Goal: Communication & Community: Share content

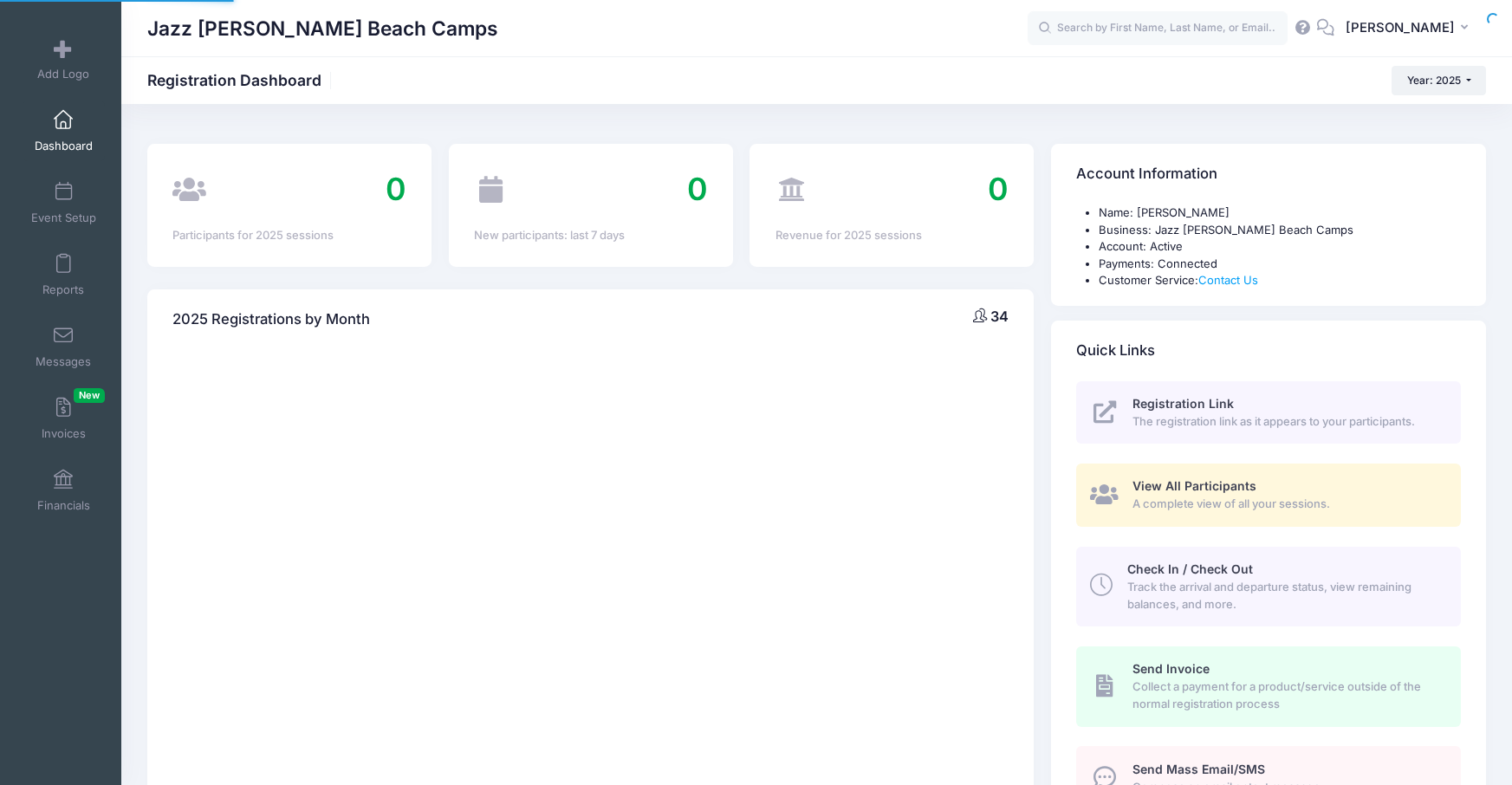
select select
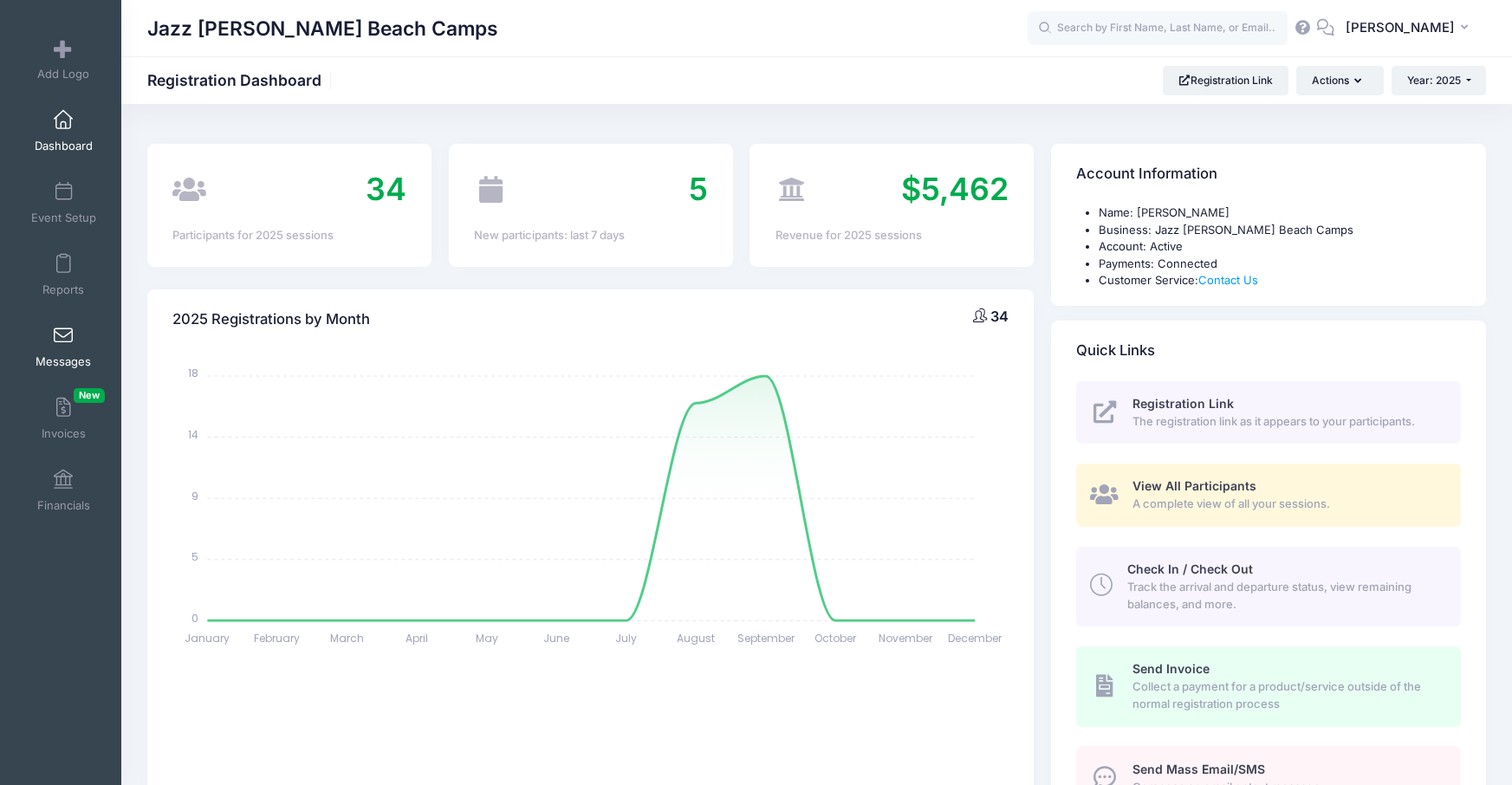
click at [67, 346] on link "Messages" at bounding box center [63, 347] width 82 height 61
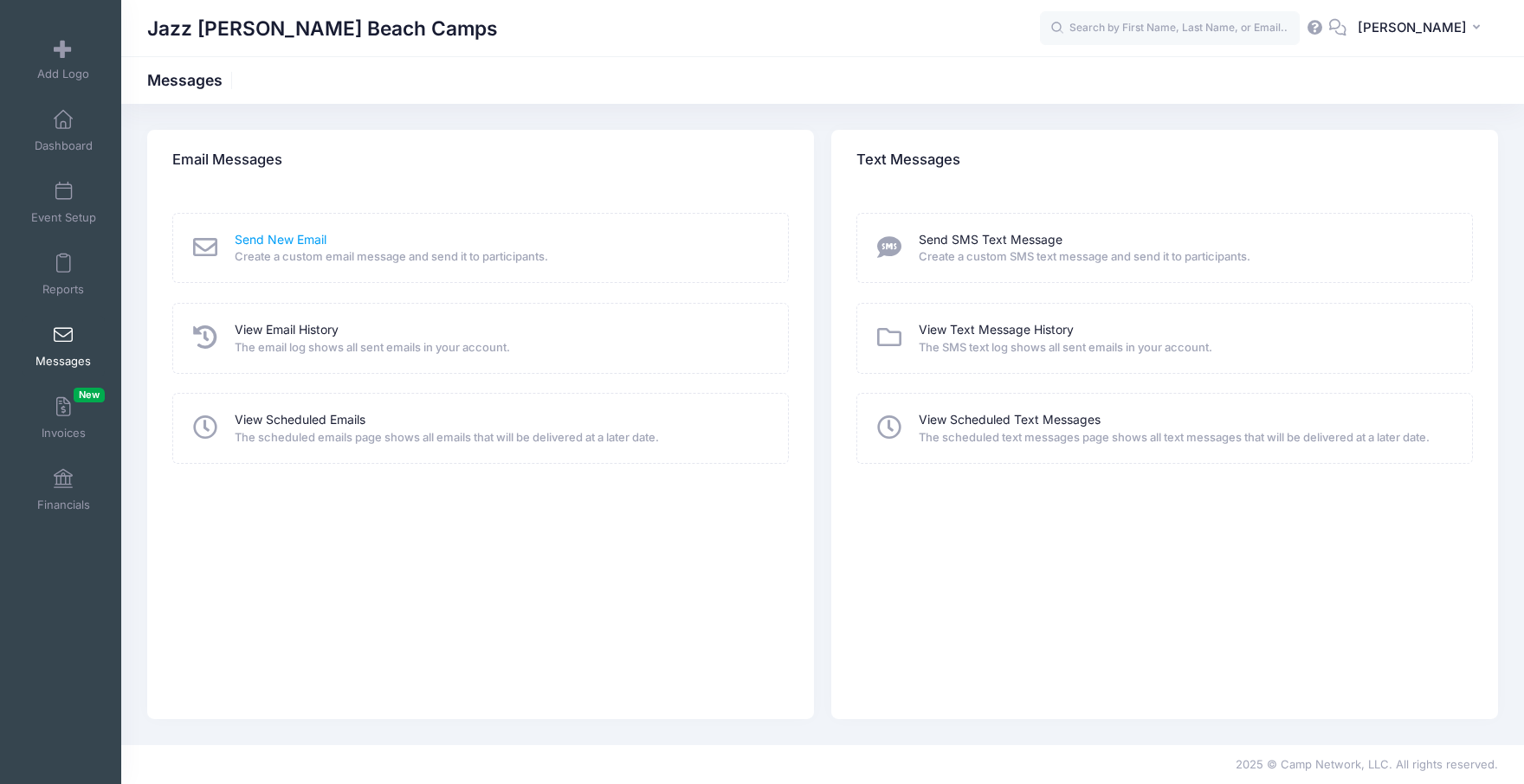
click at [304, 246] on link "Send New Email" at bounding box center [280, 240] width 92 height 18
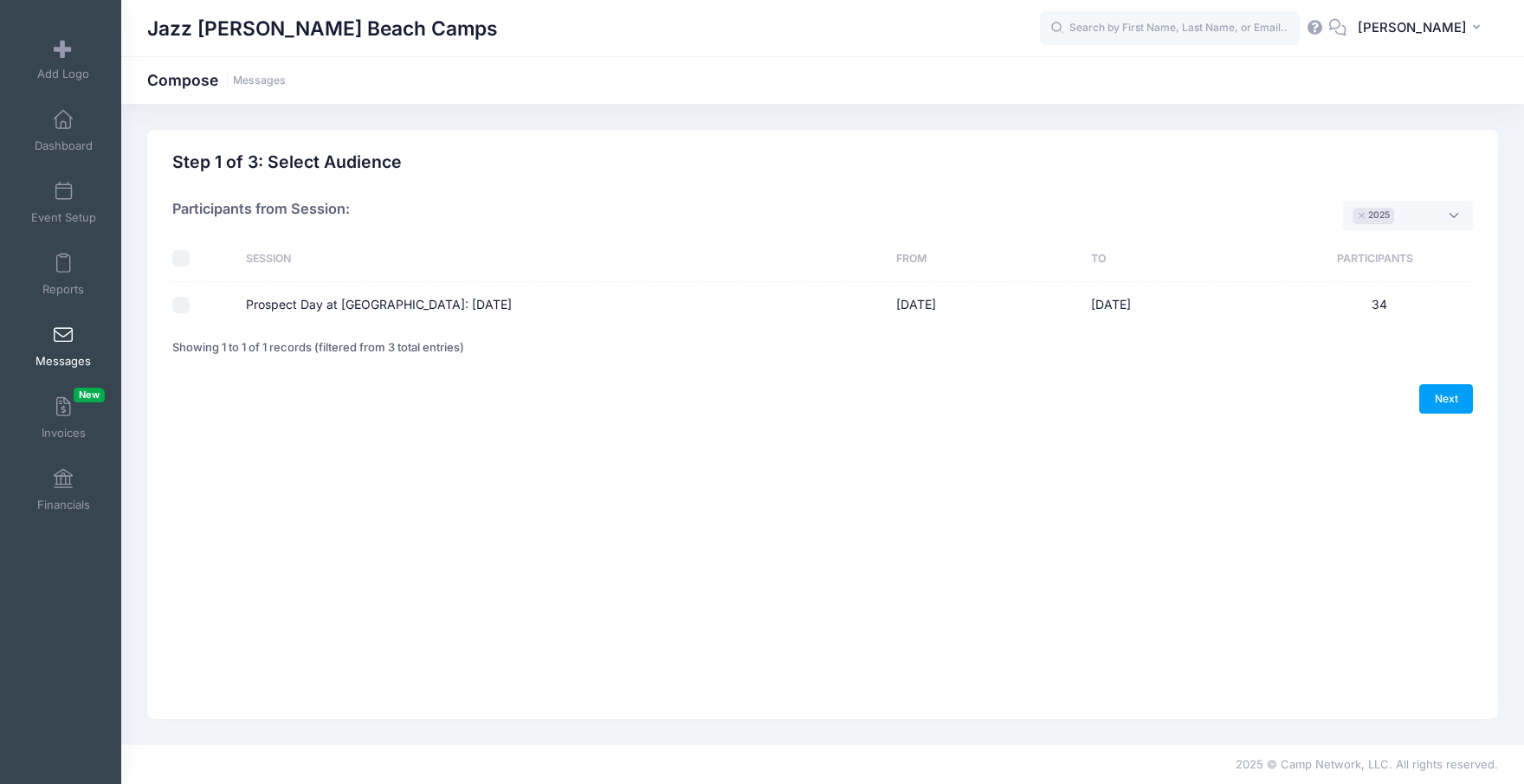
click at [292, 312] on label "Prospect Day at [GEOGRAPHIC_DATA]: [DATE]" at bounding box center [379, 305] width 266 height 18
click at [189, 312] on input "Prospect Day at [GEOGRAPHIC_DATA]: [DATE]" at bounding box center [181, 306] width 18 height 18
checkbox input "true"
click at [1426, 405] on link "Next" at bounding box center [1446, 398] width 54 height 29
select select "50"
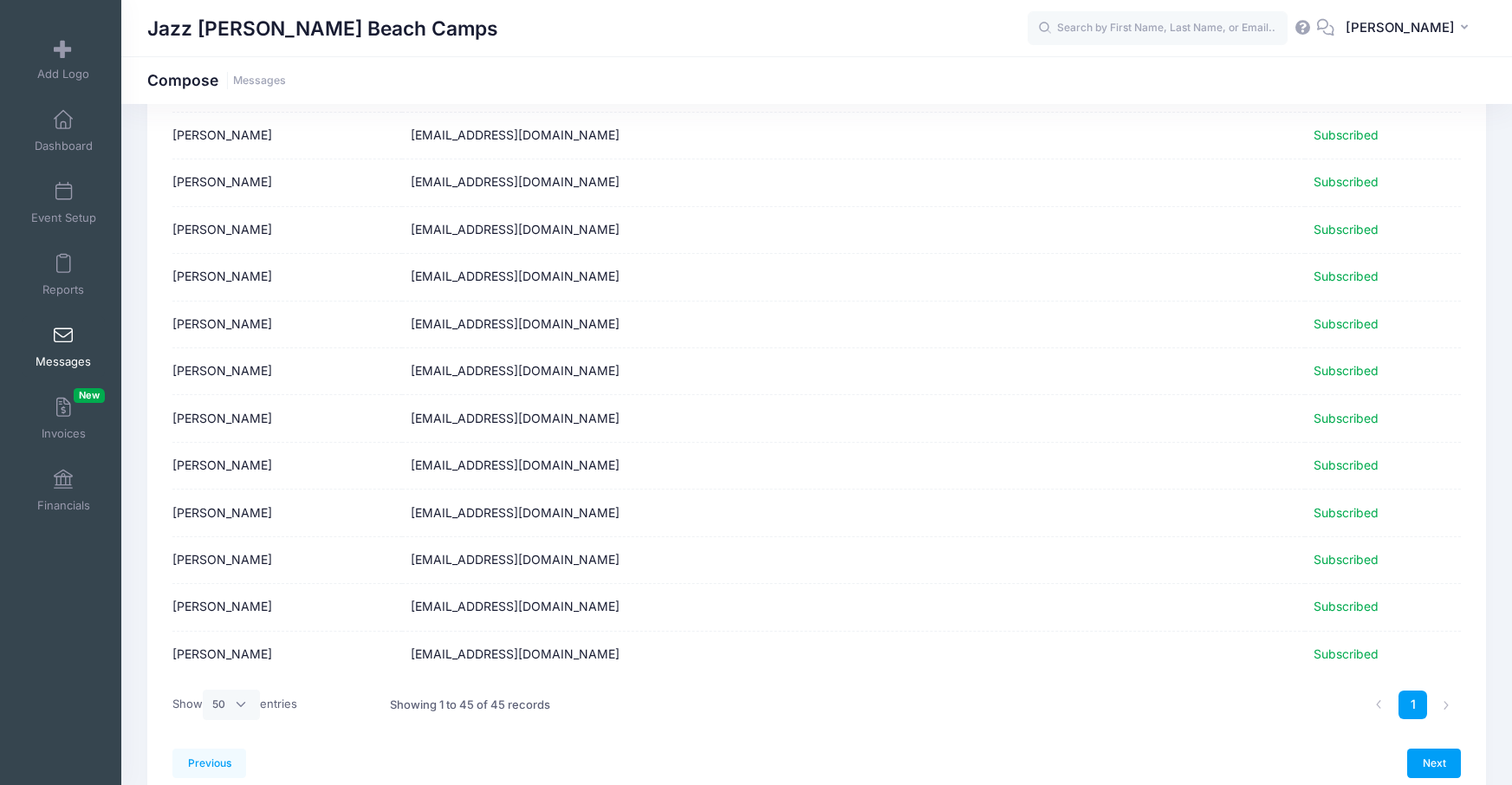
scroll to position [1785, 0]
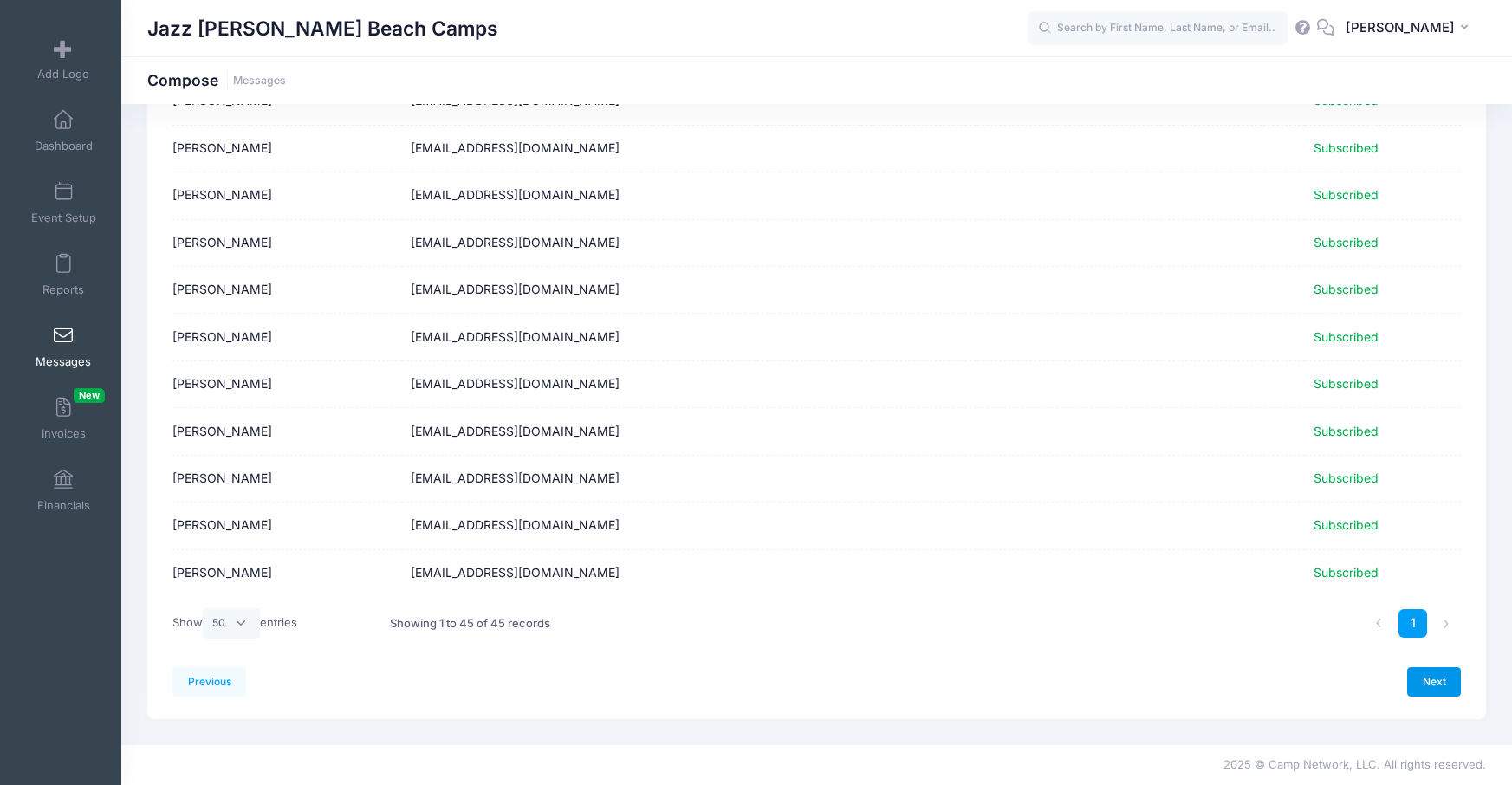
click at [1456, 684] on link "Next" at bounding box center [1434, 682] width 54 height 29
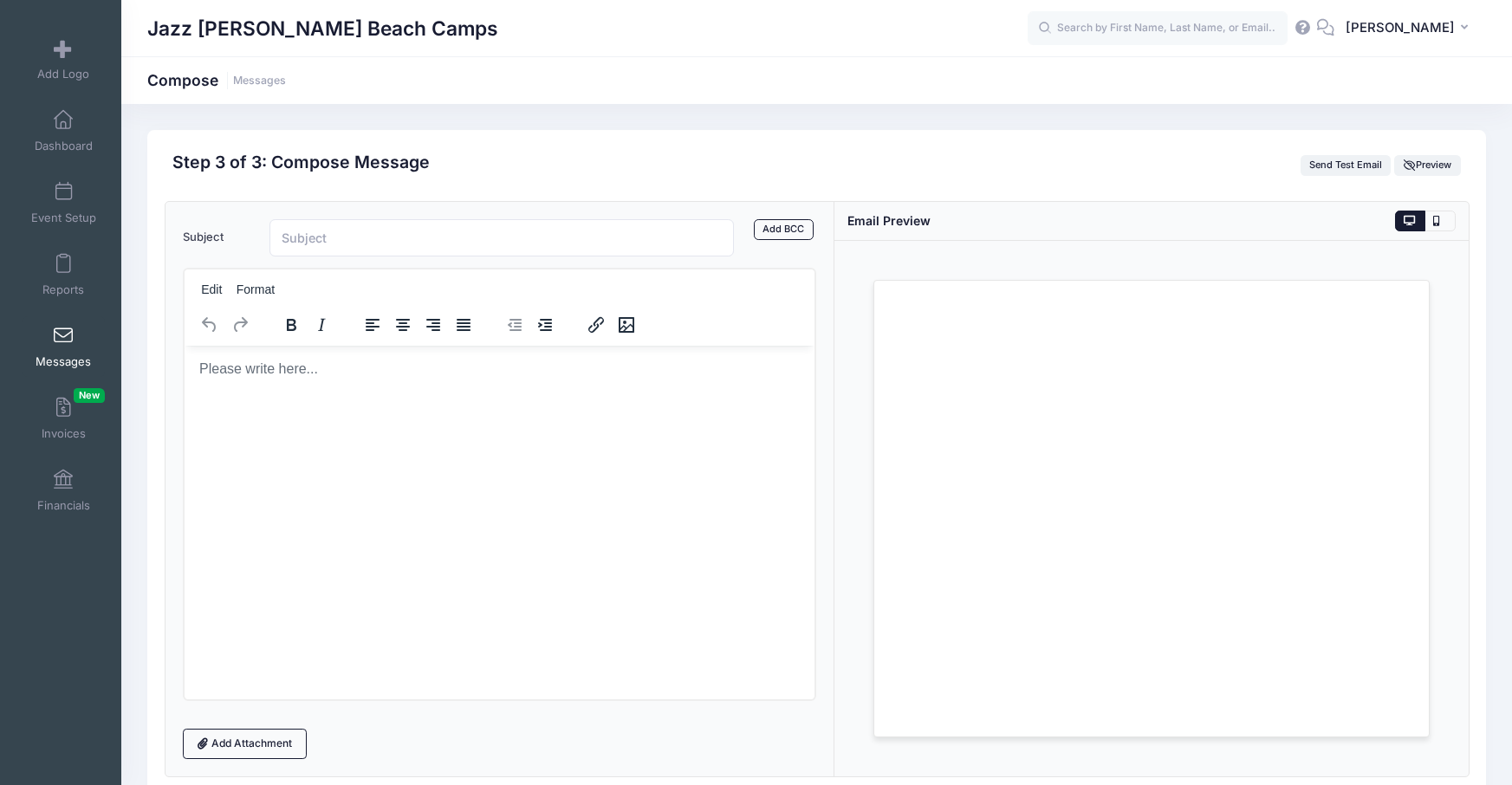
scroll to position [0, 0]
click at [336, 248] on input "Subject" at bounding box center [503, 238] width 466 height 37
type input "c"
type input "CORRECTION: Camp Check-in time"
click at [274, 372] on body "Rich Text Area. Press ALT-0 for help." at bounding box center [499, 369] width 603 height 19
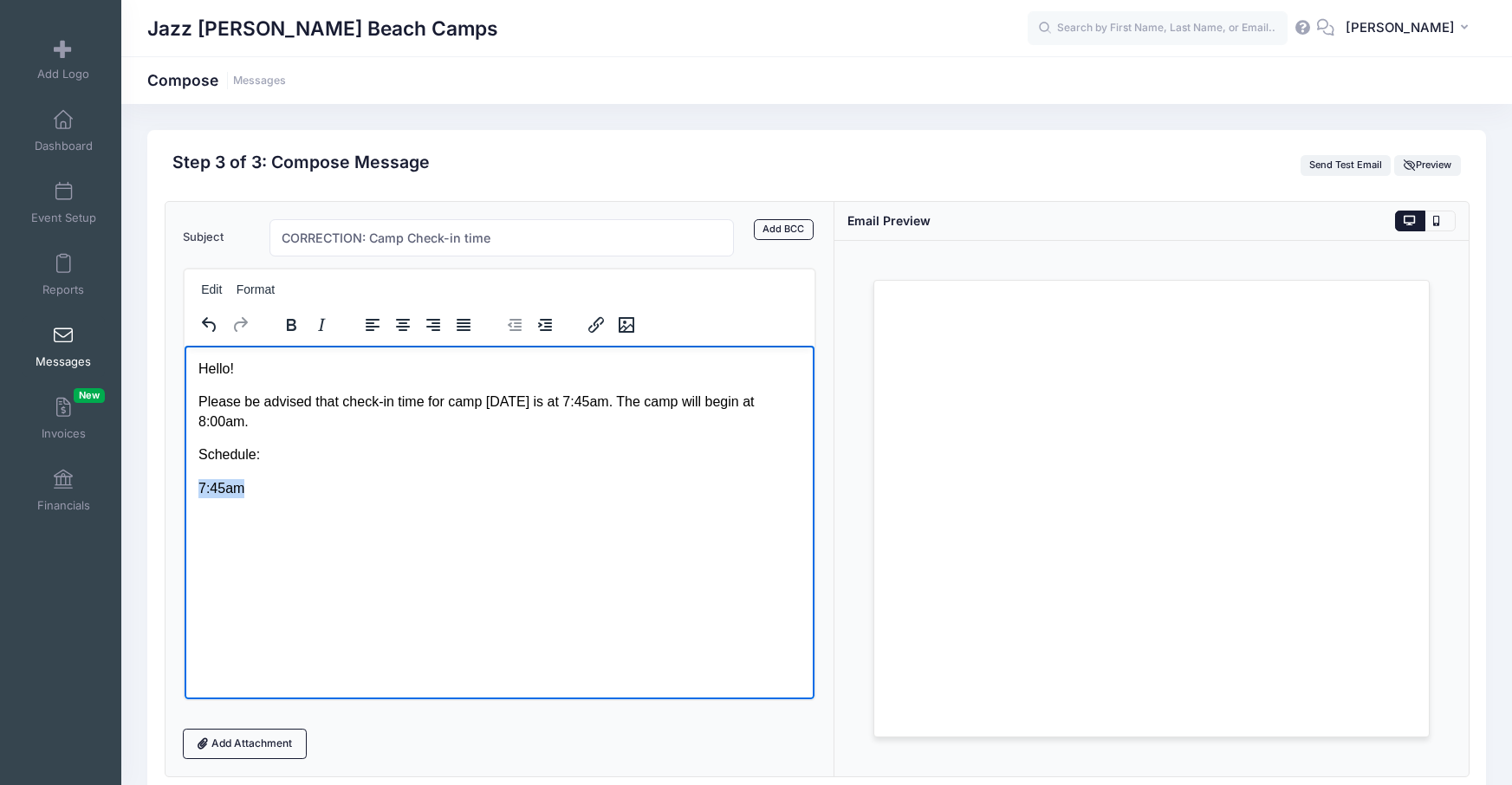
drag, startPoint x: 248, startPoint y: 494, endPoint x: 196, endPoint y: 497, distance: 52.1
click at [197, 498] on html "Hello! Please be advised that check-in time for camp tomorrow is at 7:45am. The…" at bounding box center [498, 428] width 630 height 167
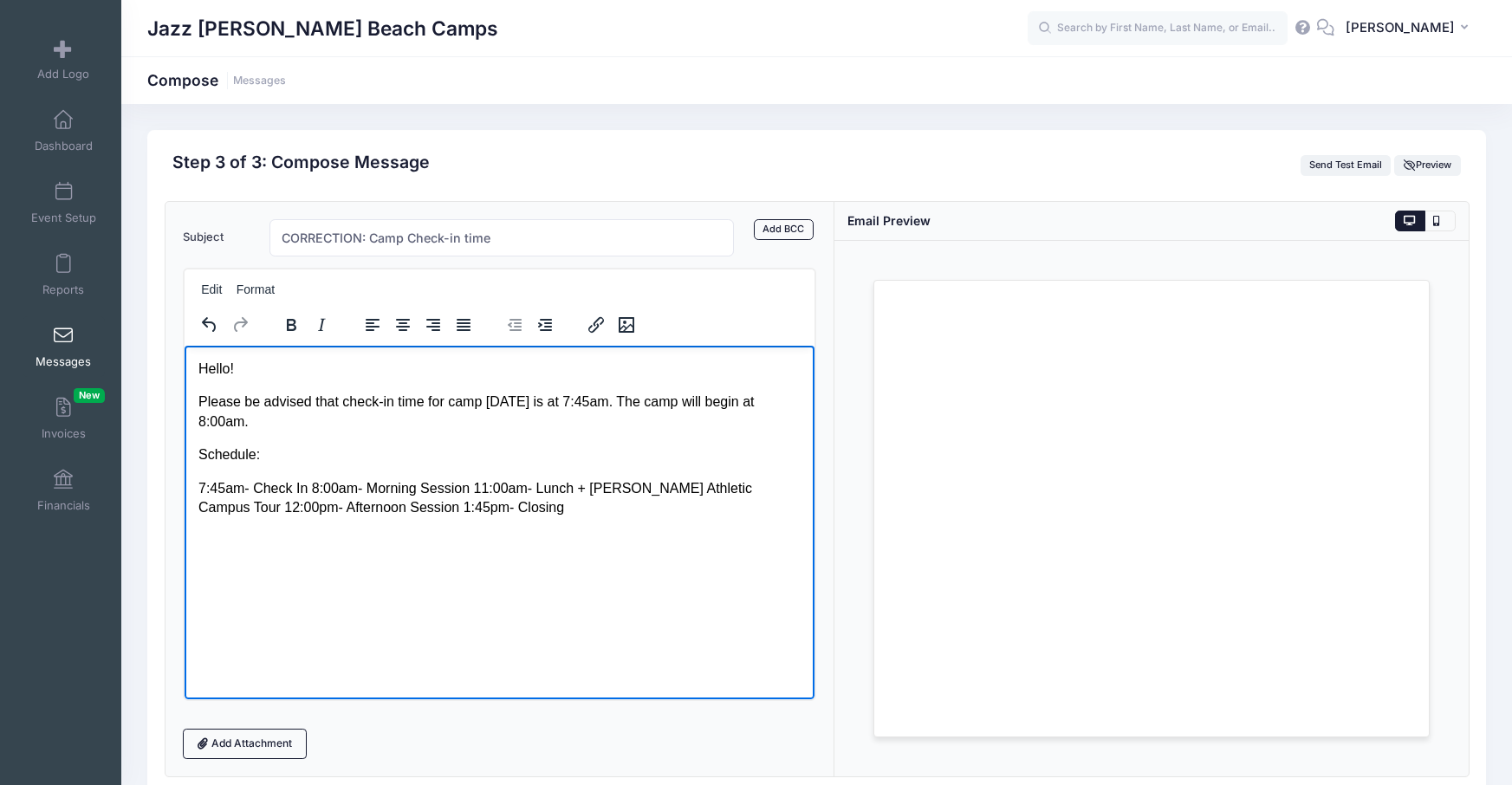
click at [308, 484] on p "7:45am- Check In 8:00am- Morning Session 11:00am- Lunch + Rinker Athletic Campu…" at bounding box center [499, 497] width 603 height 39
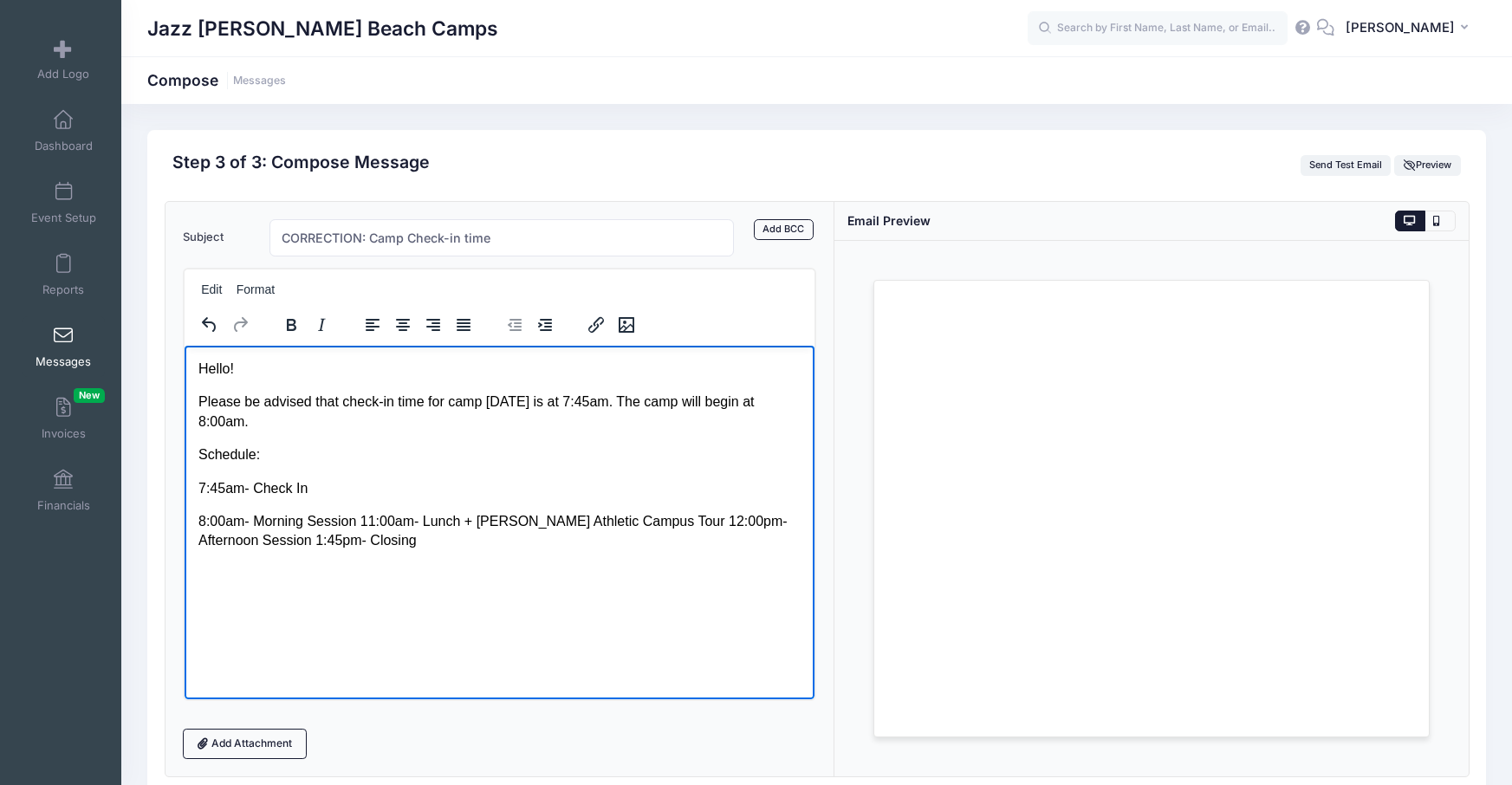
click at [360, 520] on p "8:00am- Morning Session 11:00am- Lunch + Rinker Athletic Campus Tour 12:00pm- A…" at bounding box center [499, 531] width 603 height 39
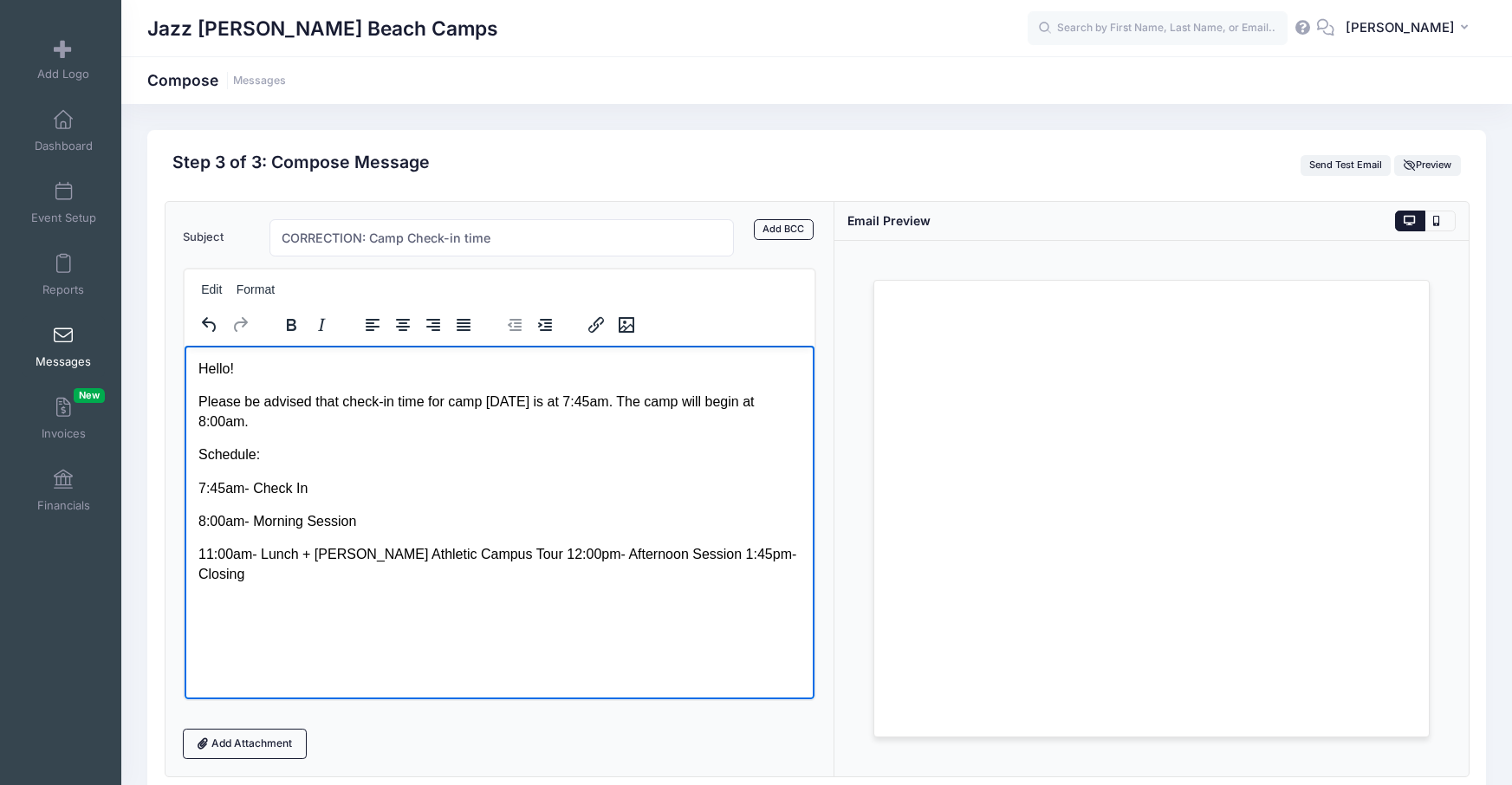
click at [489, 550] on p "11:00am- Lunch + Rinker Athletic Campus Tour 12:00pm- Afternoon Session 1:45pm-…" at bounding box center [499, 564] width 603 height 39
click at [376, 588] on p "12:00pm- Afternoon Session 1:45pm- Closing" at bounding box center [499, 587] width 603 height 19
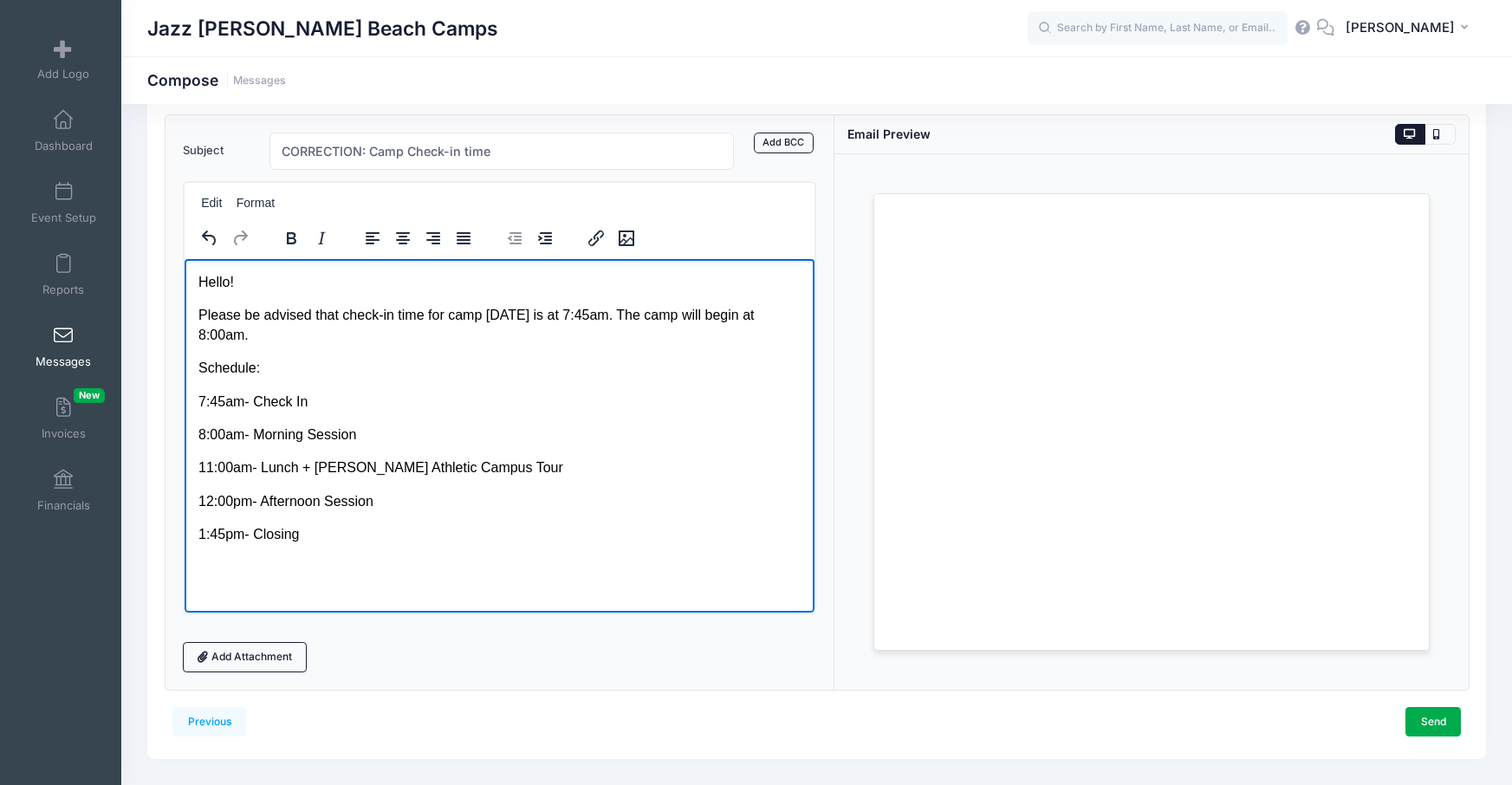
scroll to position [126, 0]
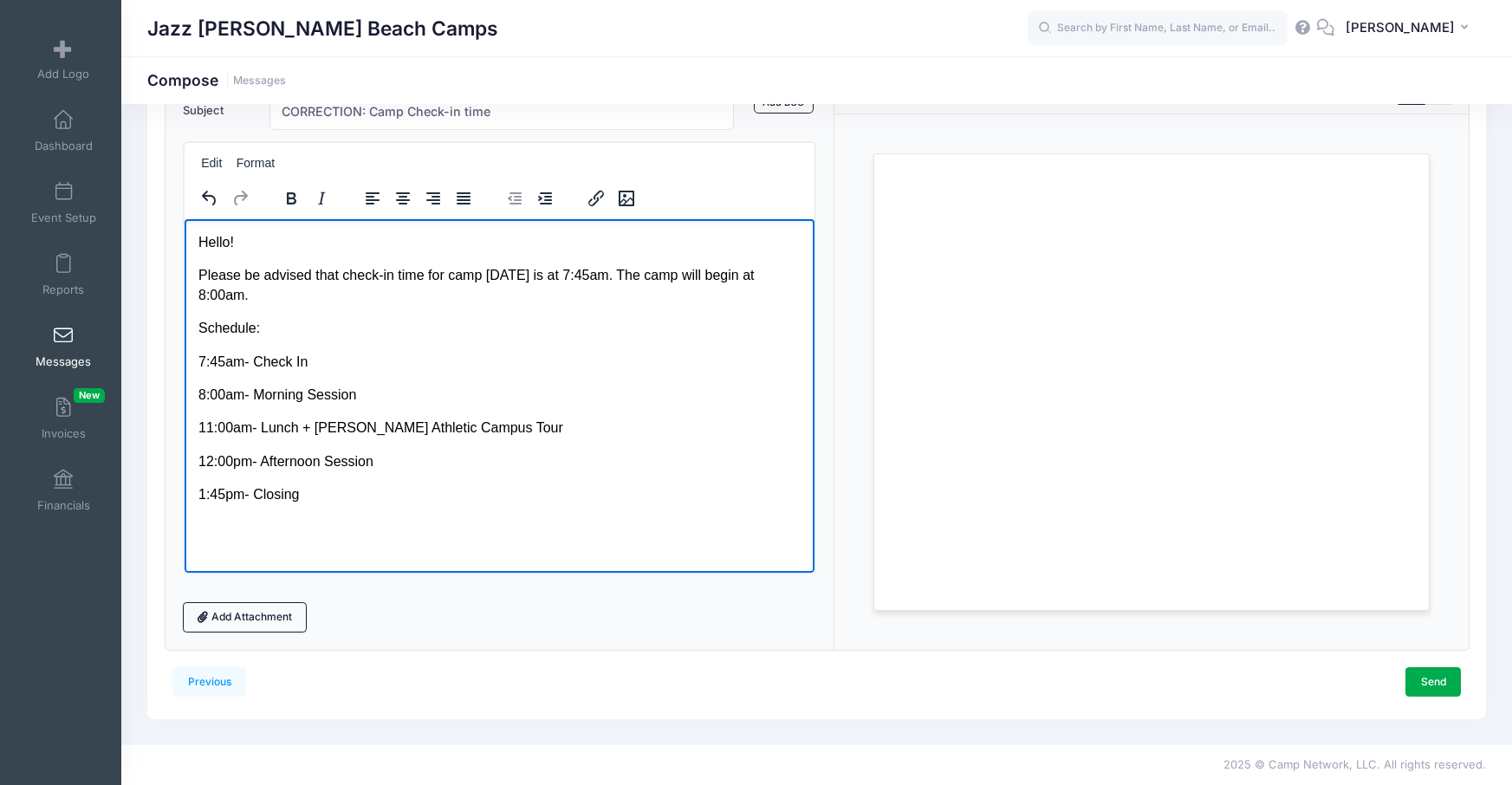
click at [308, 501] on p "1:45pm- Closing" at bounding box center [499, 494] width 603 height 19
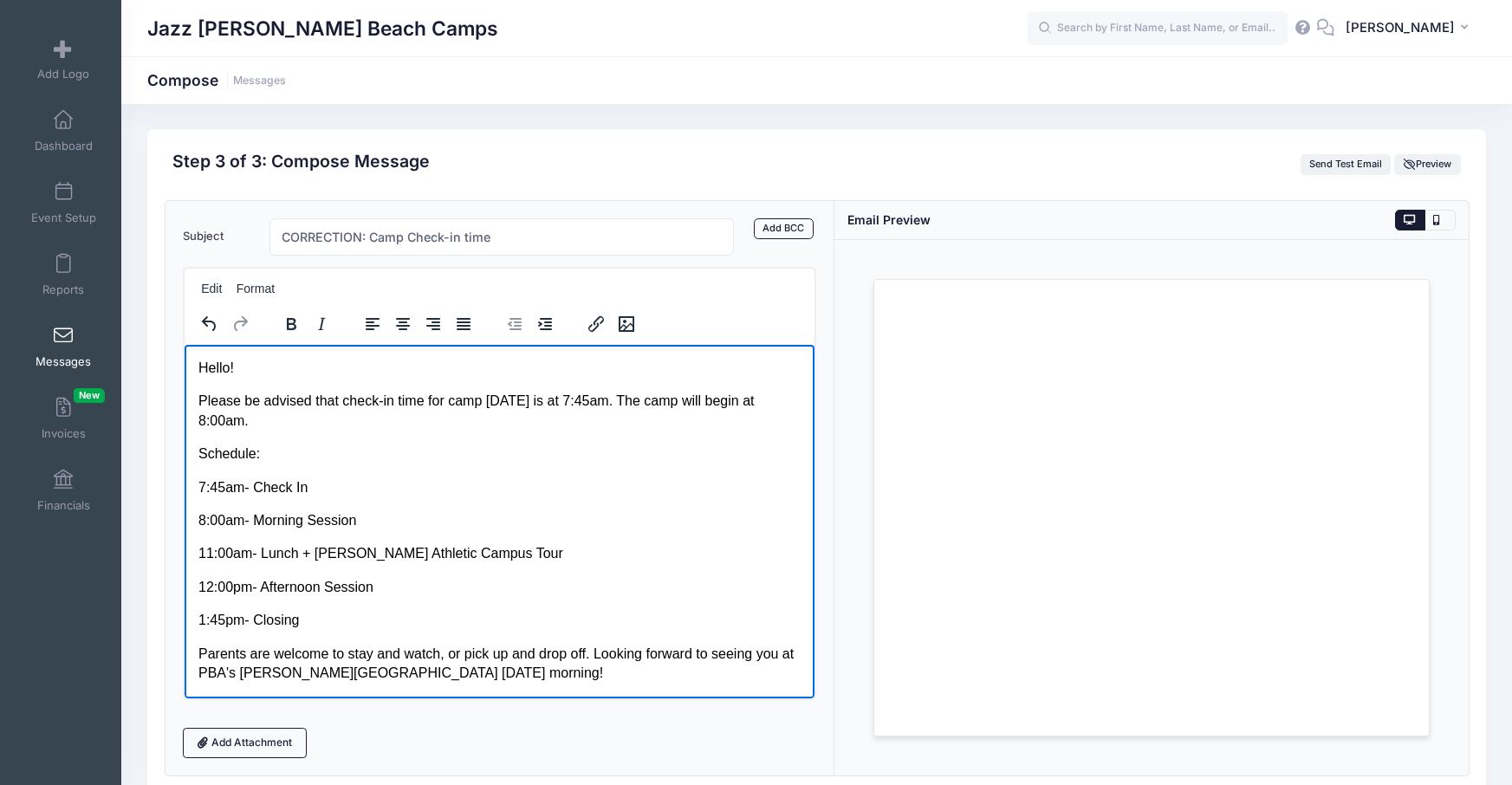
scroll to position [0, 0]
click at [532, 243] on input "CORRECTION: Camp Check-in time" at bounding box center [503, 238] width 466 height 37
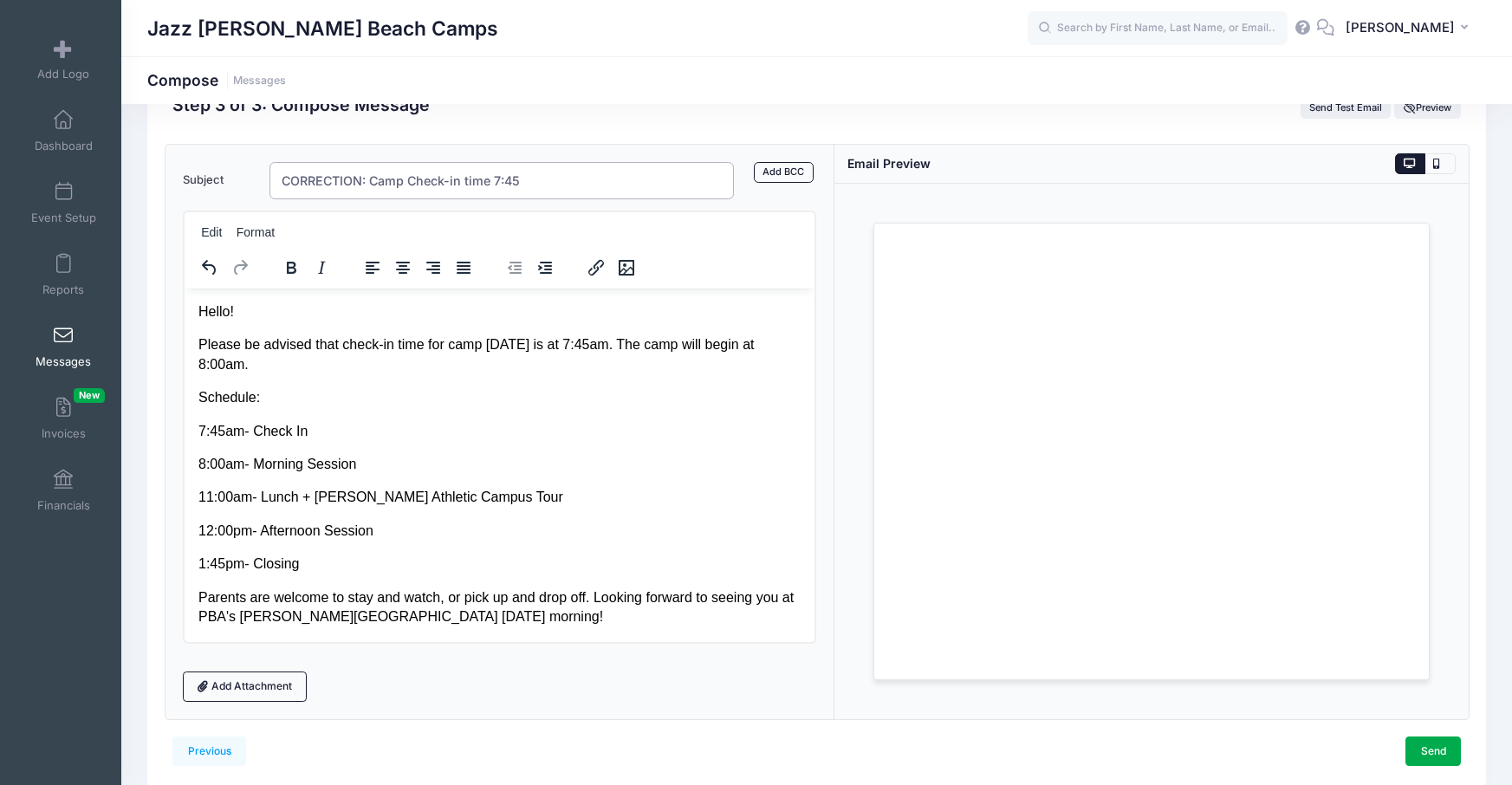
scroll to position [86, 0]
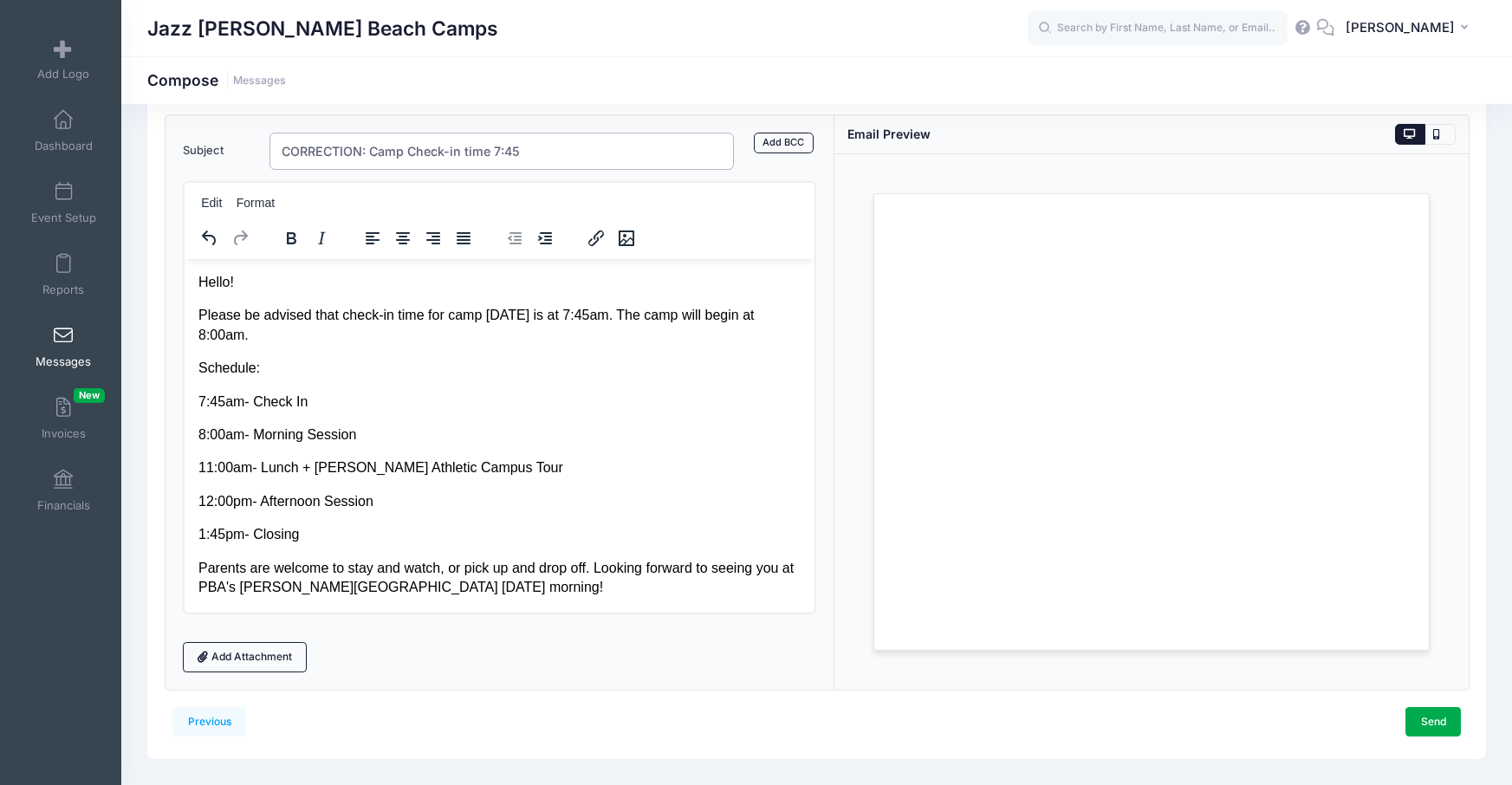
type input "CORRECTION: Camp Check-in time 7:45"
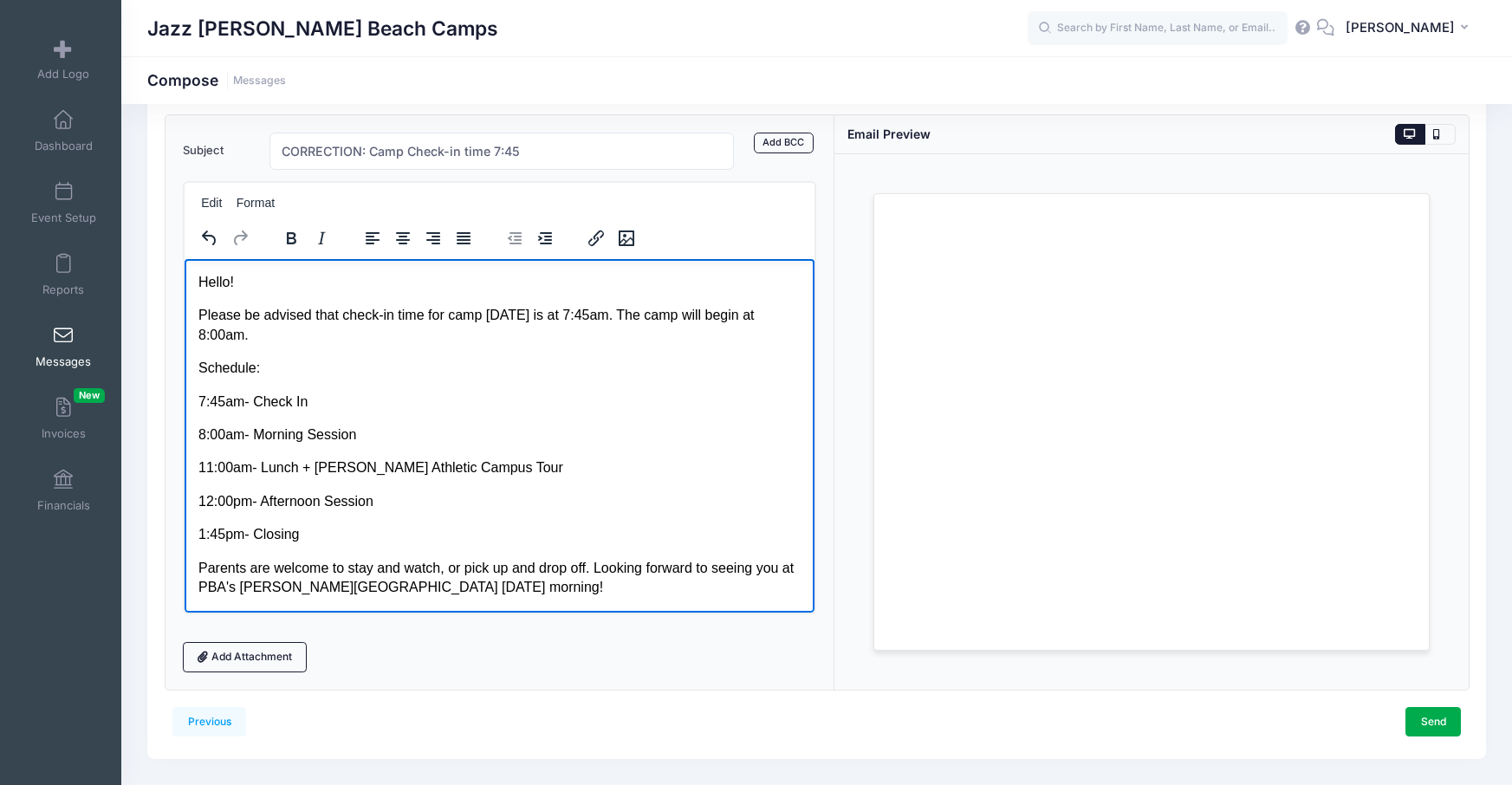
click at [339, 316] on p "Please be advised that check-in time for camp tomorrow is at 7:45am. The camp w…" at bounding box center [499, 325] width 603 height 39
drag, startPoint x: 555, startPoint y: 314, endPoint x: 441, endPoint y: 339, distance: 116.7
click at [441, 339] on p "Please be advised that in correction of my previous email, check-in time for ca…" at bounding box center [499, 325] width 603 height 39
click at [300, 236] on icon "Bold" at bounding box center [291, 238] width 21 height 21
click at [425, 385] on body "Hello! Please be advised that in correction of my previous email, check-in time…" at bounding box center [499, 435] width 603 height 325
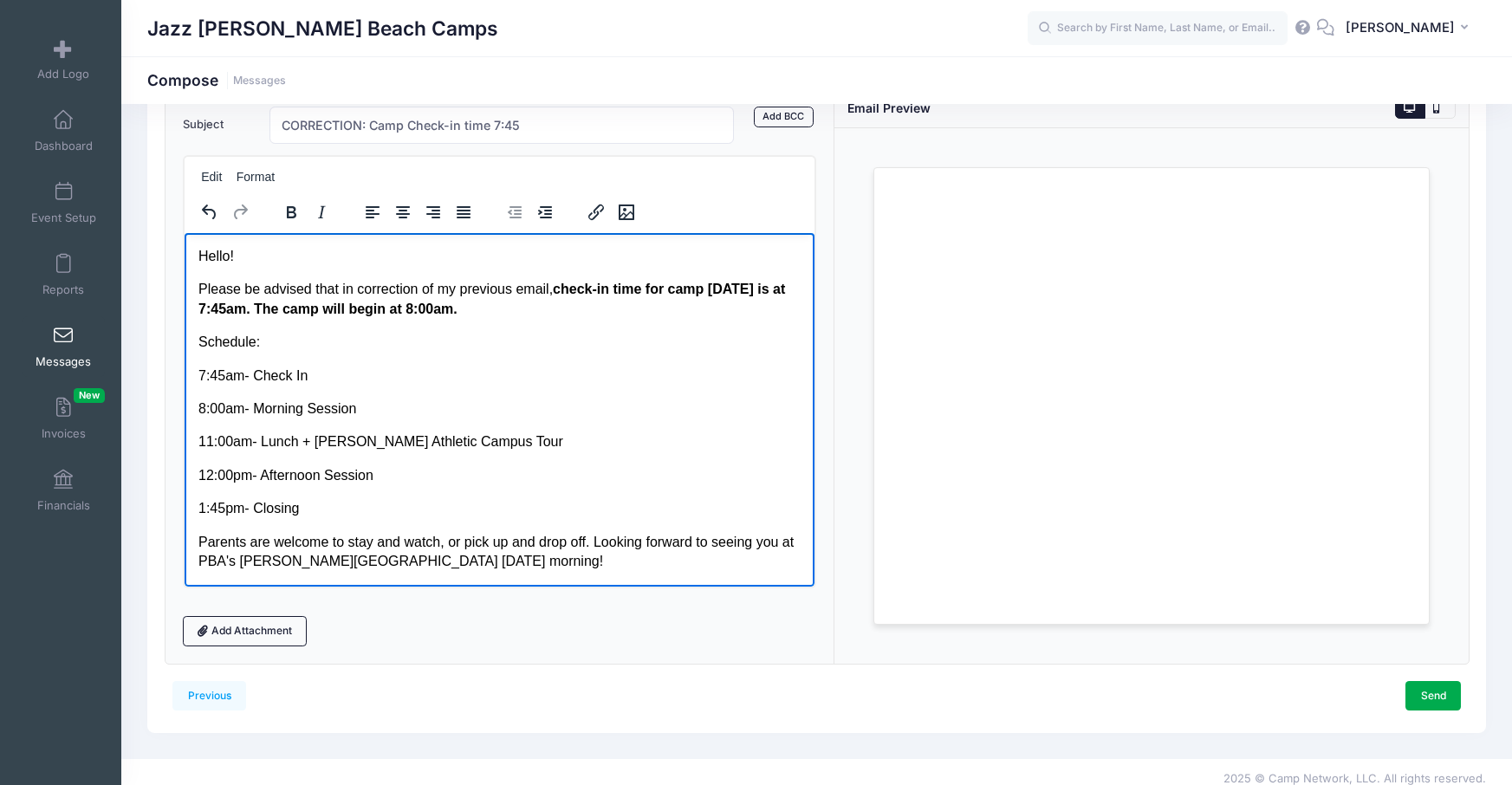
scroll to position [126, 0]
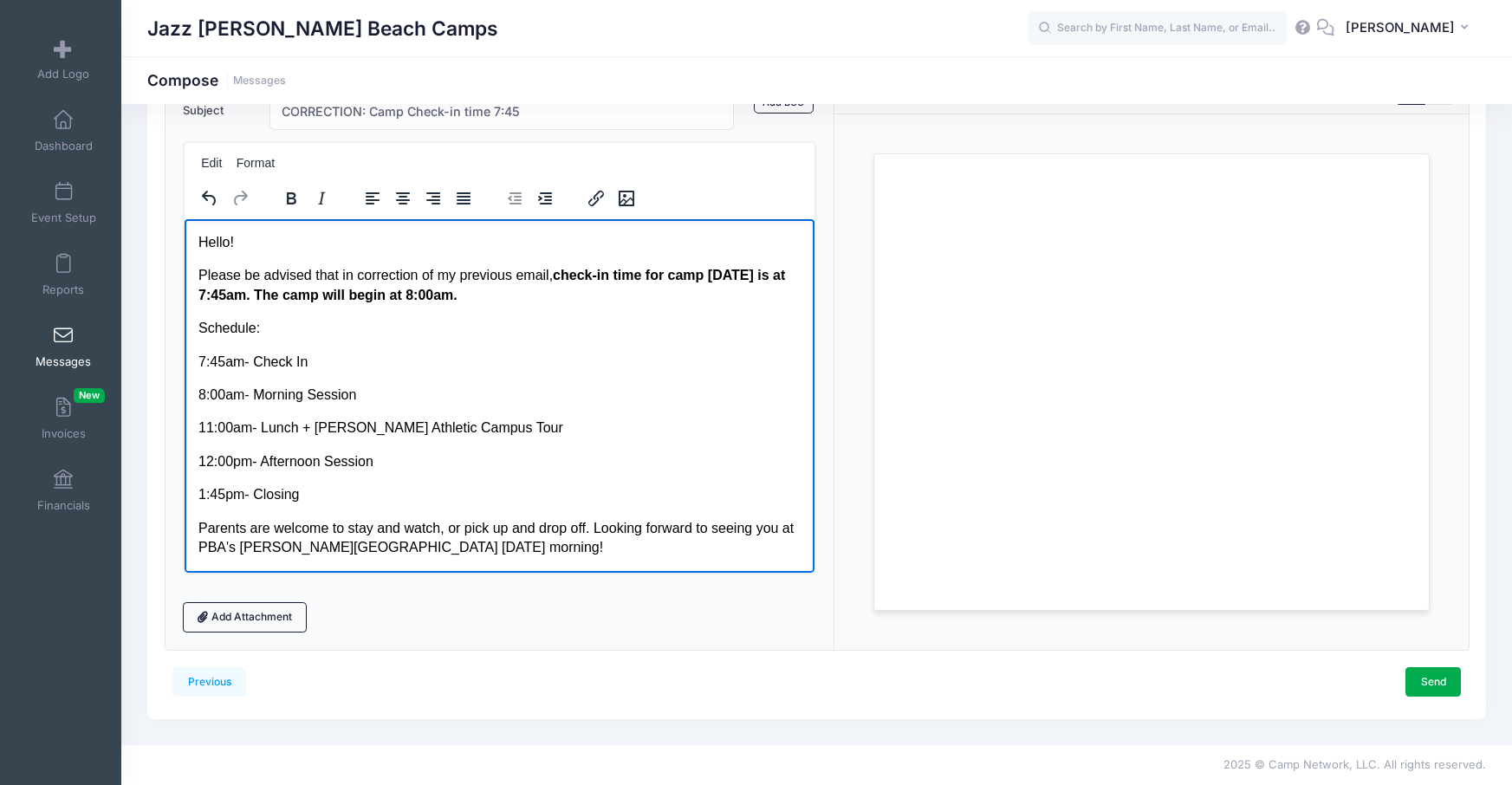
click at [523, 544] on p "Parents are welcome to stay and watch, or pick up and drop off. Looking forward…" at bounding box center [499, 538] width 603 height 39
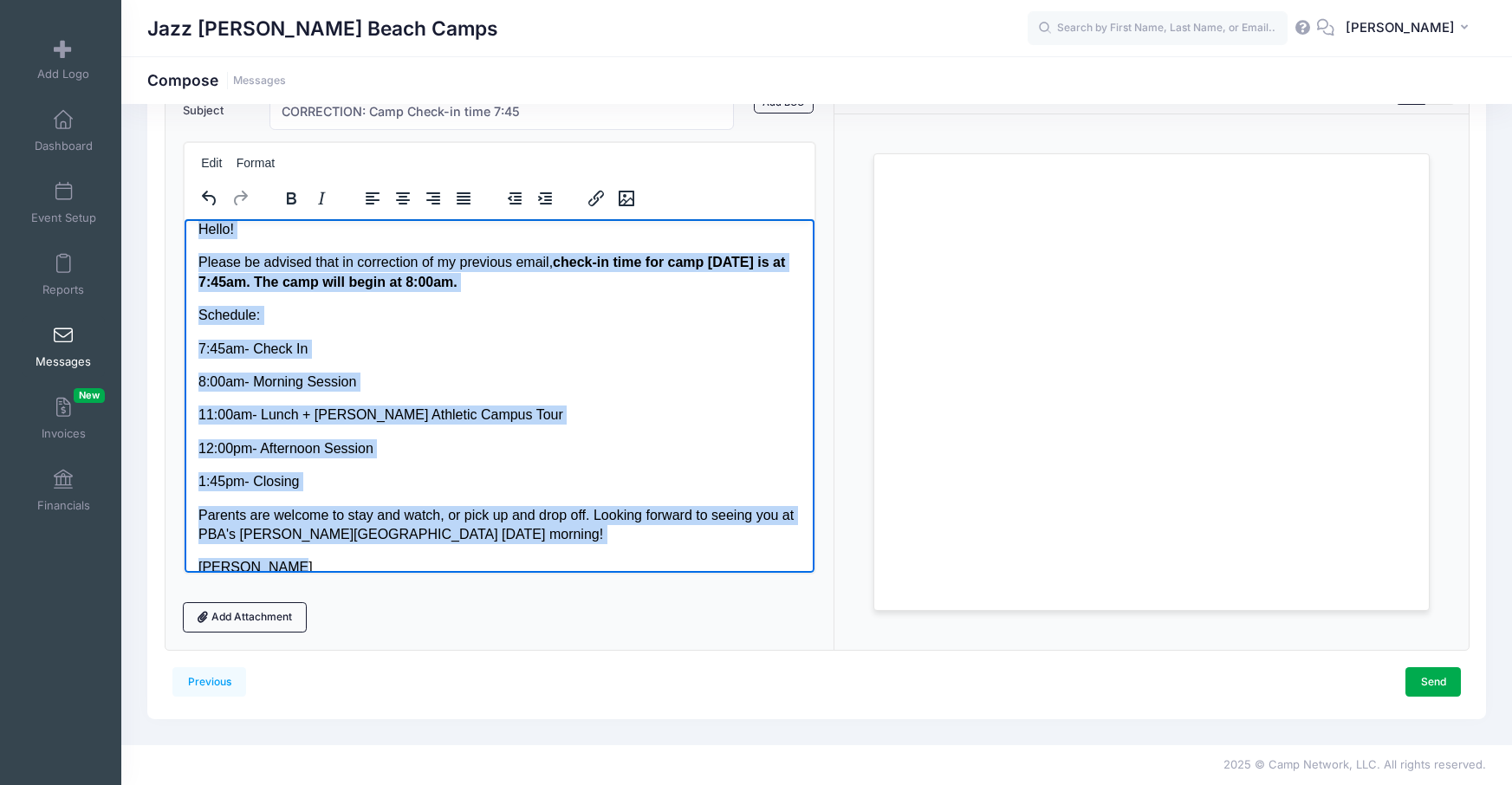
scroll to position [0, 0]
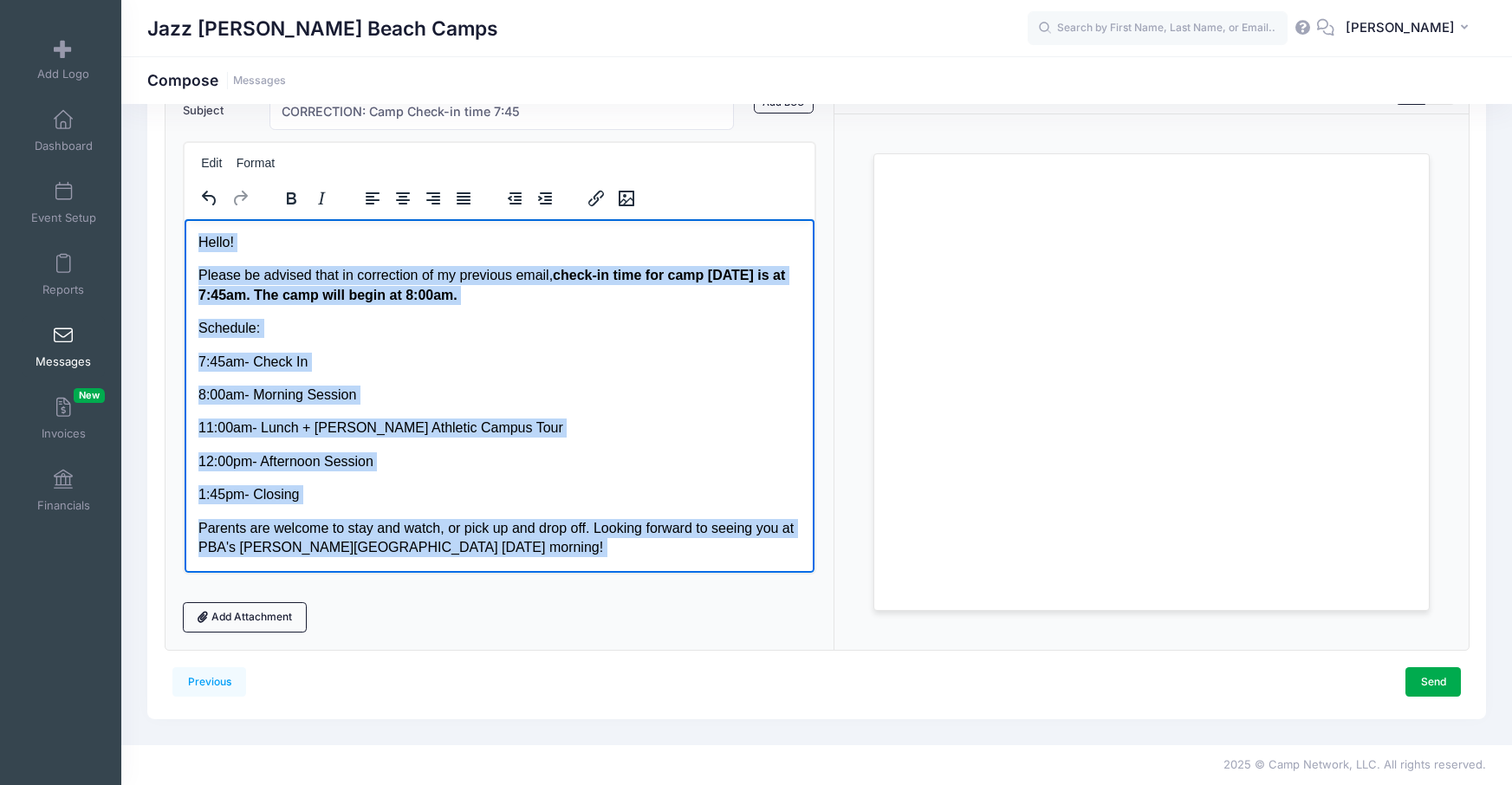
drag, startPoint x: 244, startPoint y: 535, endPoint x: 196, endPoint y: 230, distance: 308.8
click at [196, 230] on html "Hello! Please be advised that in correction of my previous email, check-in time…" at bounding box center [498, 411] width 630 height 385
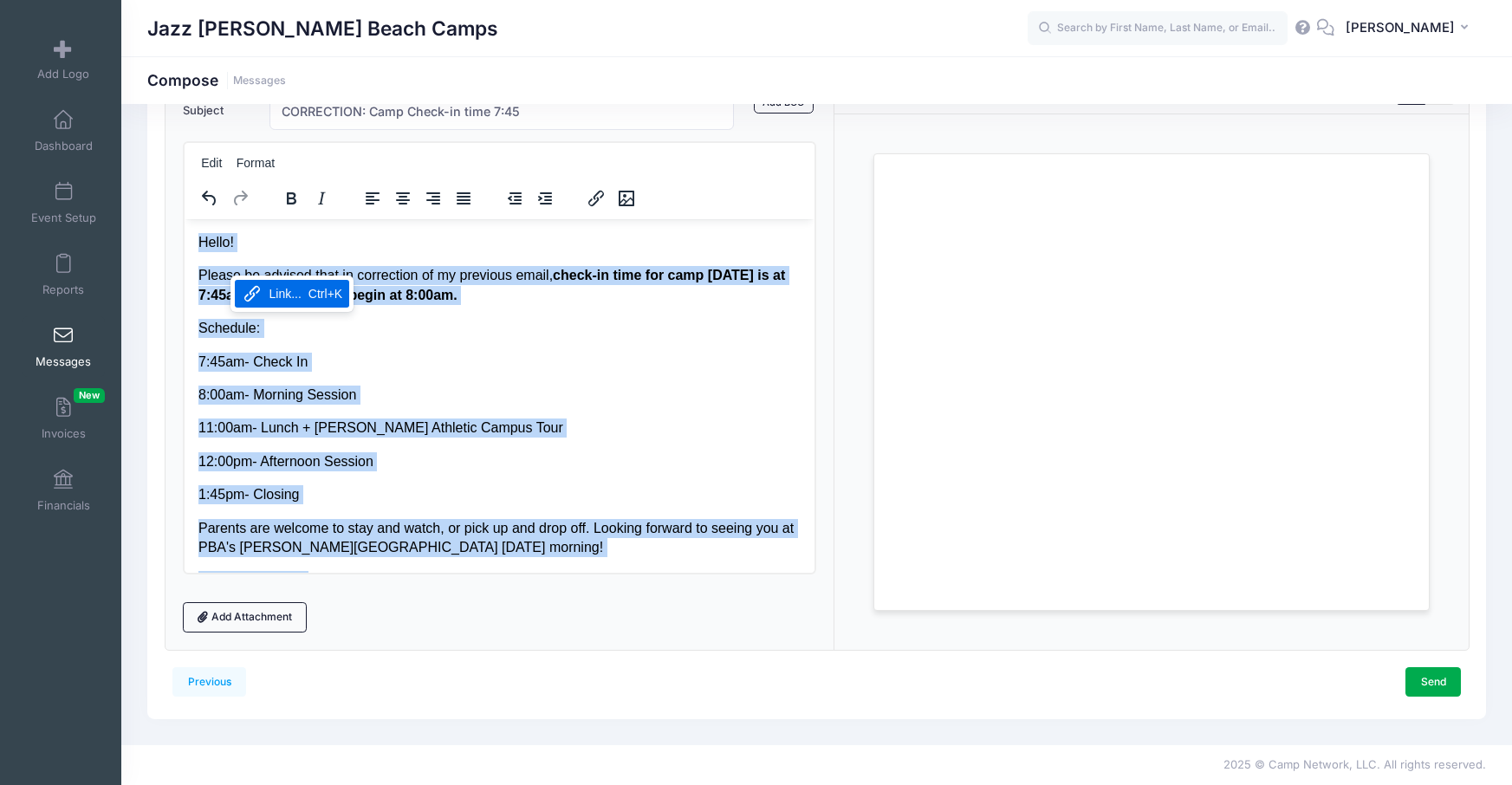
click at [256, 342] on body "Hello! Please be advised that in correction of my previous email, check-in time…" at bounding box center [499, 411] width 603 height 358
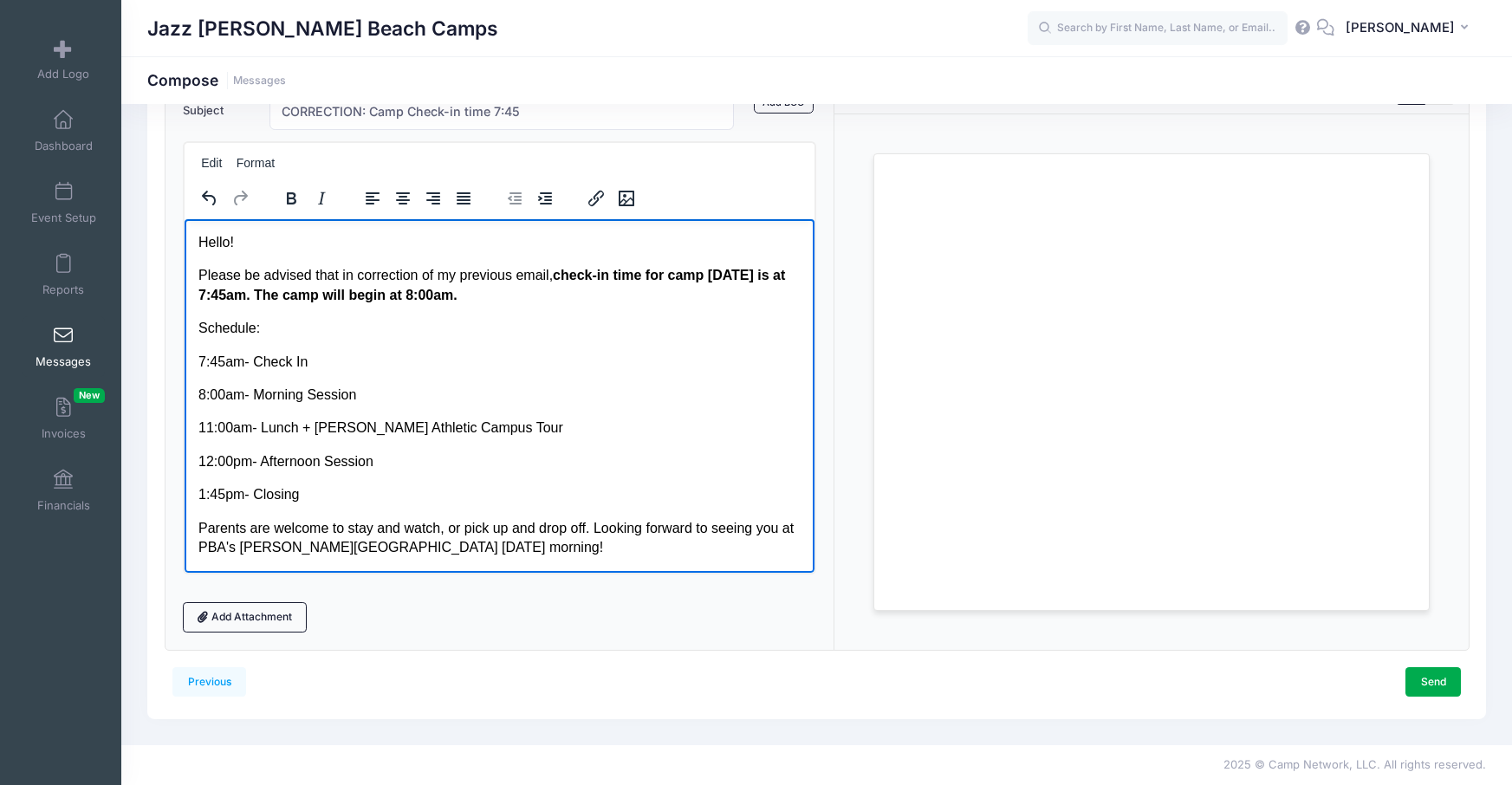
click at [343, 520] on p "Parents are welcome to stay and watch, or pick up and drop off. Looking forward…" at bounding box center [499, 538] width 603 height 39
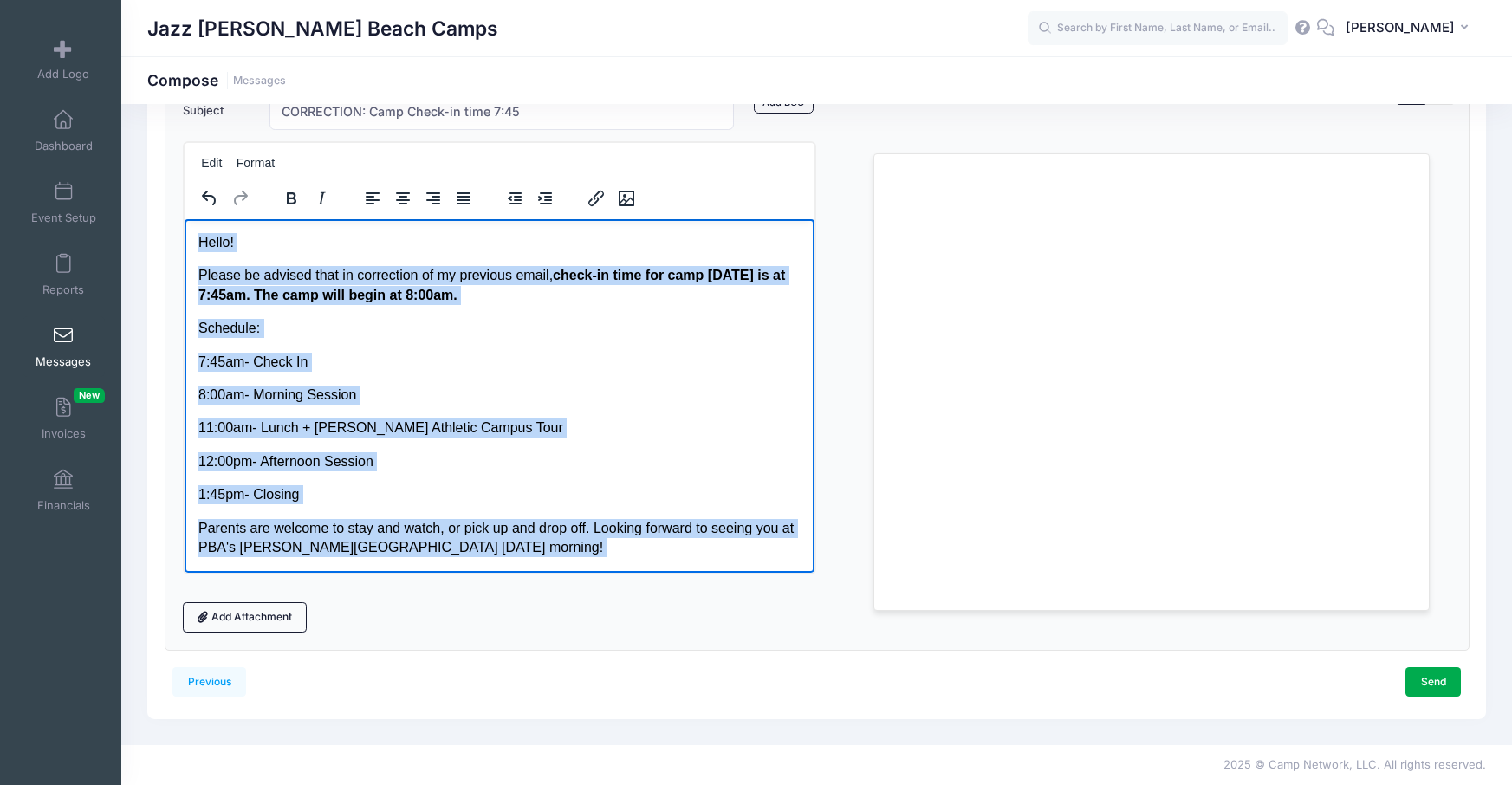
drag, startPoint x: 304, startPoint y: 544, endPoint x: 185, endPoint y: 221, distance: 344.2
click at [185, 221] on html "Hello! Please be advised that in correction of my previous email, check-in time…" at bounding box center [498, 411] width 630 height 385
copy body "Hello! Please be advised that in correction of my previous email, check-in time…"
drag, startPoint x: 592, startPoint y: 455, endPoint x: 731, endPoint y: 501, distance: 146.4
click at [592, 454] on p "12:00pm- Afternoon Session" at bounding box center [499, 461] width 603 height 19
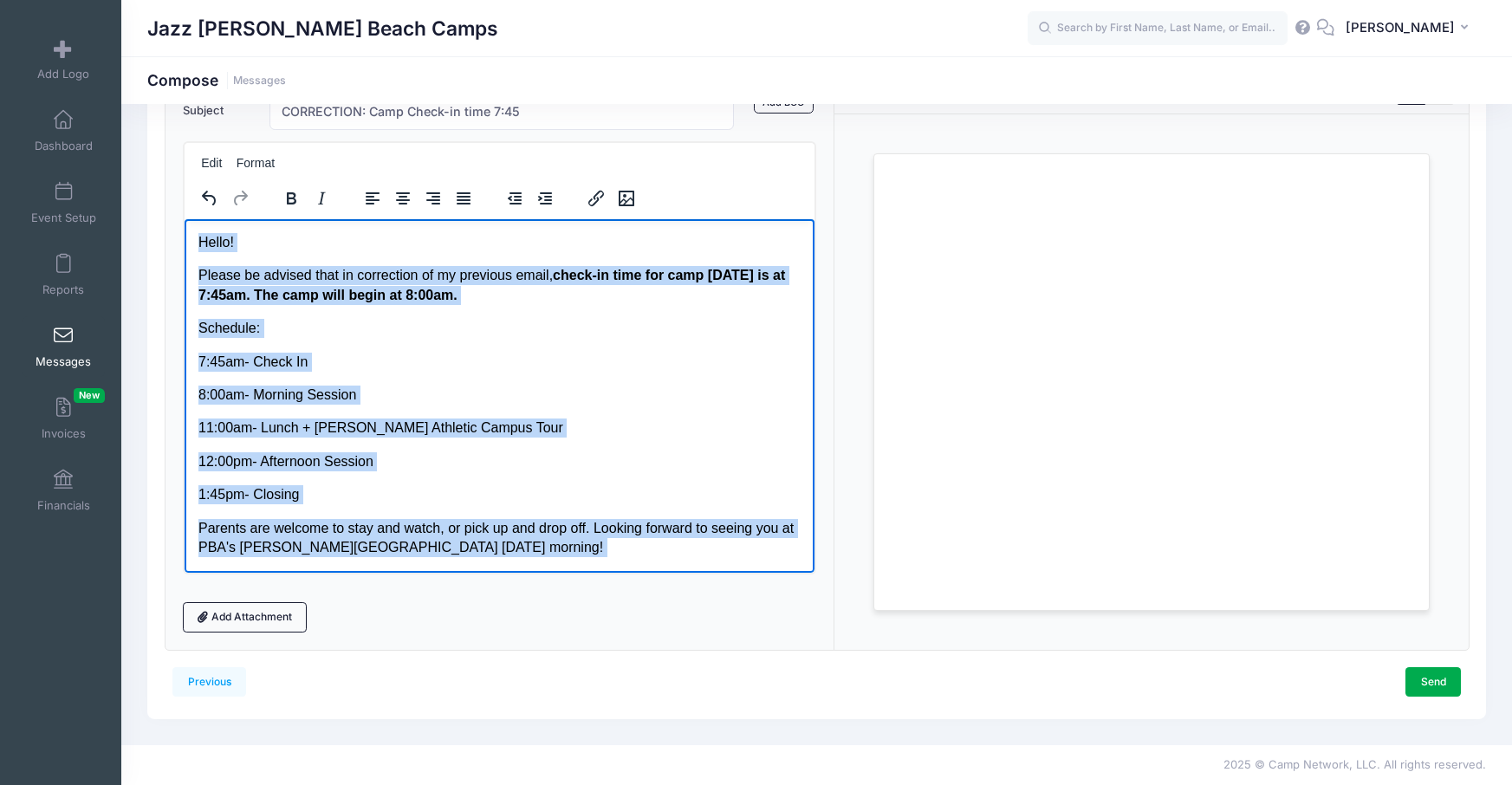
click at [760, 519] on p "Parents are welcome to stay and watch, or pick up and drop off. Looking forward…" at bounding box center [499, 538] width 603 height 39
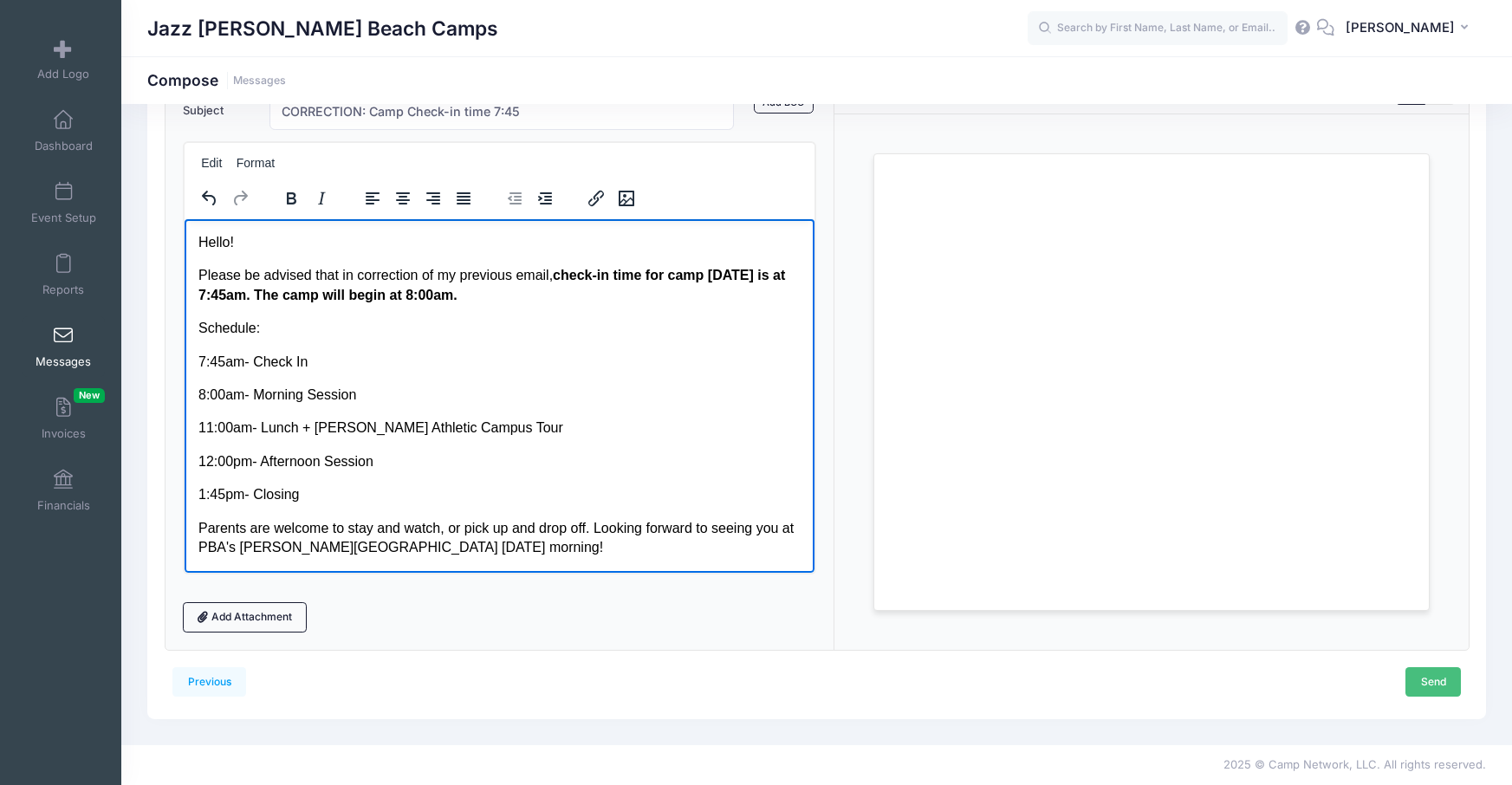
click at [1446, 685] on link "Send" at bounding box center [1433, 682] width 56 height 29
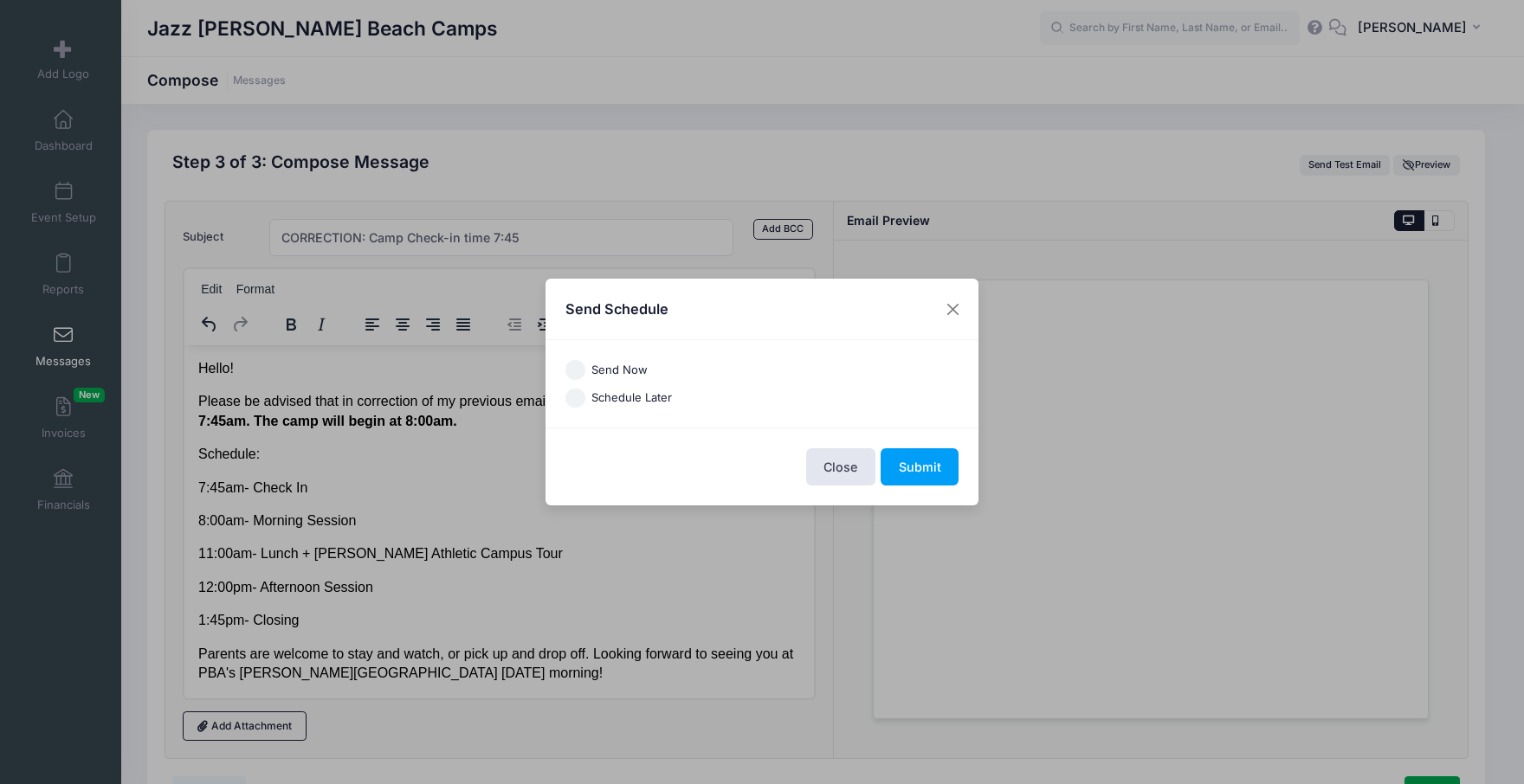
drag, startPoint x: 596, startPoint y: 374, endPoint x: 606, endPoint y: 374, distance: 10.0
click at [597, 374] on label "Send Now" at bounding box center [619, 371] width 56 height 18
click at [585, 374] on input "Send Now" at bounding box center [575, 370] width 20 height 20
radio input "true"
click at [901, 468] on button "Submit" at bounding box center [919, 467] width 78 height 37
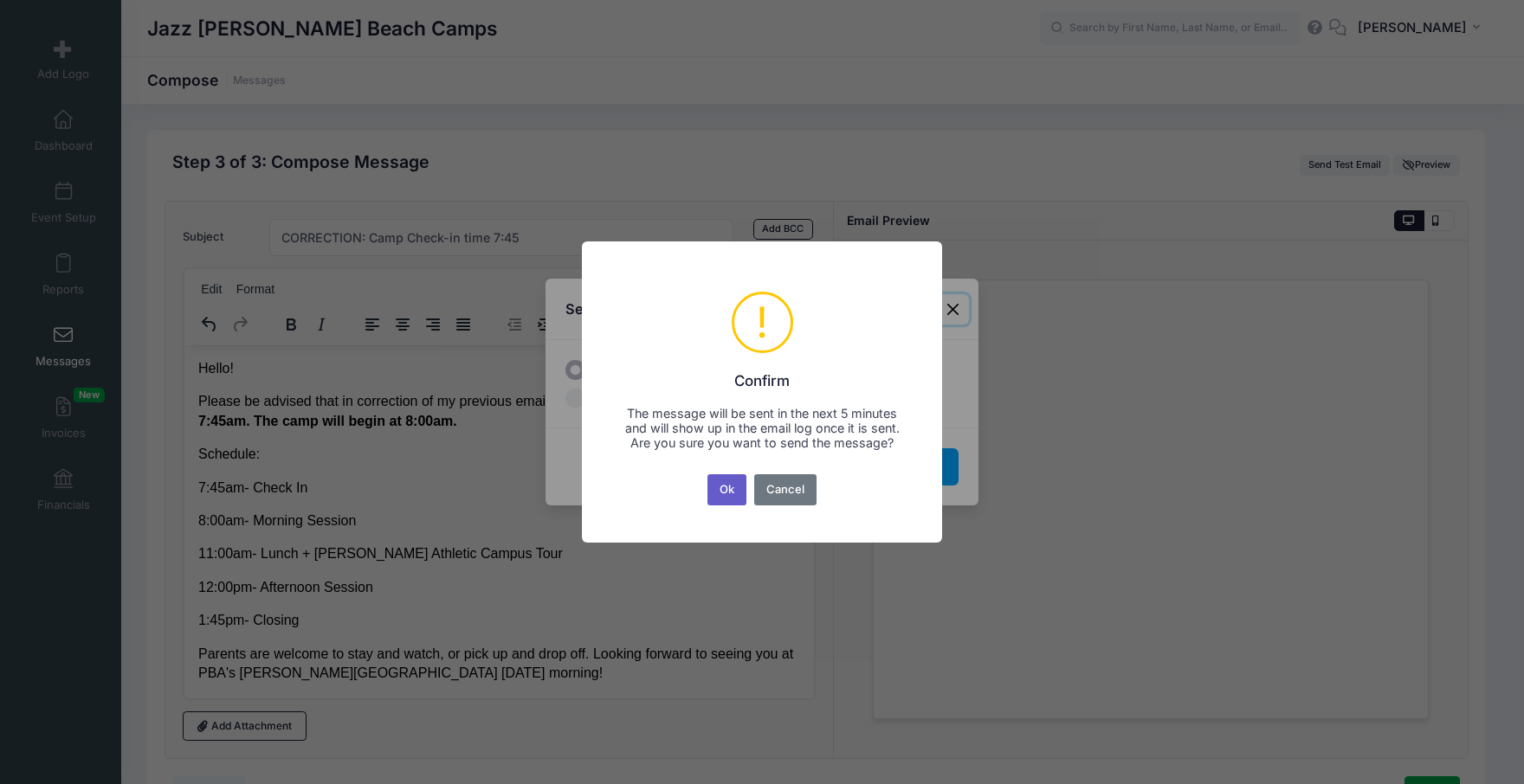
click at [728, 501] on button "Ok" at bounding box center [727, 490] width 40 height 31
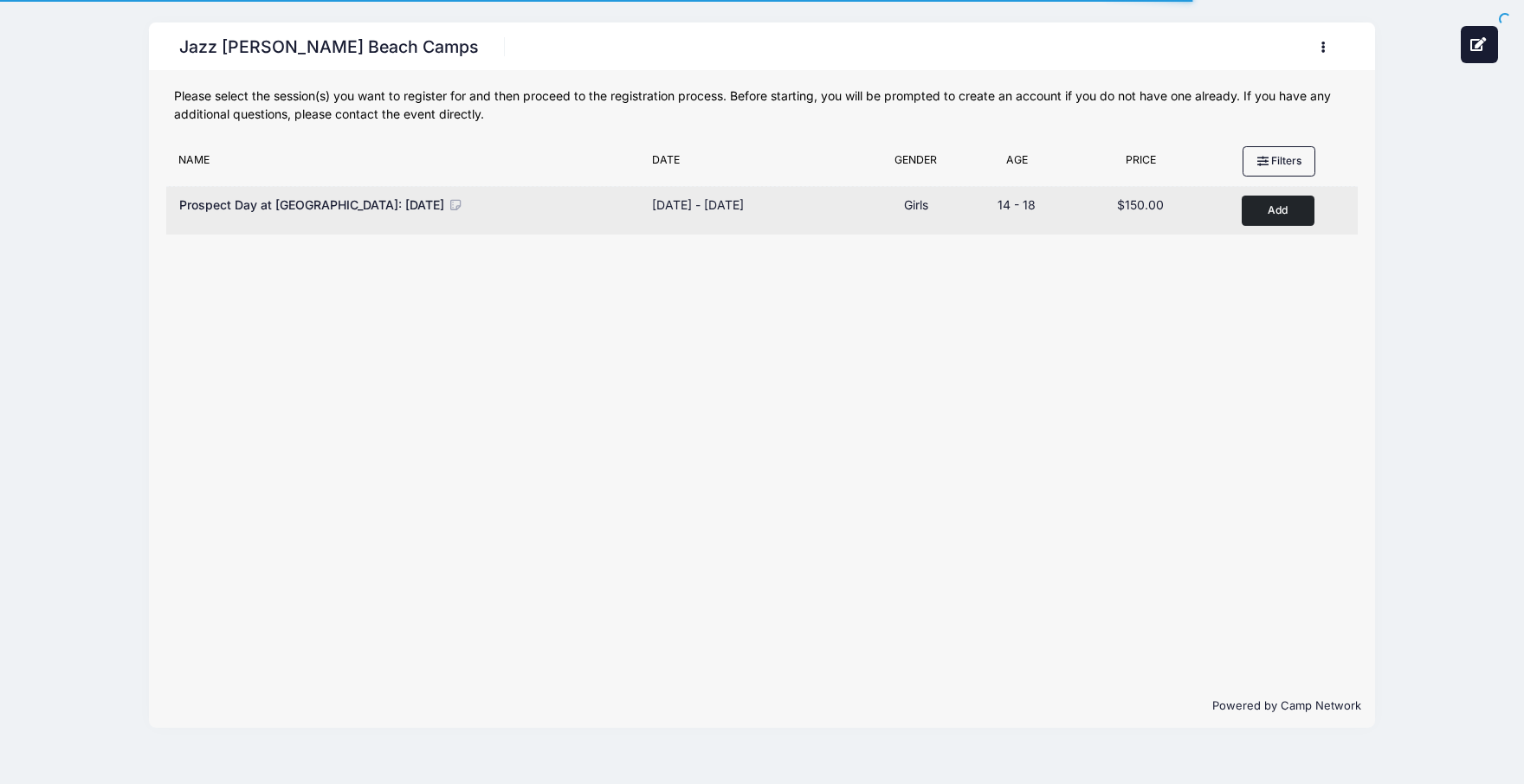
click at [463, 202] on icon at bounding box center [455, 205] width 16 height 12
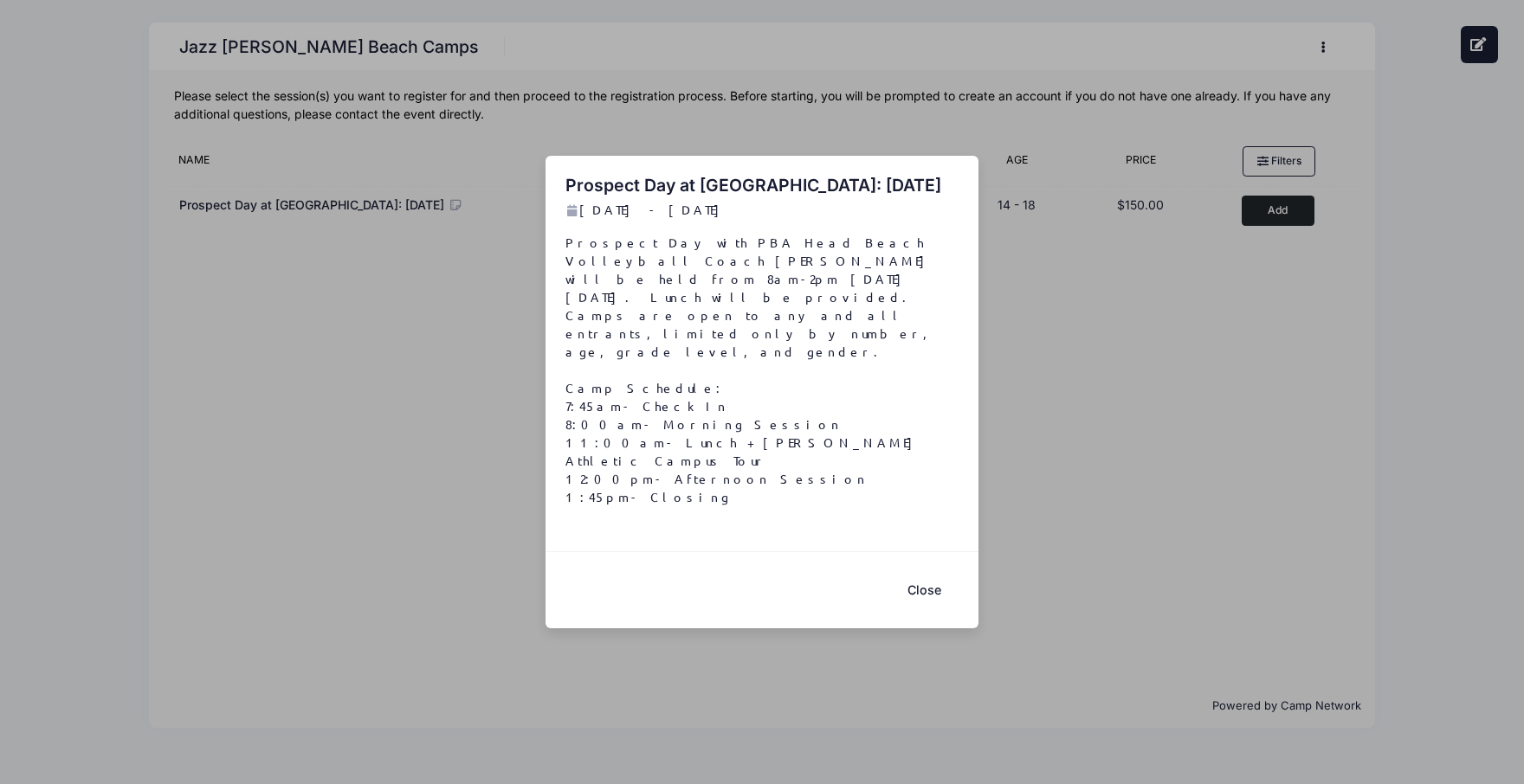
drag, startPoint x: 653, startPoint y: 475, endPoint x: 565, endPoint y: 407, distance: 111.2
click at [566, 407] on p "Prospect Day with PBA Head Beach Volleyball Coach [PERSON_NAME] will be held fr…" at bounding box center [762, 370] width 394 height 273
copy p "7:45am- Check In 8:00am- Morning Session 11:00am- Lunch + [PERSON_NAME] Athleti…"
drag, startPoint x: 996, startPoint y: 387, endPoint x: 987, endPoint y: 406, distance: 21.0
click at [996, 387] on div "Prospect Day at Palm Beach Atlantic University: September 27th, 2025 Sep 27 - S…" at bounding box center [762, 392] width 1524 height 784
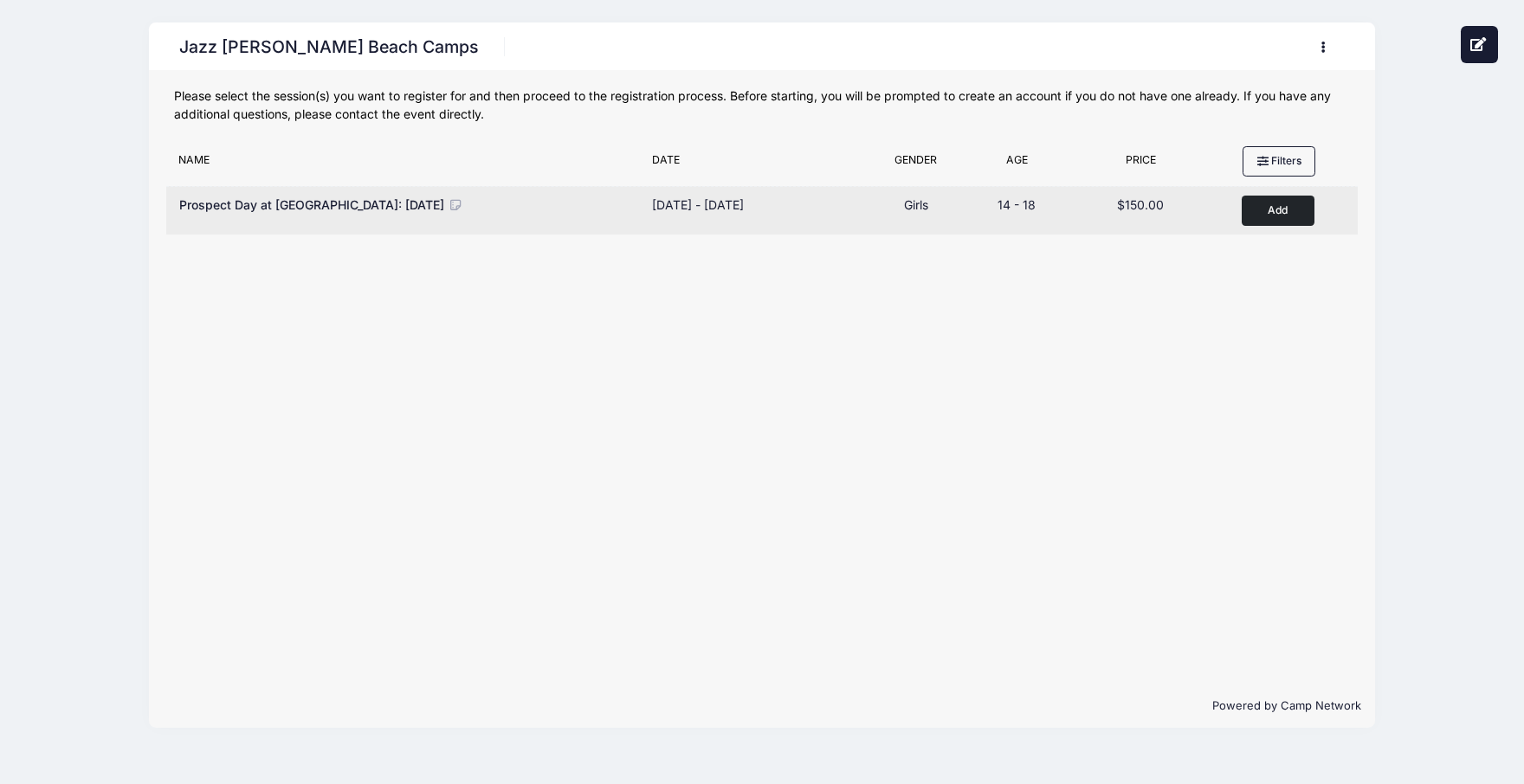
click at [463, 207] on icon at bounding box center [455, 205] width 16 height 12
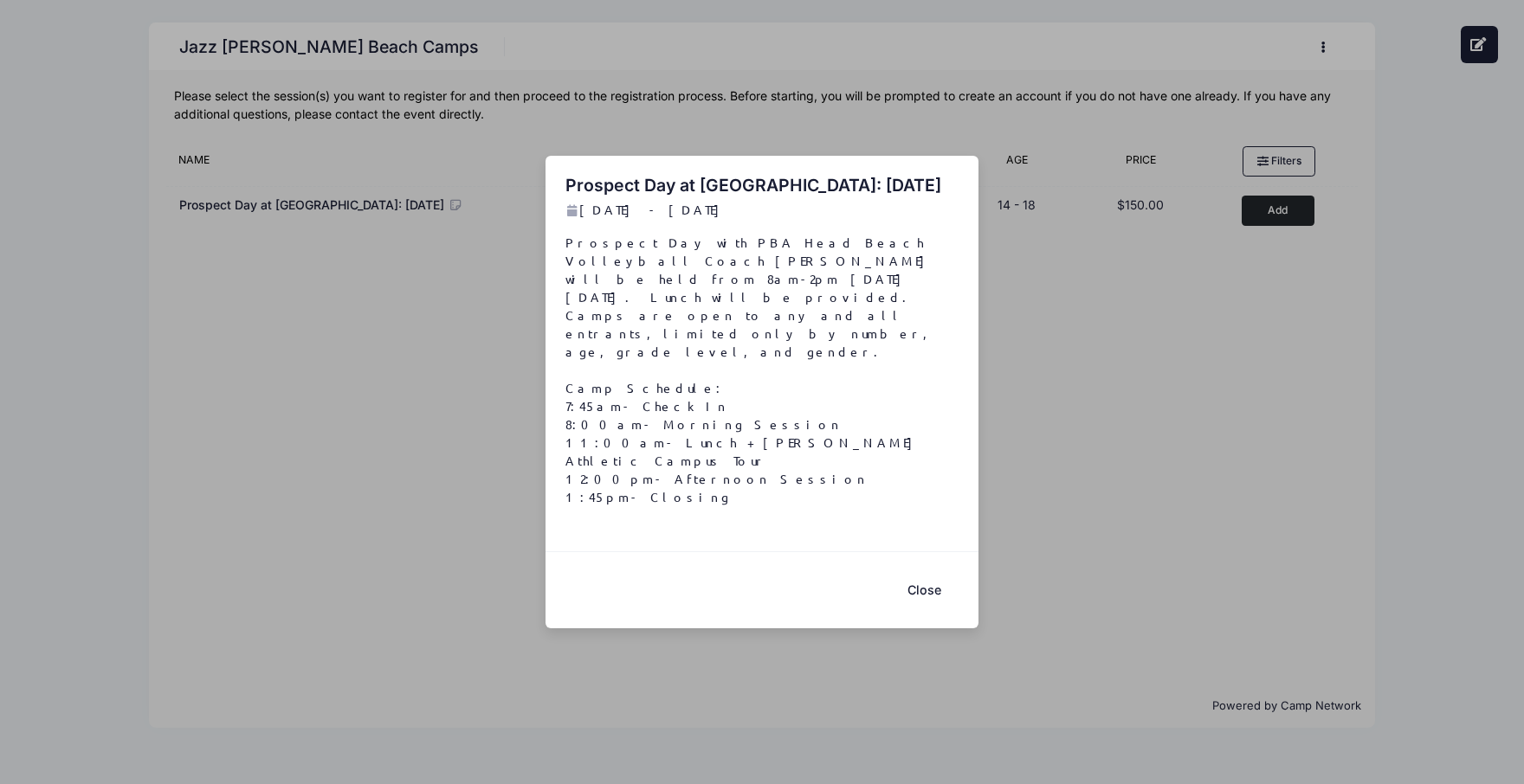
click at [927, 572] on button "Close" at bounding box center [923, 590] width 70 height 37
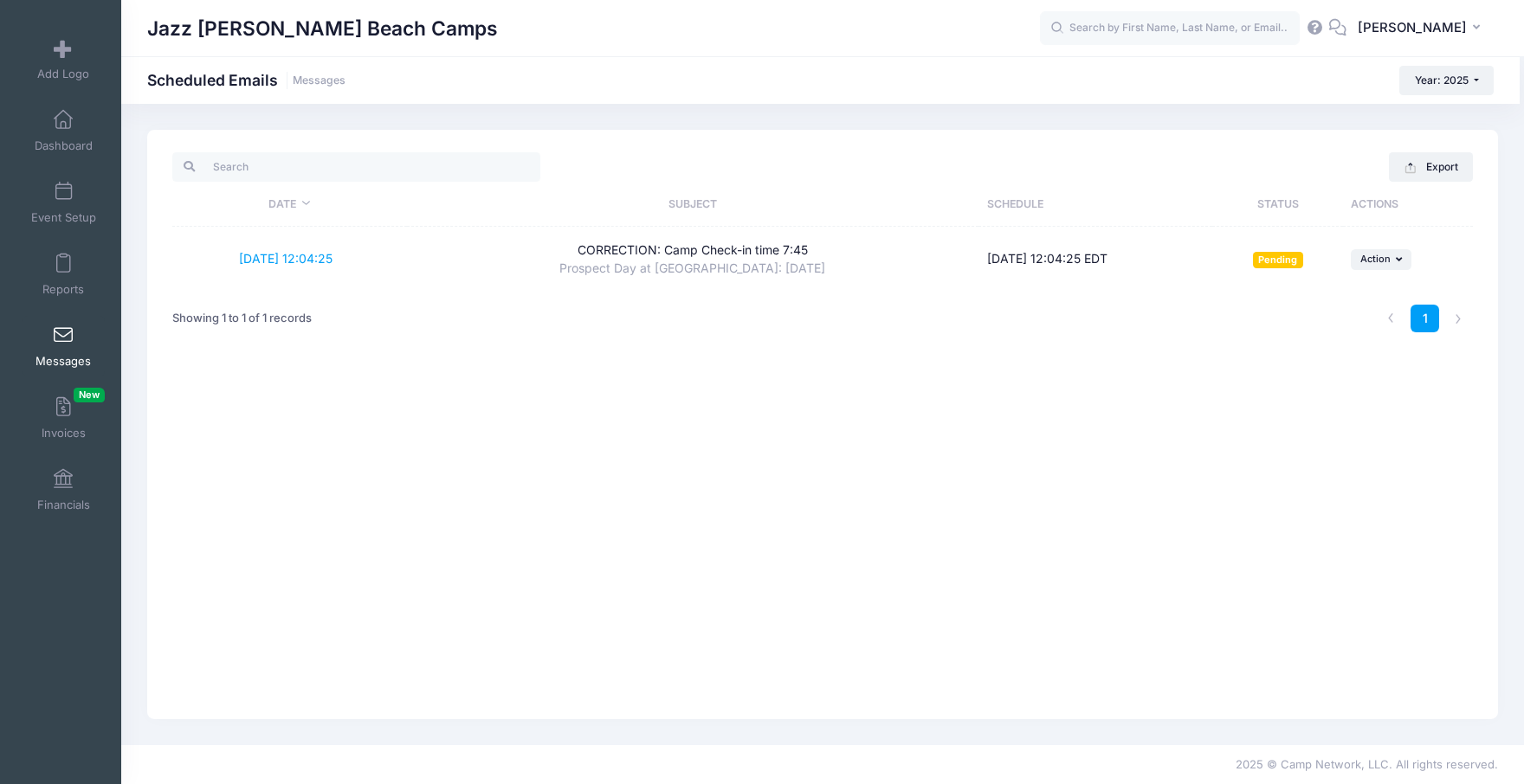
click at [23, 369] on link "Messages" at bounding box center [63, 346] width 82 height 61
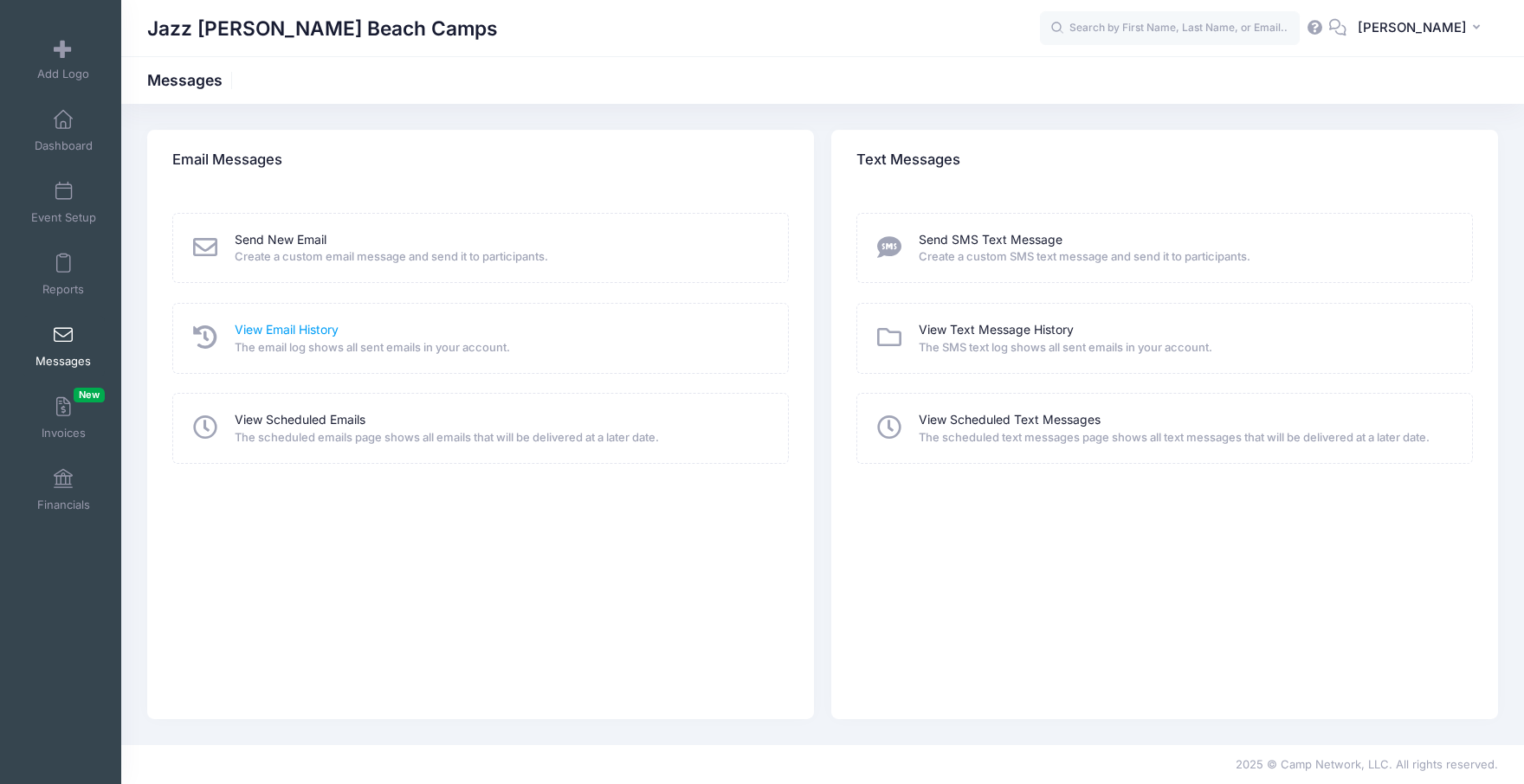
click at [260, 329] on link "View Email History" at bounding box center [286, 330] width 104 height 18
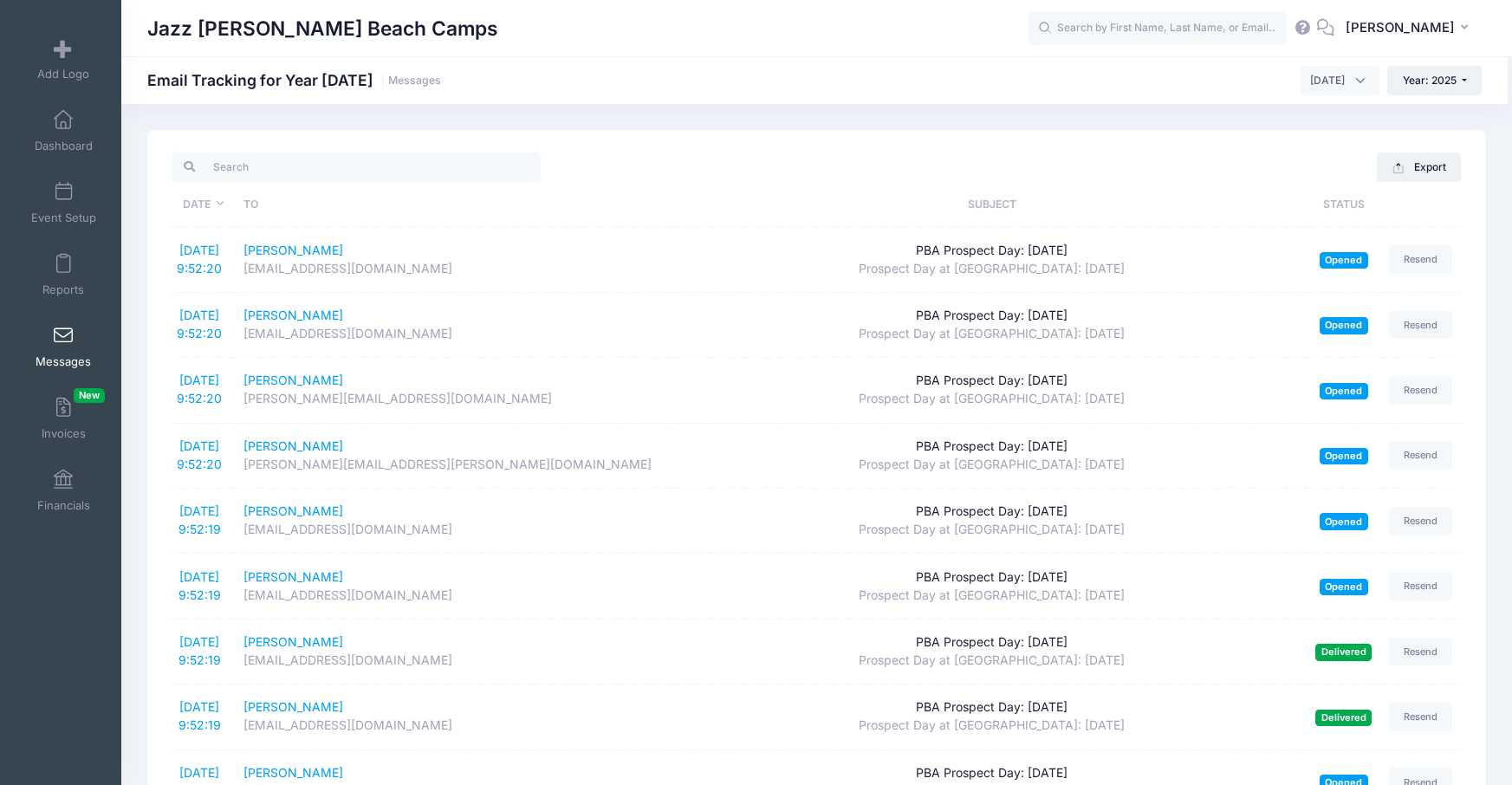
click at [70, 357] on span "Messages" at bounding box center [63, 362] width 56 height 15
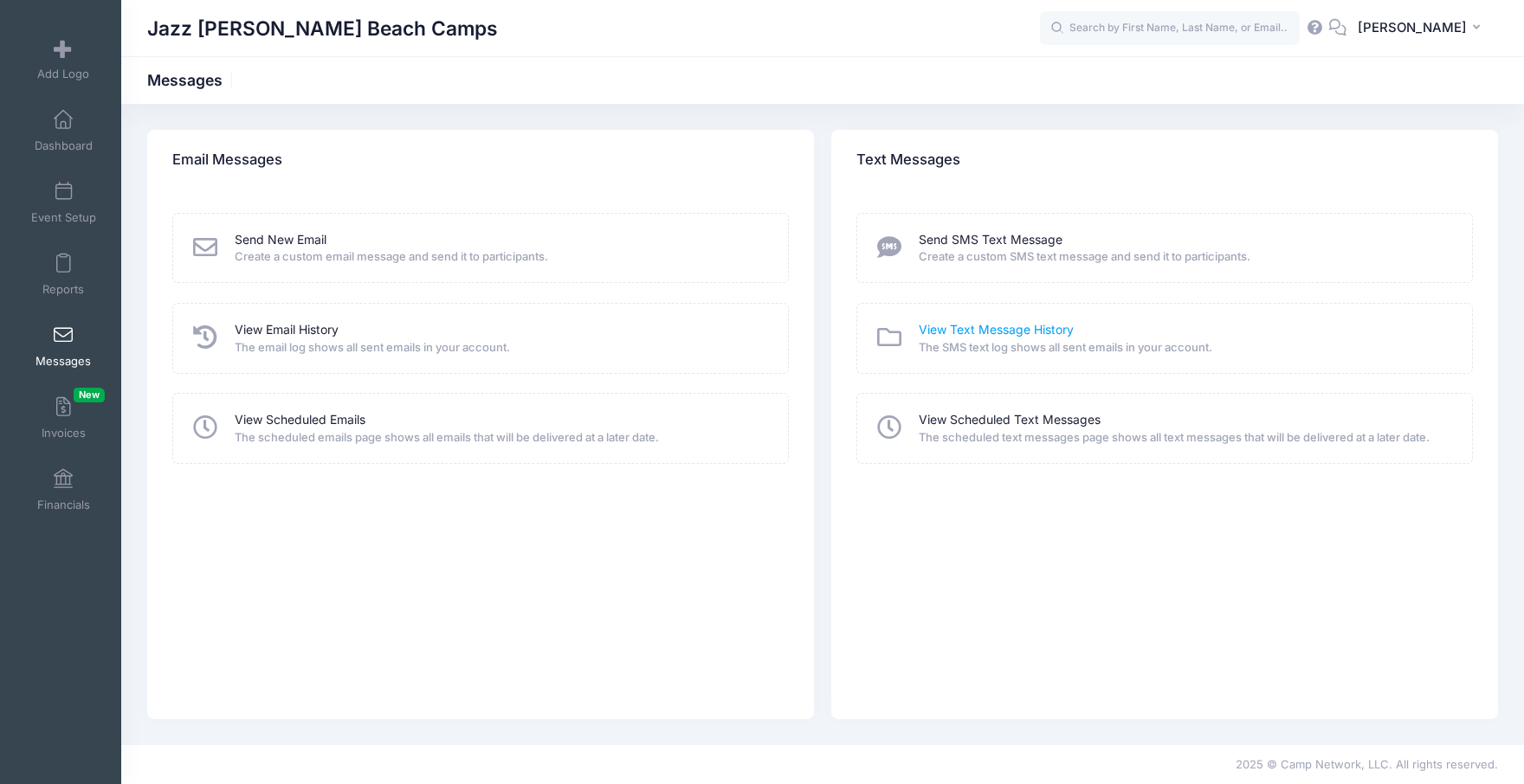
click at [973, 334] on link "View Text Message History" at bounding box center [996, 330] width 155 height 18
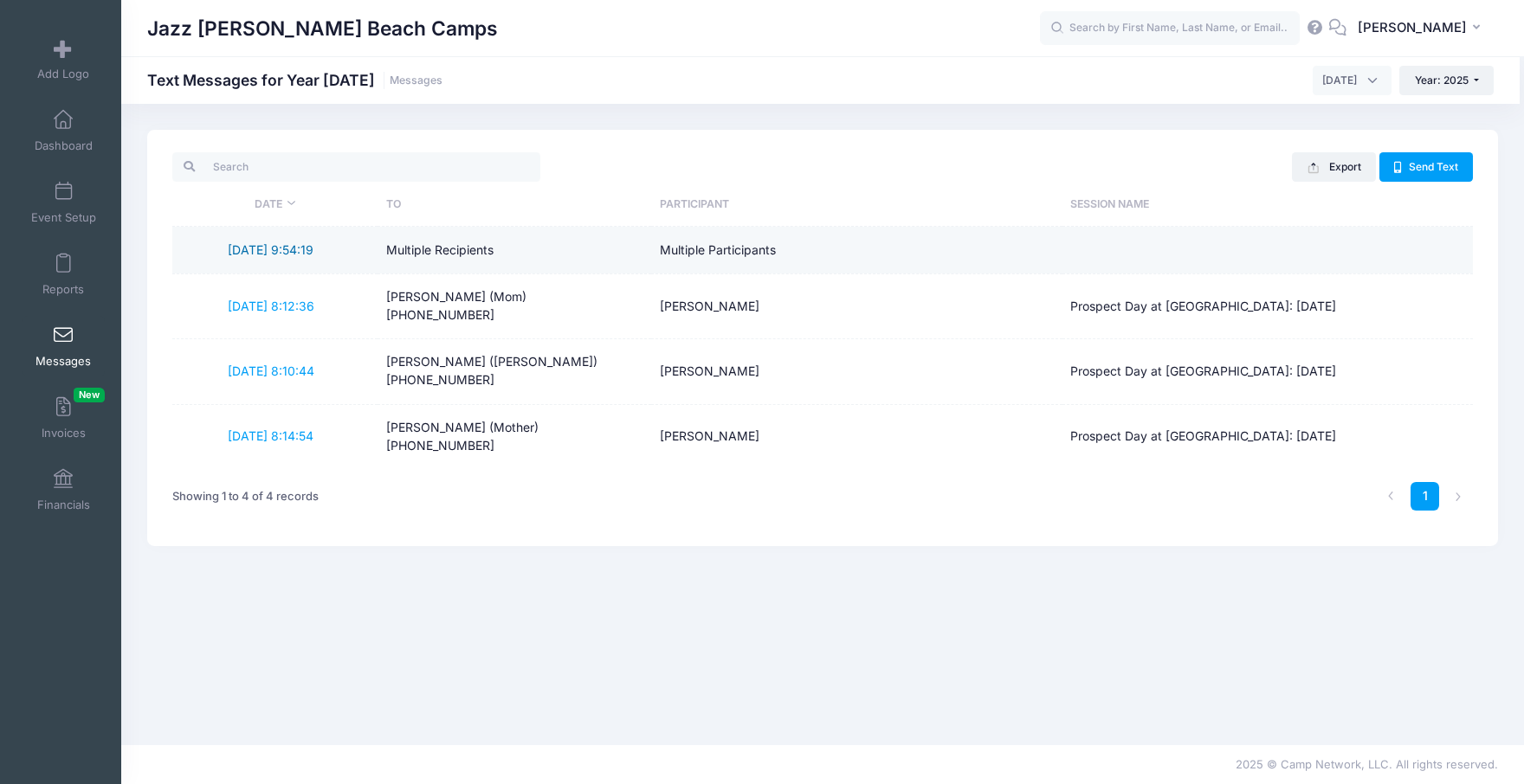
click at [300, 253] on link "[DATE] 9:54:19" at bounding box center [270, 249] width 85 height 15
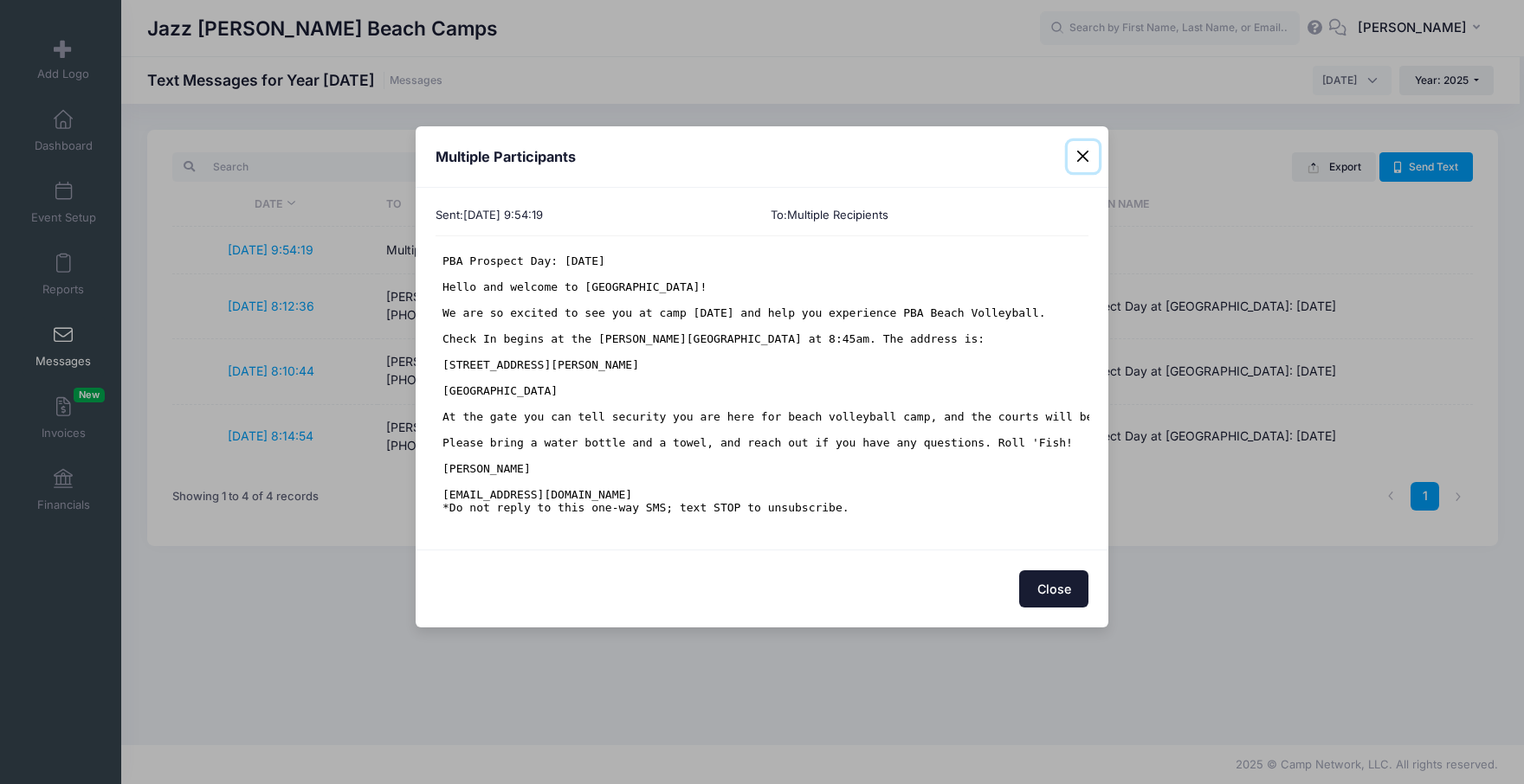
click at [1084, 159] on button "Close" at bounding box center [1083, 156] width 31 height 31
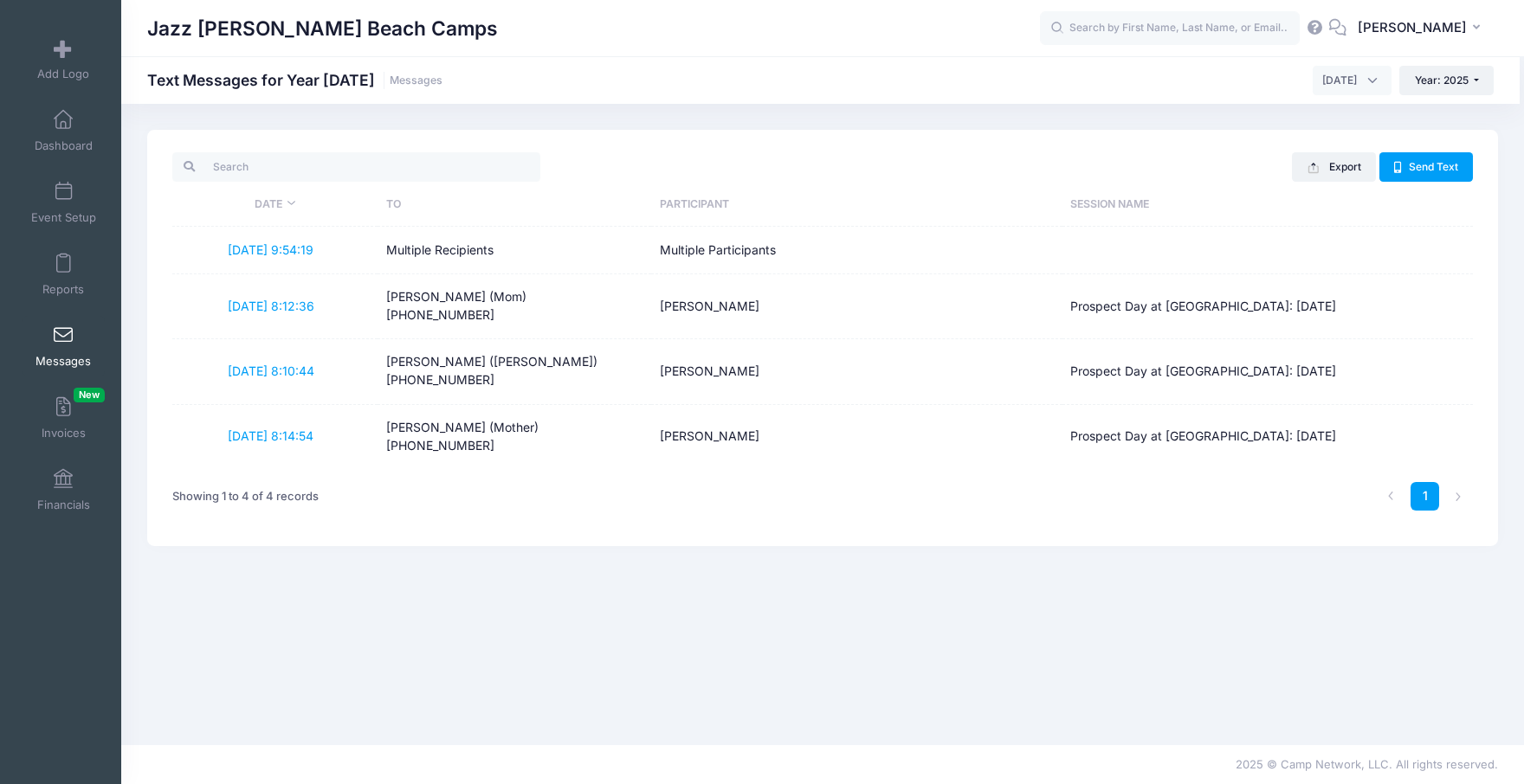
click at [81, 350] on link "Messages" at bounding box center [63, 346] width 82 height 61
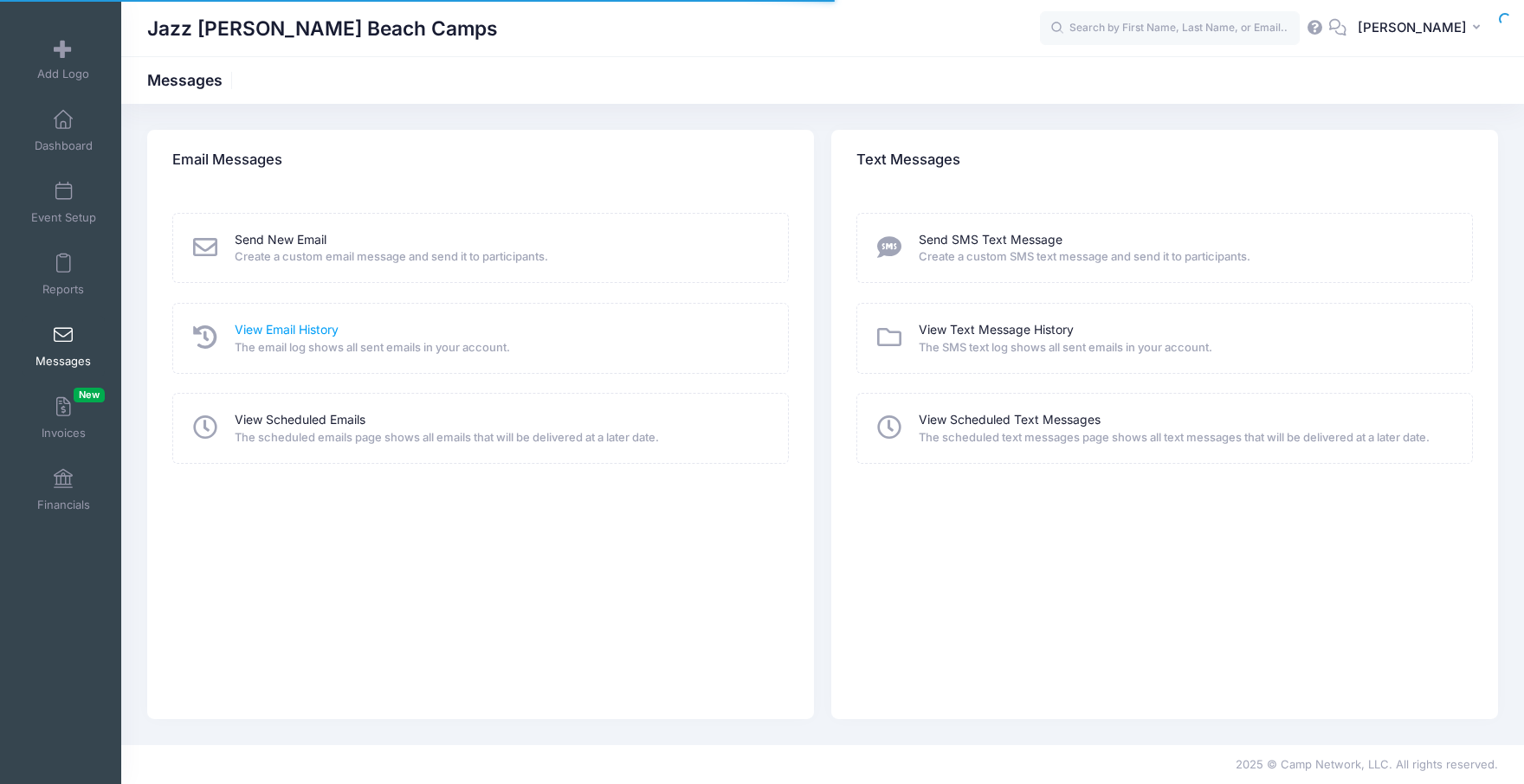
click at [277, 329] on link "View Email History" at bounding box center [286, 330] width 104 height 18
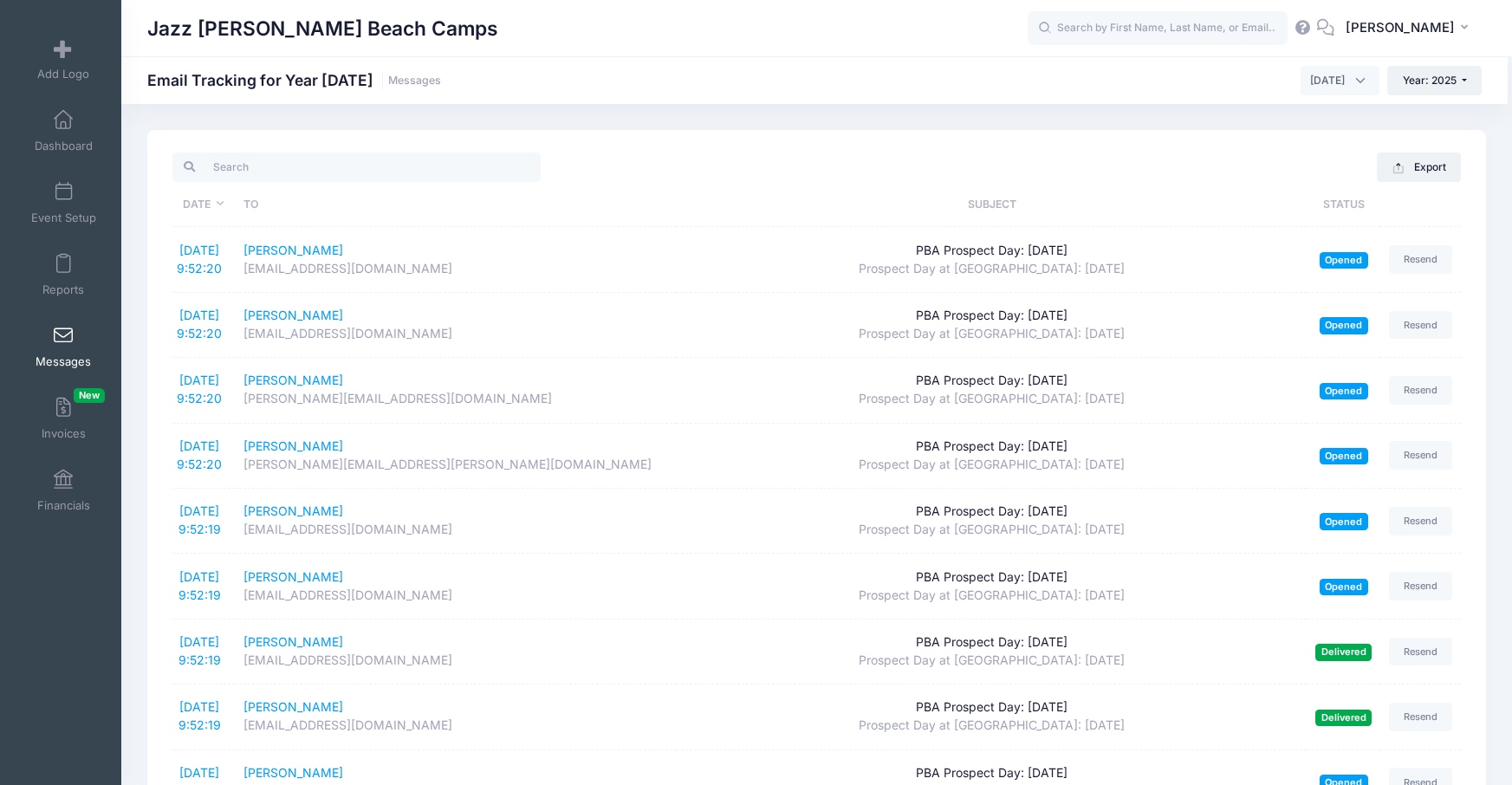
click at [46, 344] on link "Messages" at bounding box center [63, 347] width 82 height 61
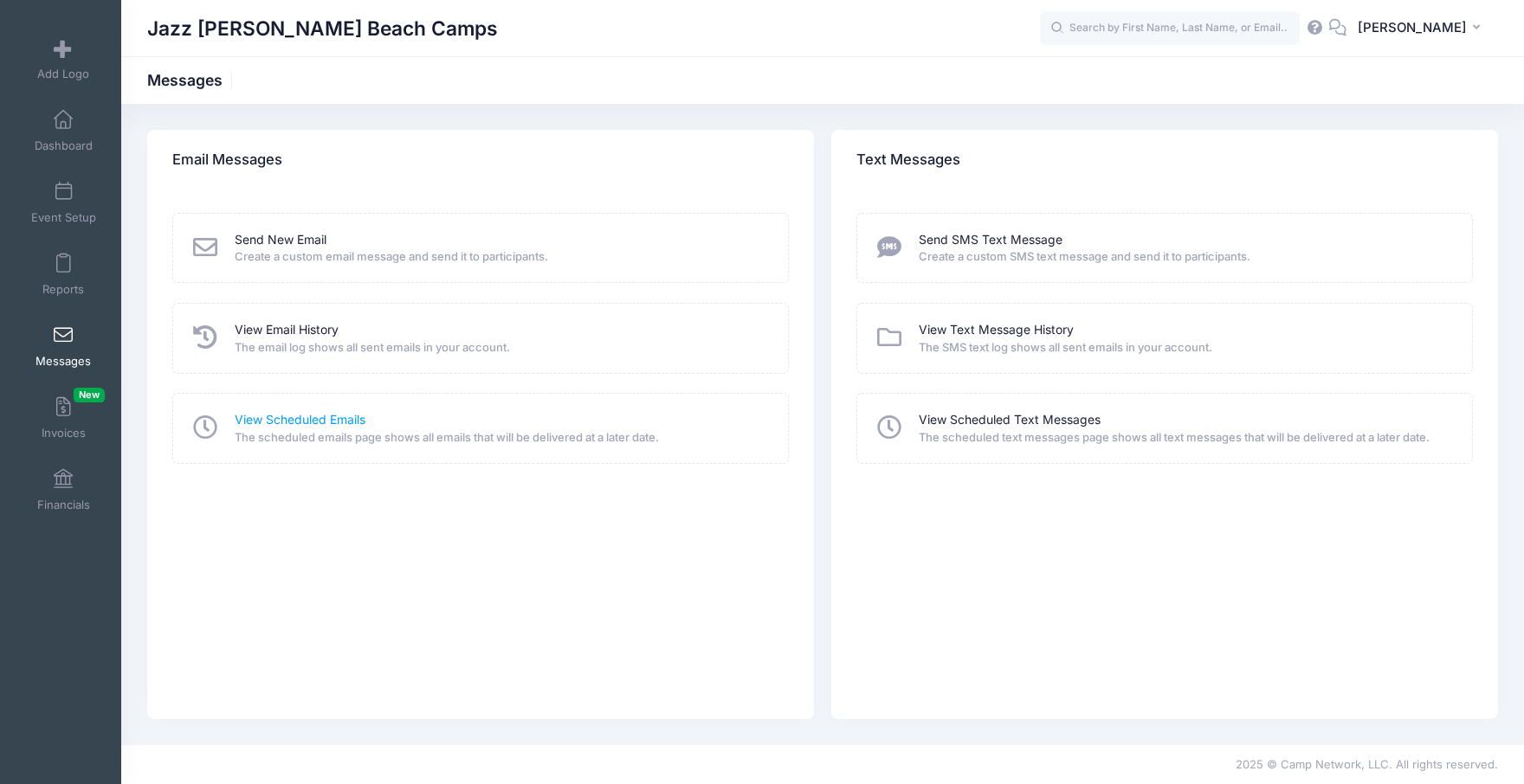
click at [327, 418] on link "View Scheduled Emails" at bounding box center [300, 420] width 130 height 18
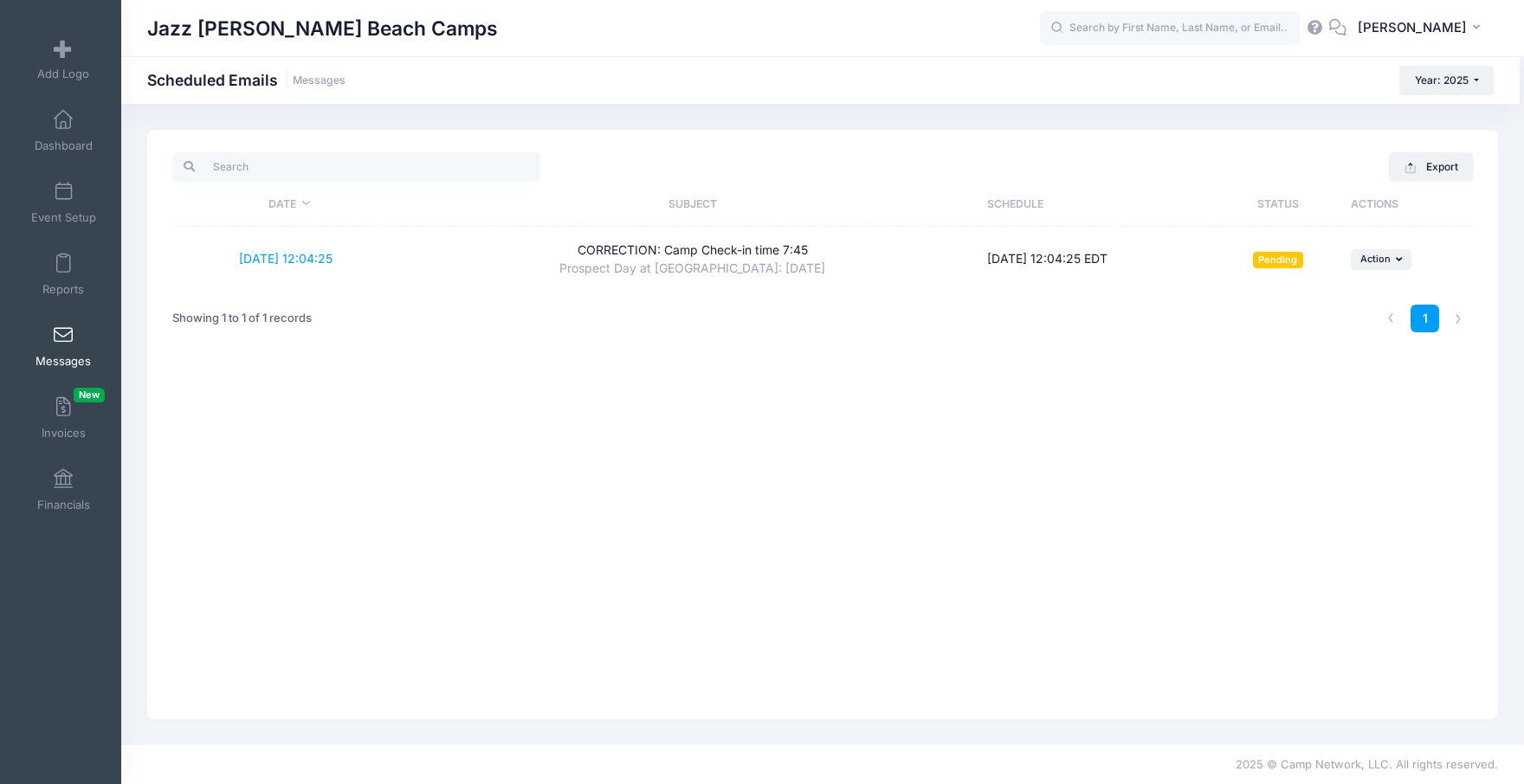
click at [63, 341] on span at bounding box center [63, 336] width 0 height 19
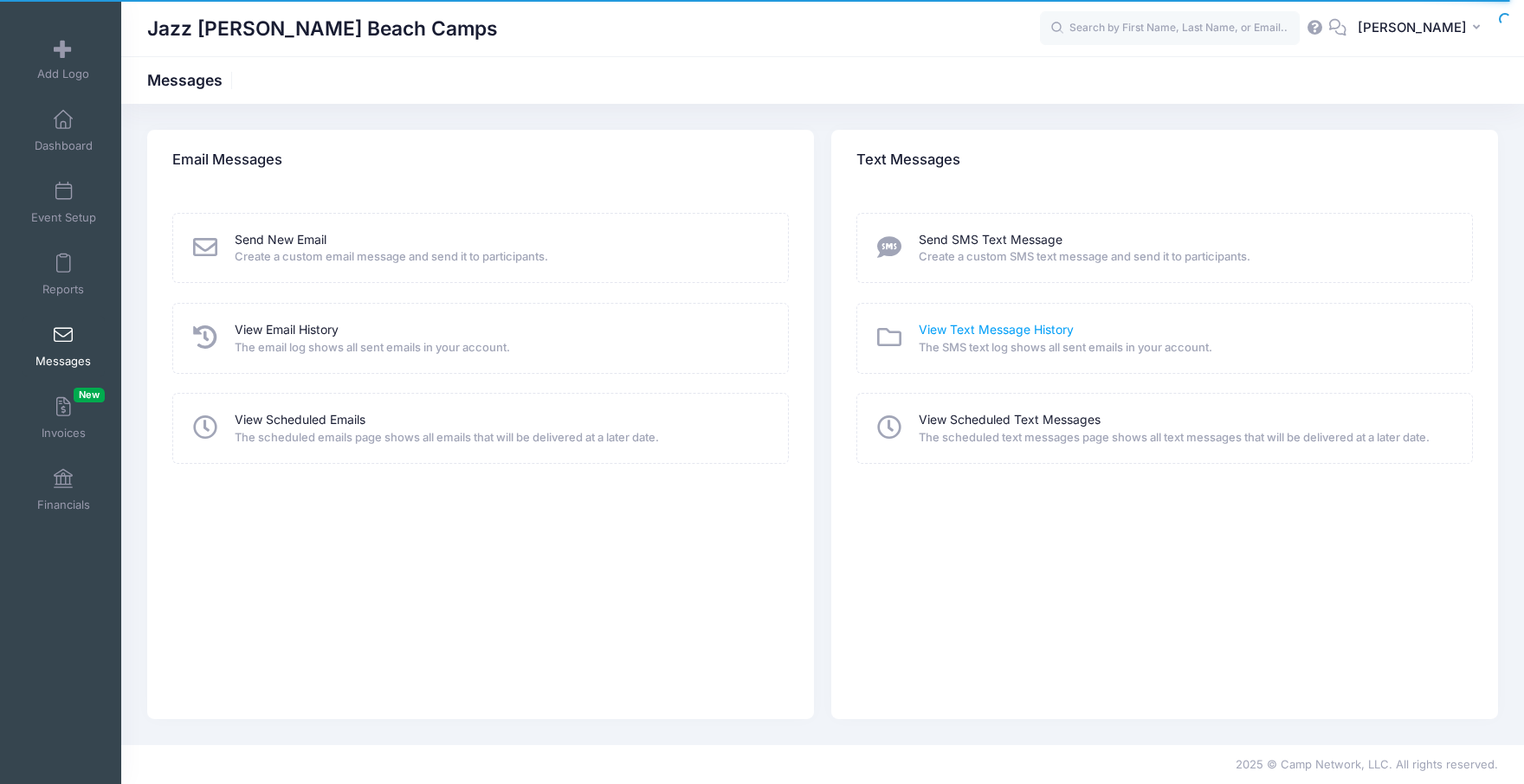
click at [966, 335] on link "View Text Message History" at bounding box center [996, 330] width 155 height 18
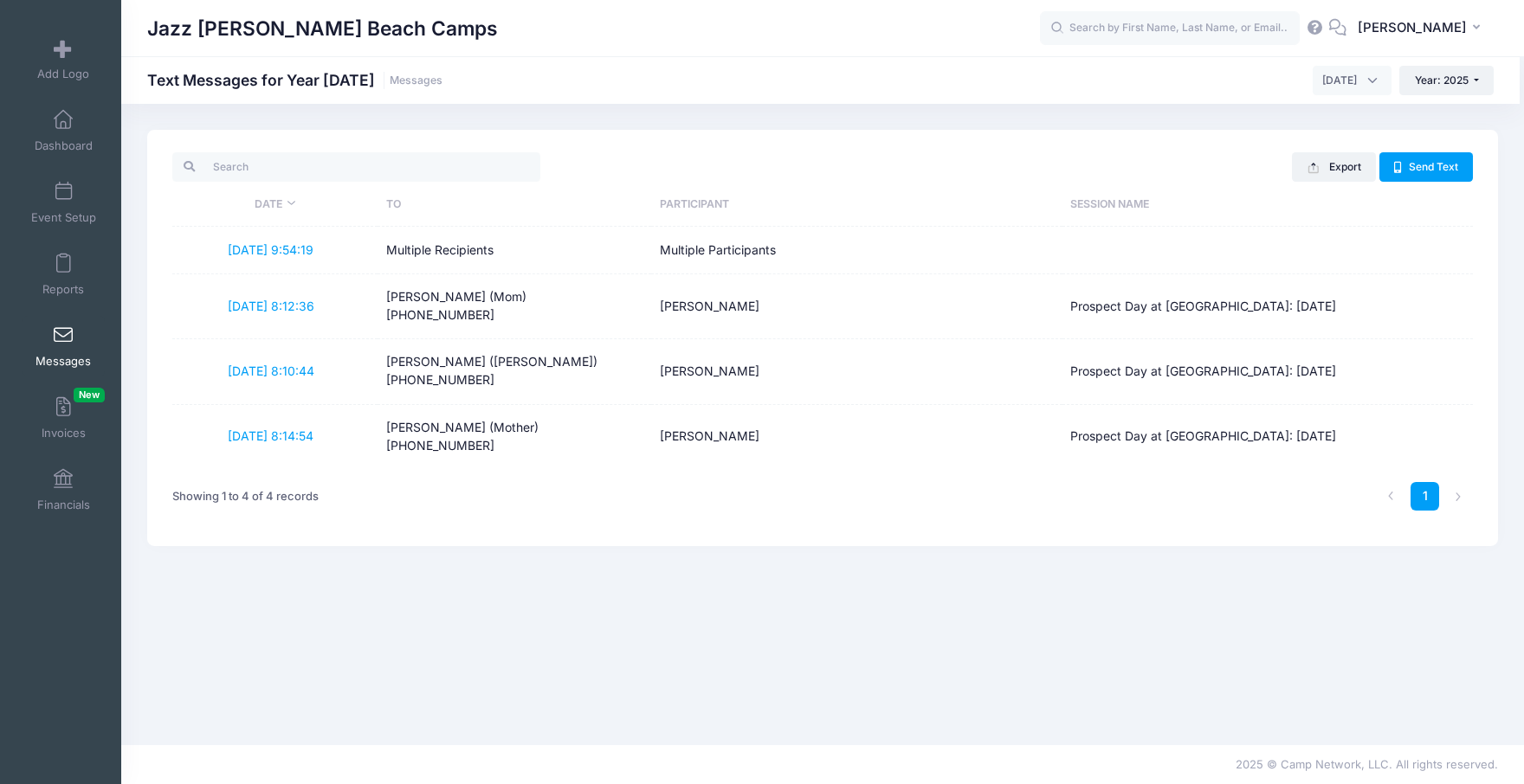
click at [70, 358] on span "Messages" at bounding box center [63, 361] width 55 height 15
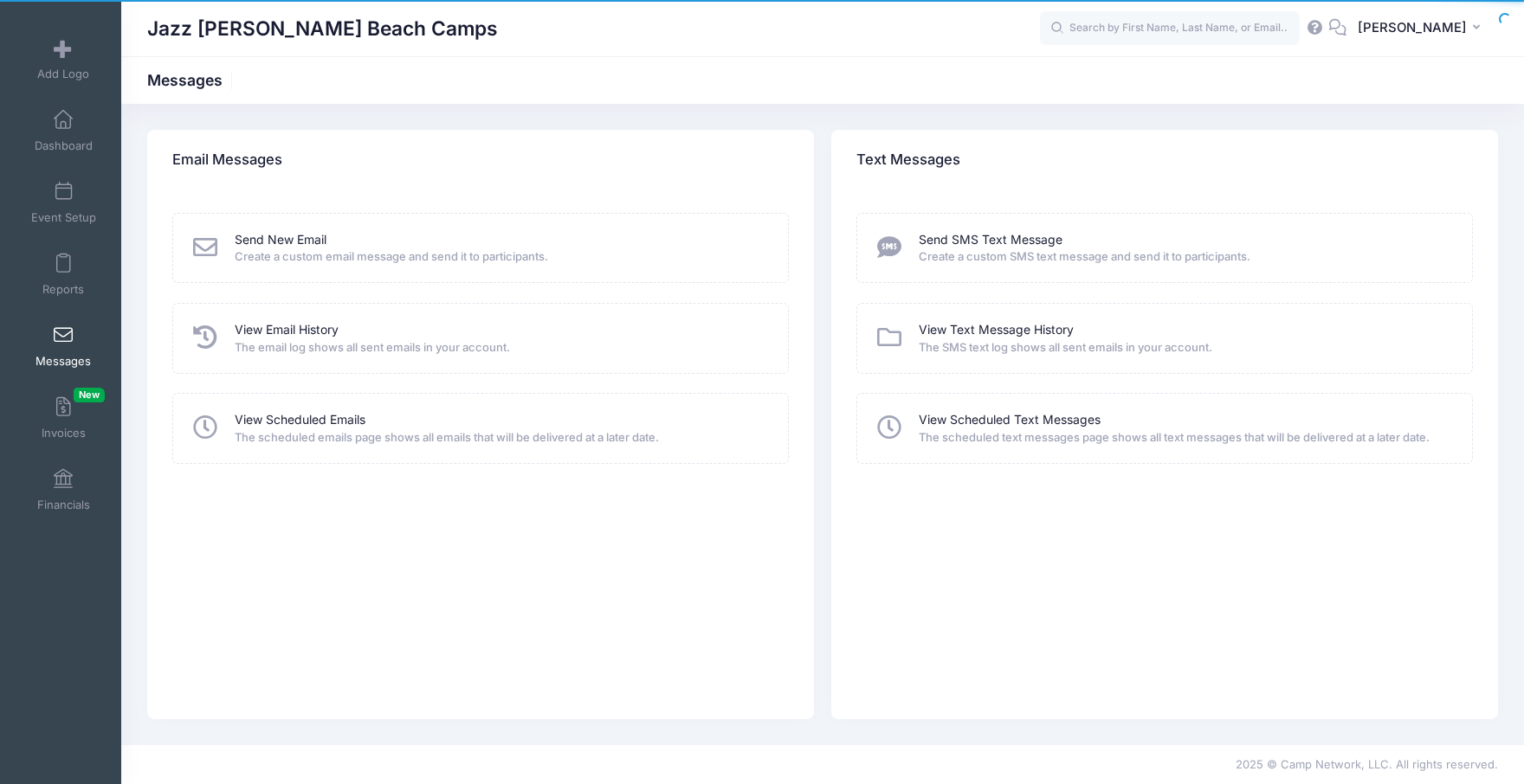
click at [1054, 254] on span "Create a custom SMS text message and send it to participants." at bounding box center [1184, 257] width 530 height 18
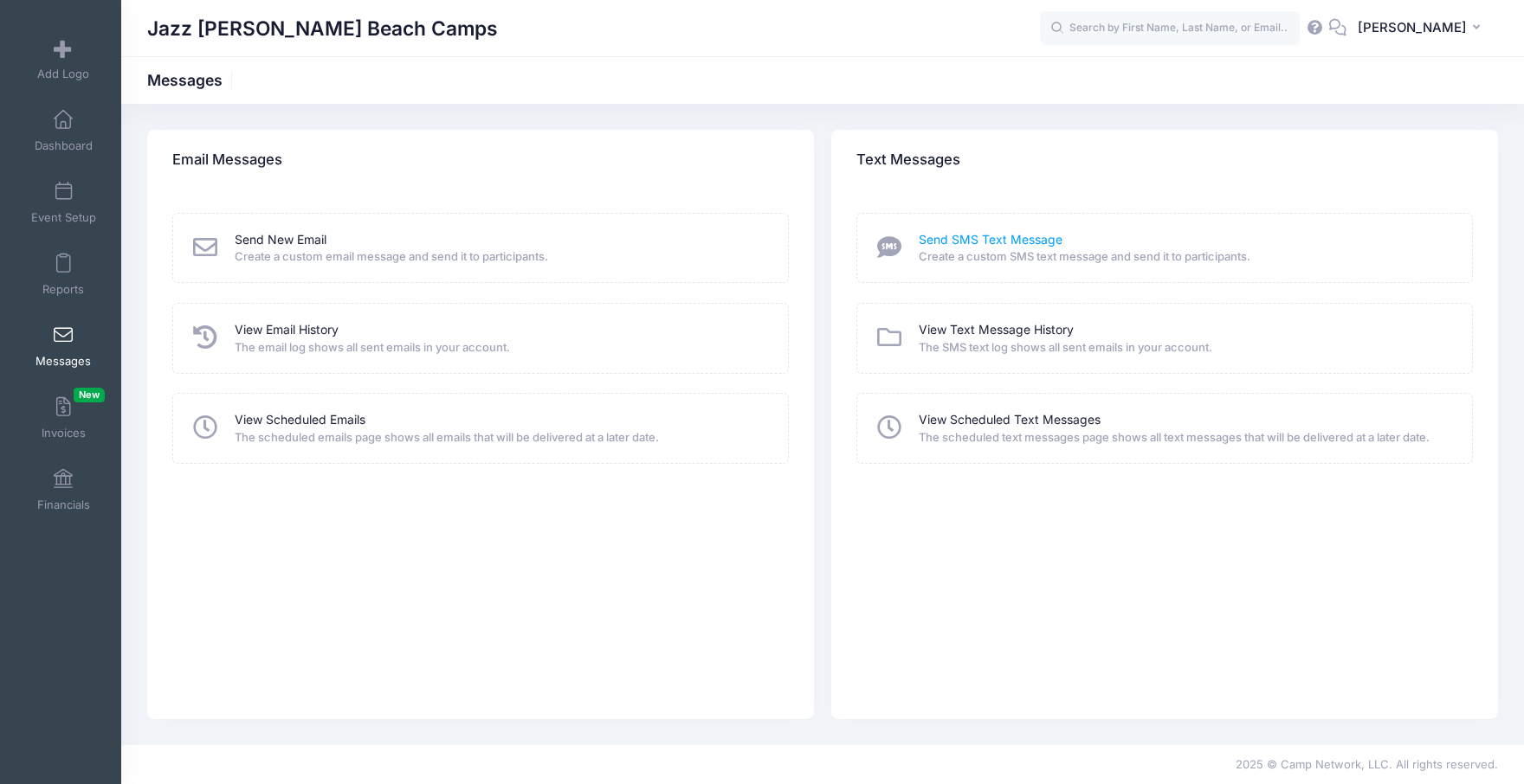
click at [1045, 241] on link "Send SMS Text Message" at bounding box center [990, 240] width 144 height 18
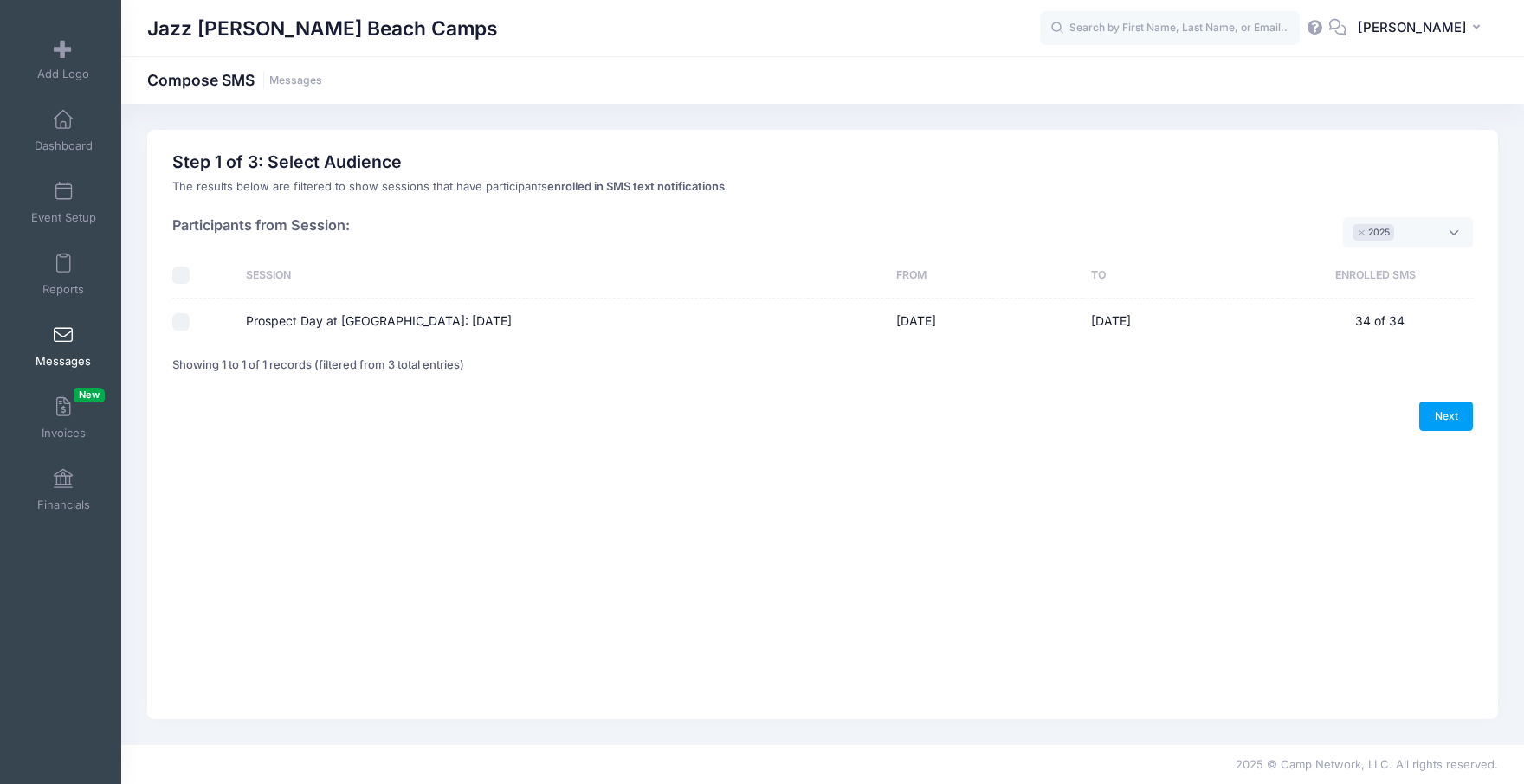
click at [500, 326] on label "Prospect Day at [GEOGRAPHIC_DATA]: [DATE]" at bounding box center [379, 322] width 266 height 18
click at [189, 326] on input "Prospect Day at [GEOGRAPHIC_DATA]: [DATE]" at bounding box center [181, 322] width 18 height 18
checkbox input "true"
click at [1456, 418] on link "Next" at bounding box center [1446, 416] width 54 height 29
select select "50"
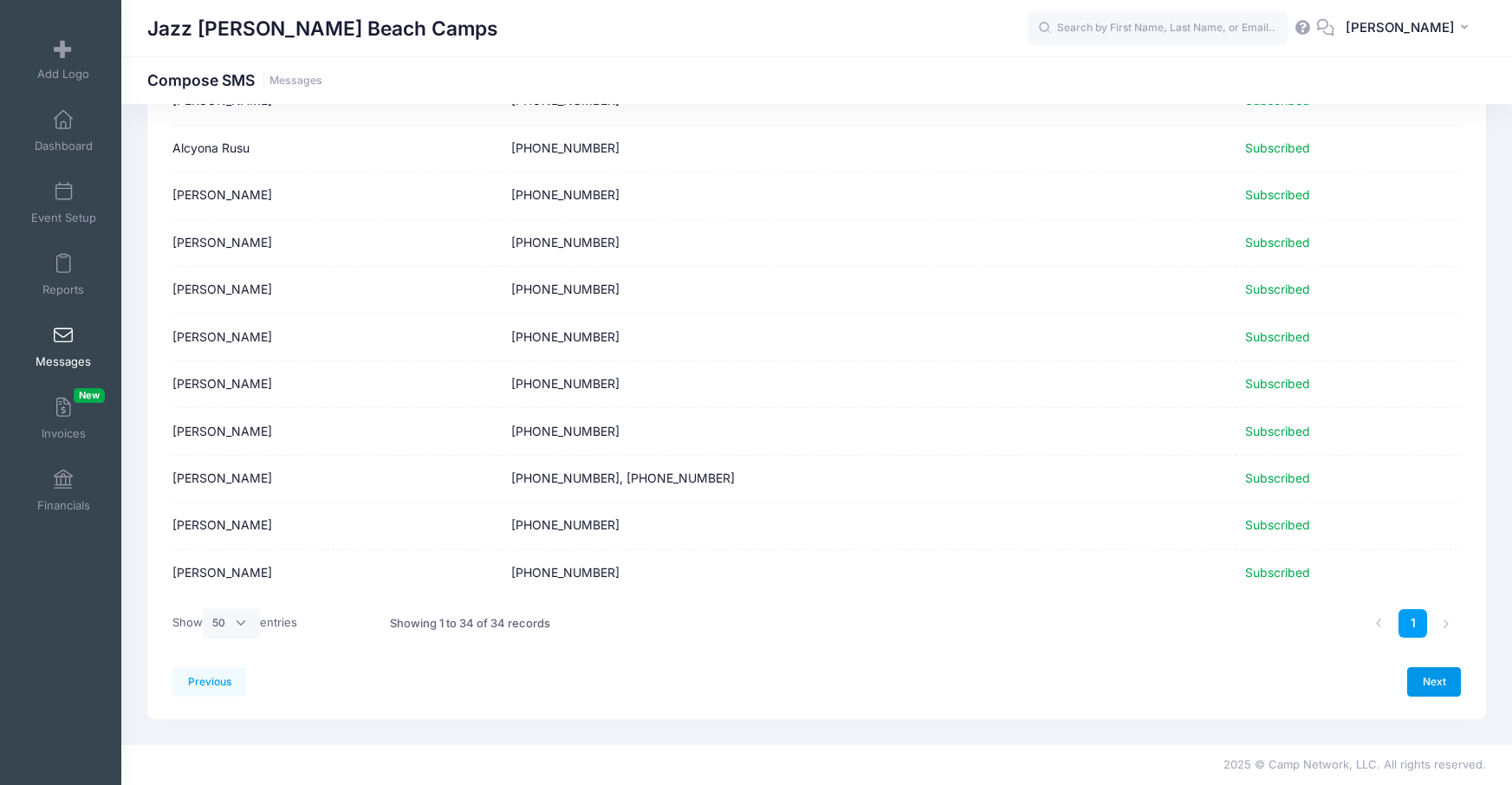
click at [1427, 678] on link "Next" at bounding box center [1434, 682] width 54 height 29
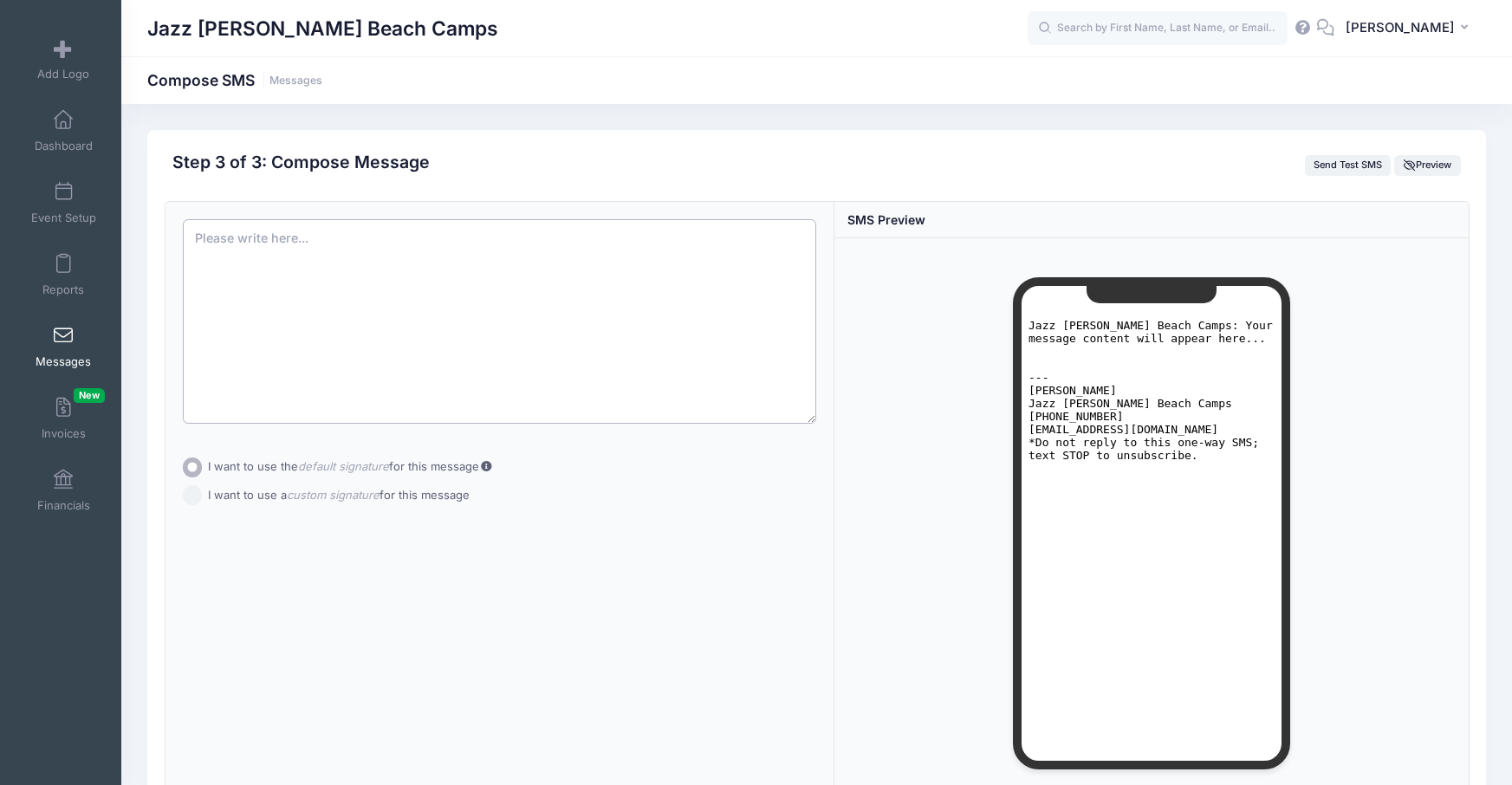
click at [269, 258] on textarea at bounding box center [499, 322] width 634 height 205
paste textarea "Hello! Please be advised that in correction of my previous email, check-in time…"
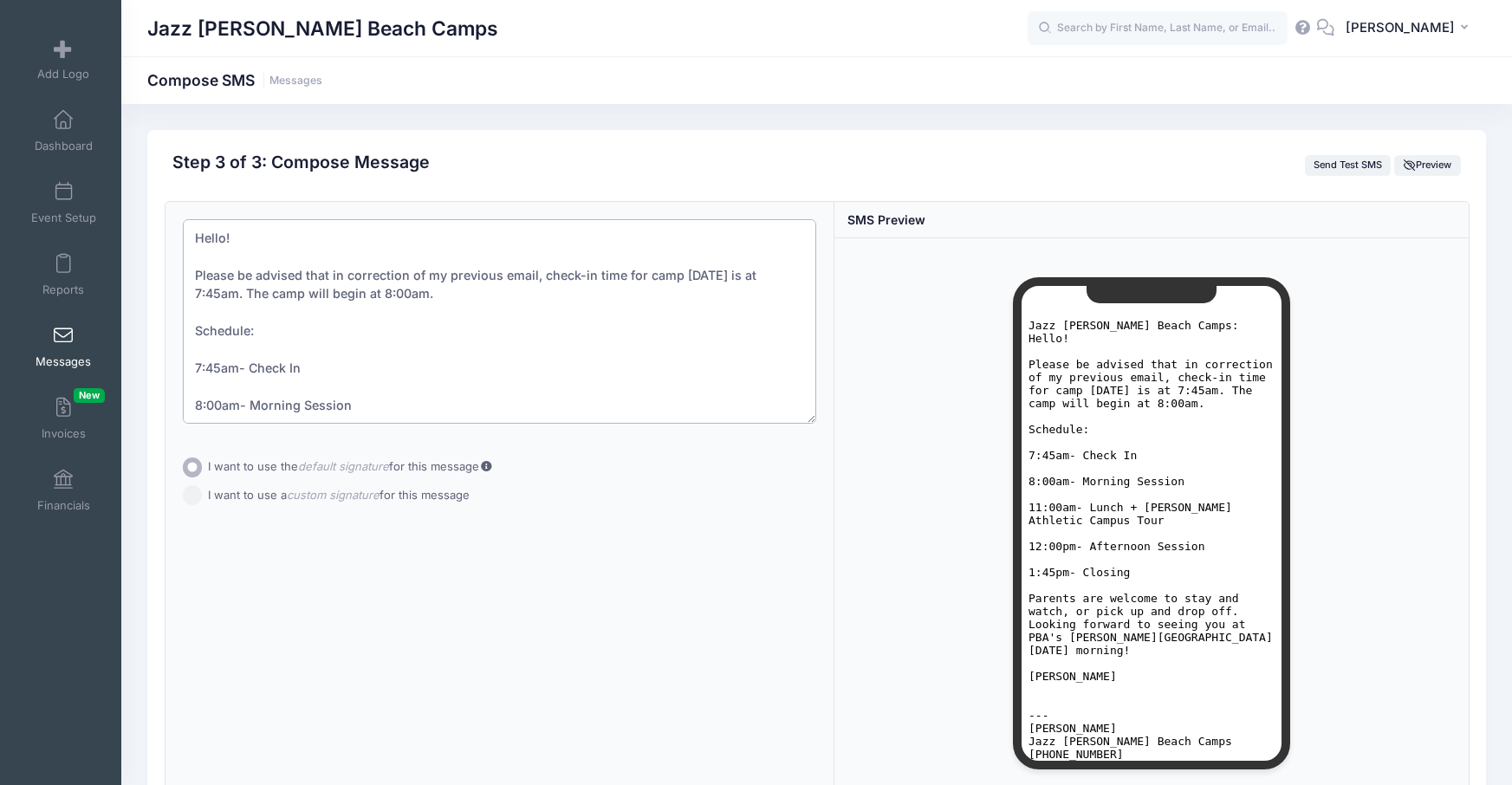
click at [195, 238] on textarea "Hello! Please be advised that in correction of my previous email, check-in time…" at bounding box center [499, 322] width 634 height 205
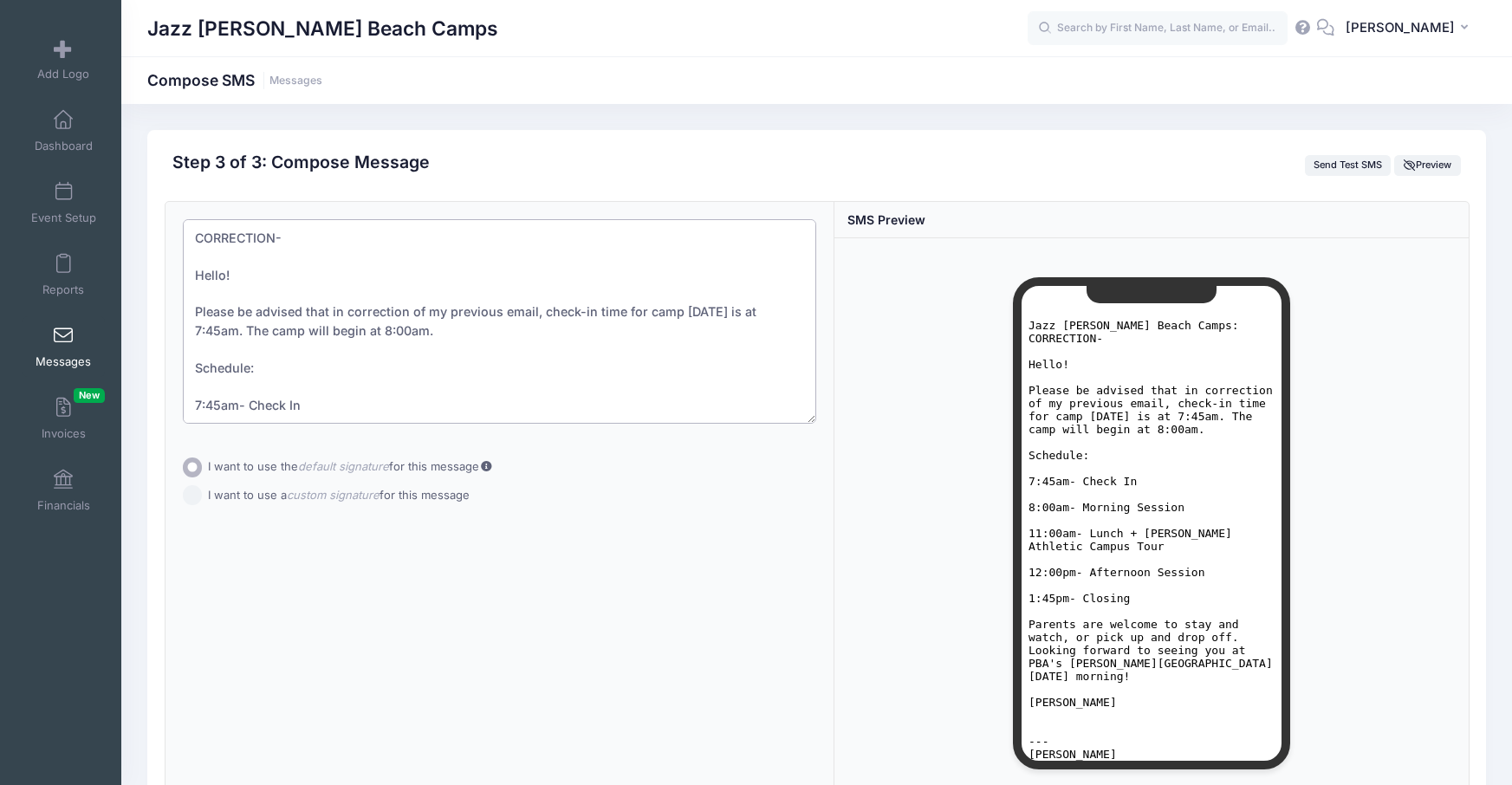
click at [313, 243] on textarea "CORRECTION- Hello! Please be advised that in correction of my previous email, c…" at bounding box center [499, 322] width 634 height 205
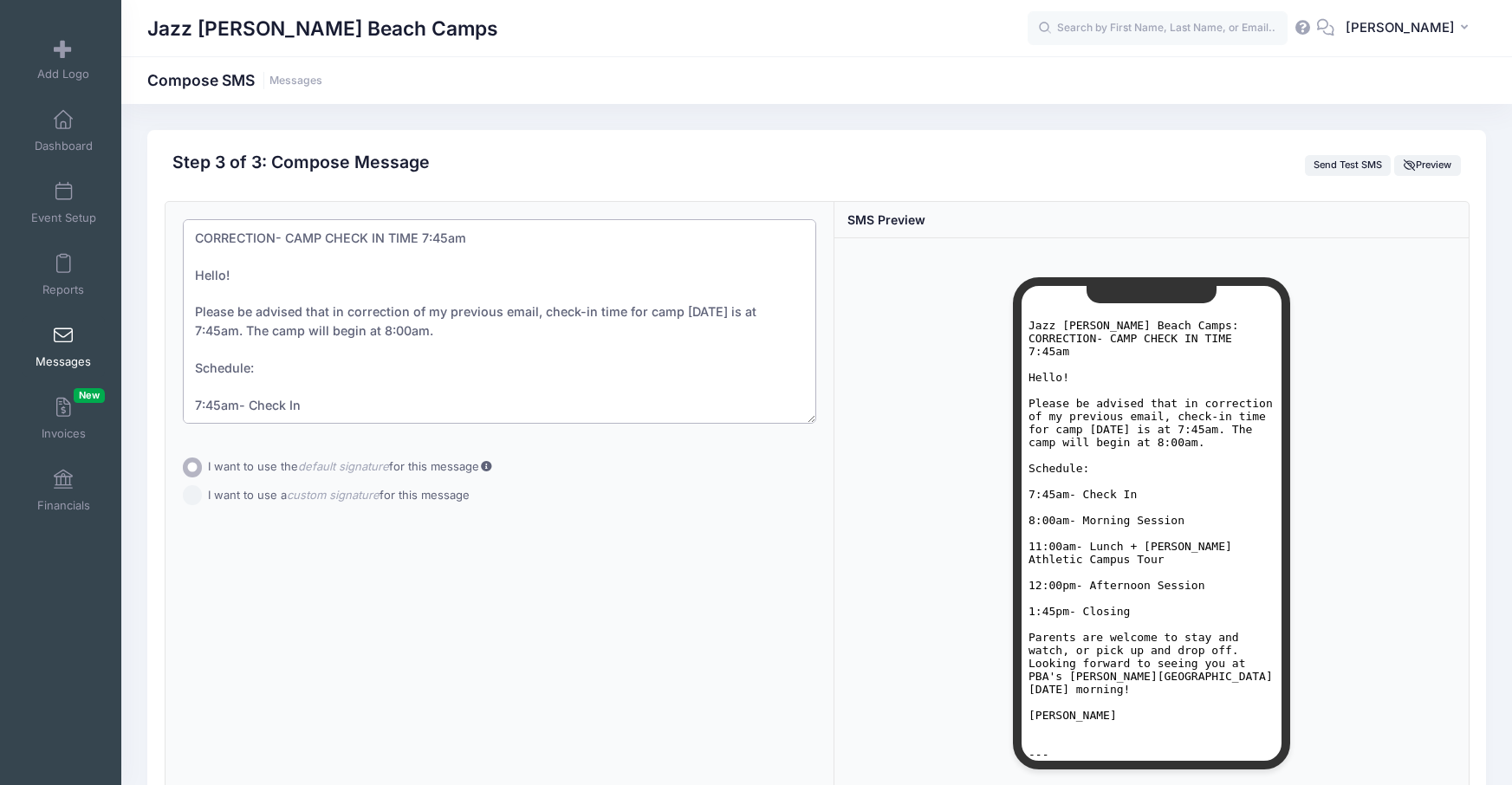
click at [534, 325] on textarea "CORRECTION- CAMP CHECK IN TIME 7:45am Hello! Please be advised that in correcti…" at bounding box center [499, 322] width 634 height 205
click at [526, 316] on textarea "CORRECTION- CAMP CHECK IN TIME 7:45am Hello! Please be advised that in correcti…" at bounding box center [499, 322] width 634 height 205
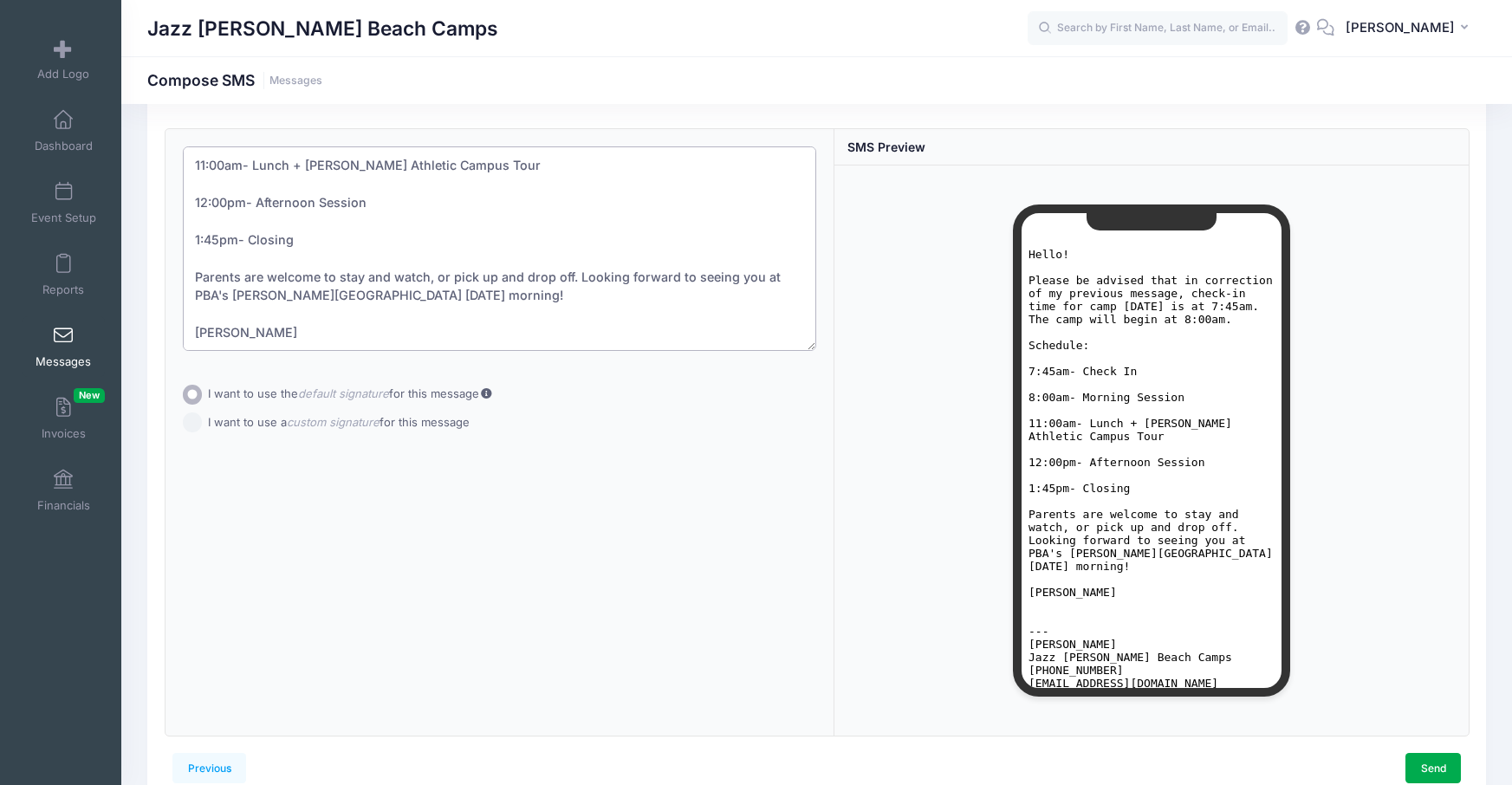
scroll to position [159, 0]
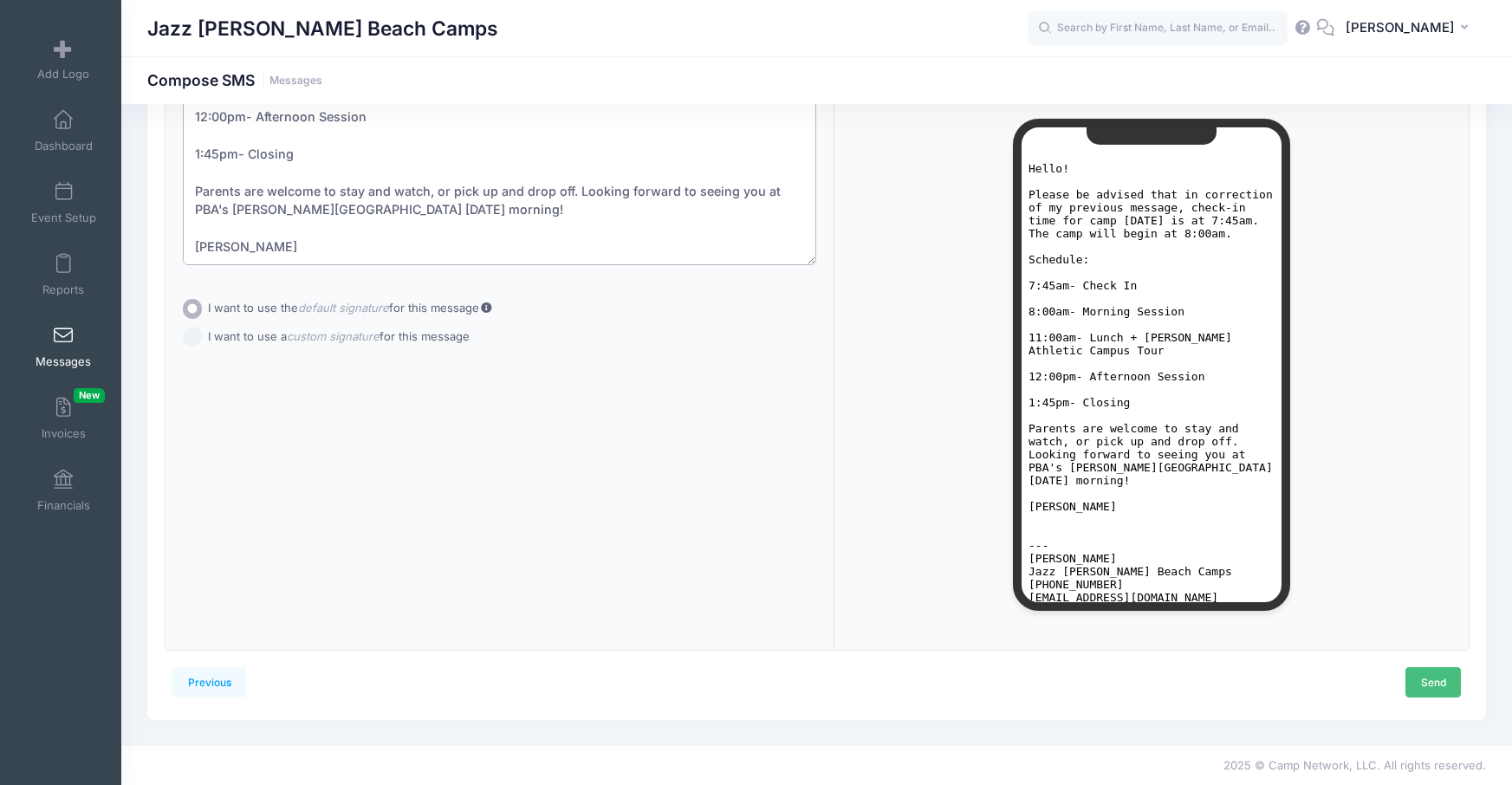
type textarea "CORRECTION- CAMP CHECK IN TIME 7:45am Hello! Please be advised that in correcti…"
click at [1434, 681] on link "Send" at bounding box center [1433, 682] width 56 height 29
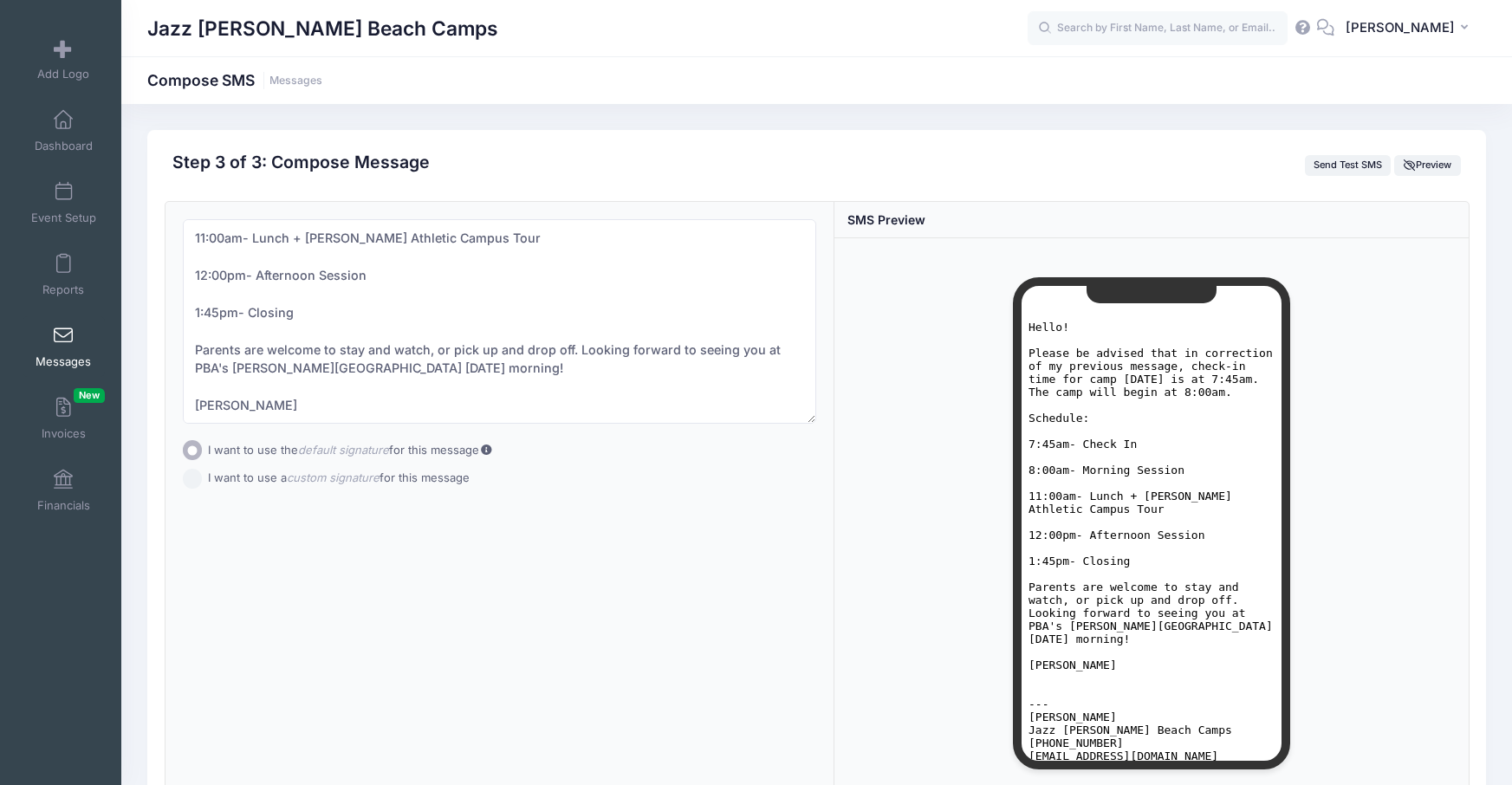
scroll to position [50, 0]
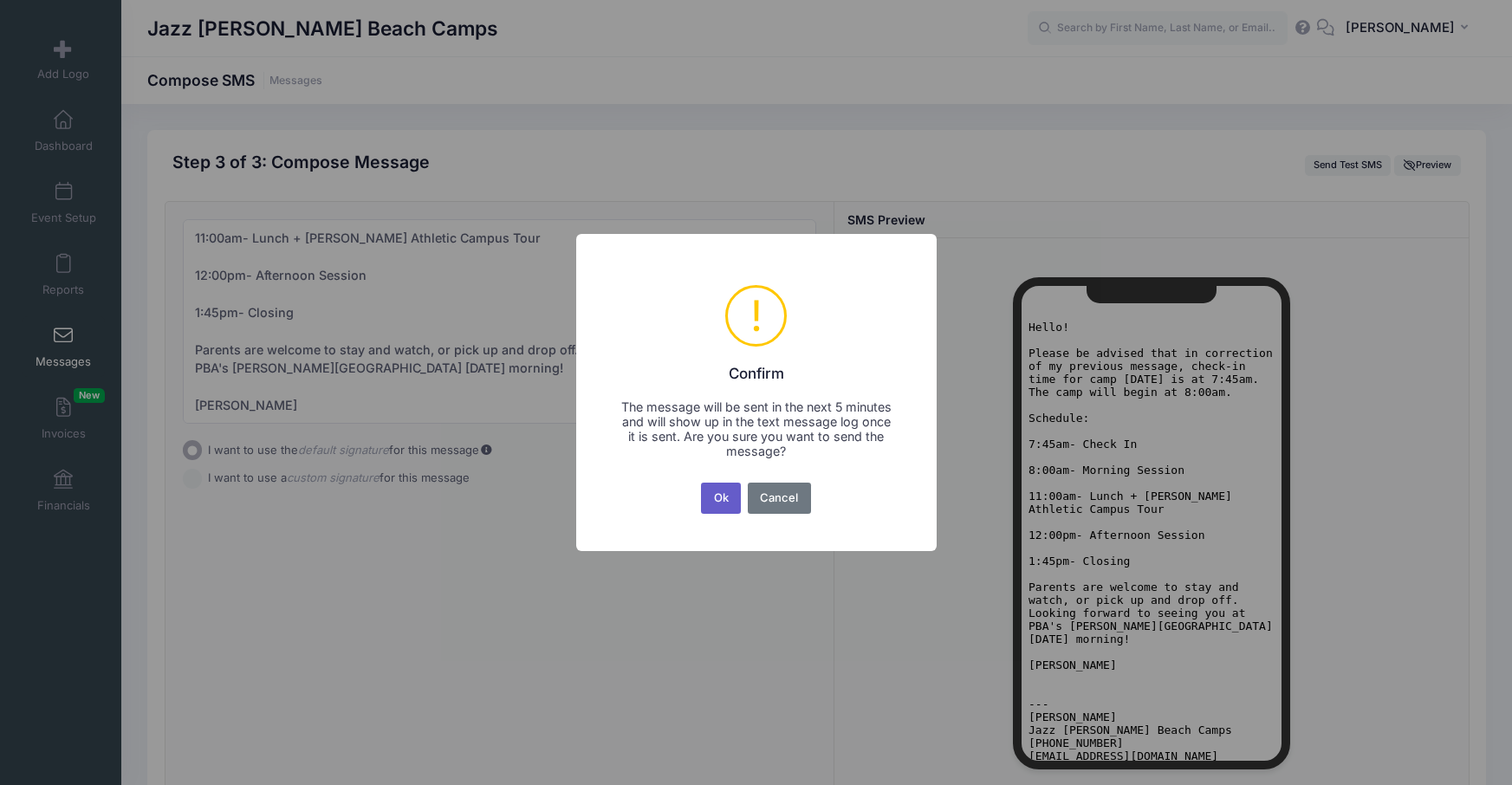
click at [704, 502] on button "Ok" at bounding box center [720, 497] width 40 height 31
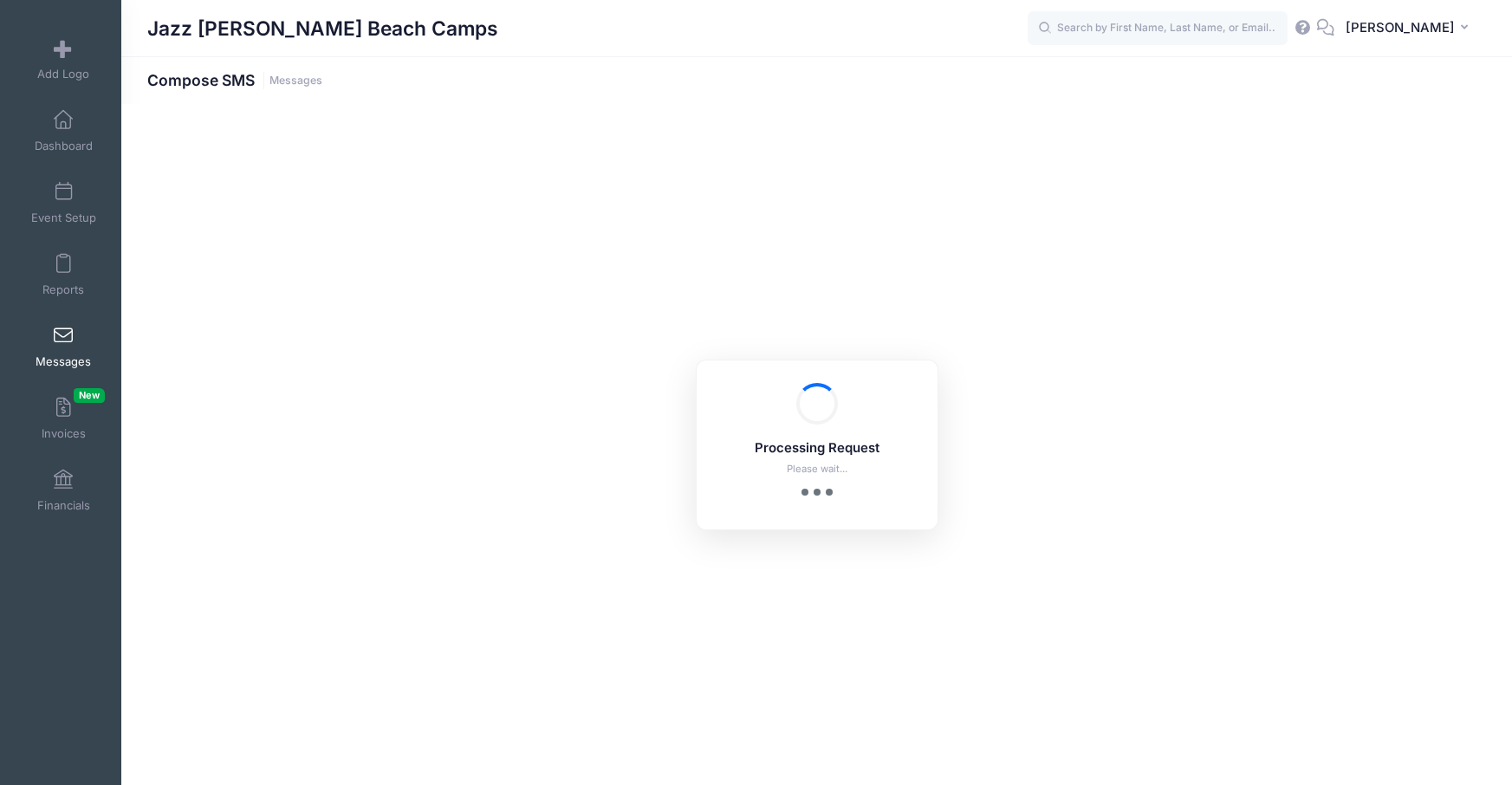
scroll to position [159, 0]
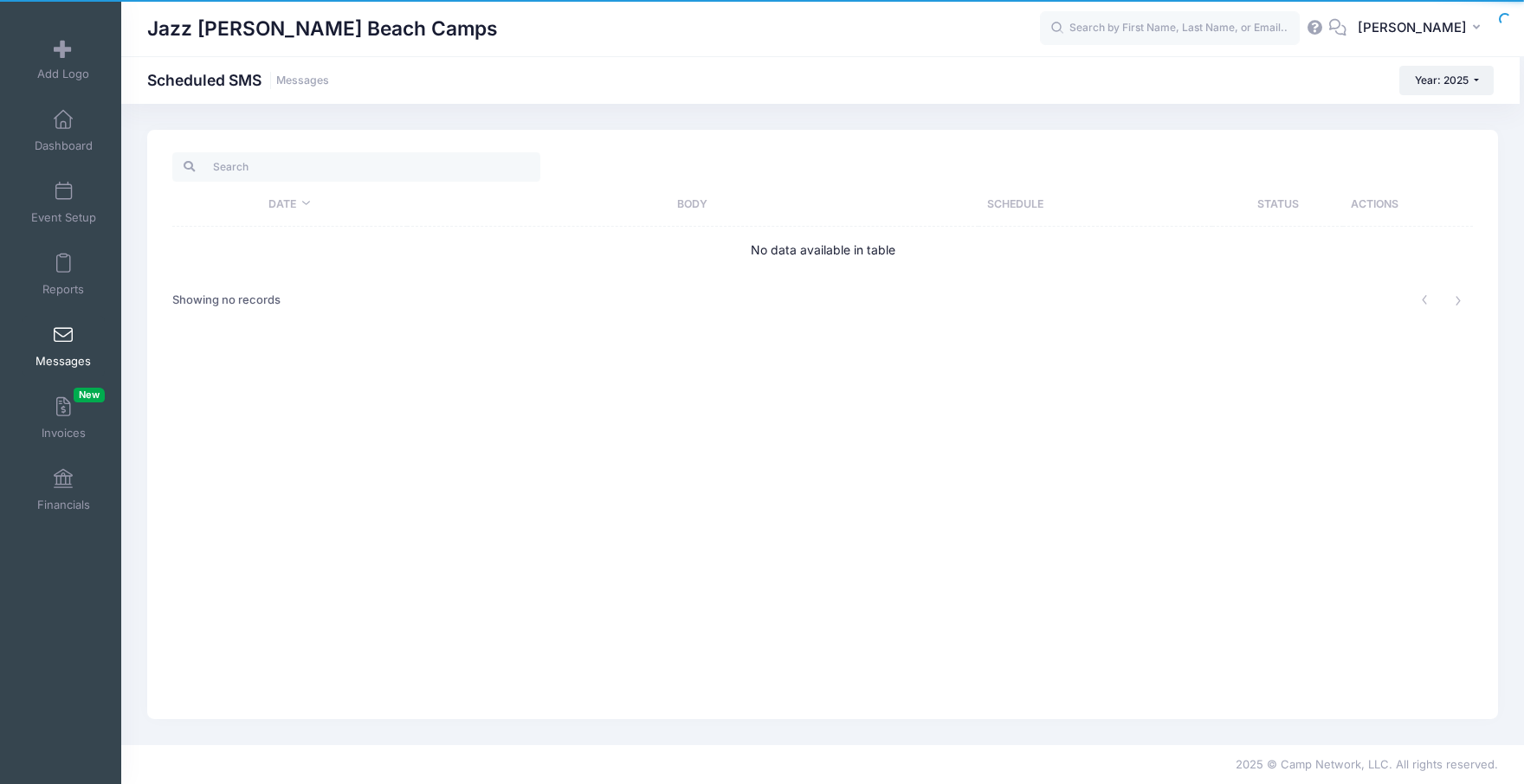
click at [82, 343] on link "Messages" at bounding box center [63, 346] width 82 height 61
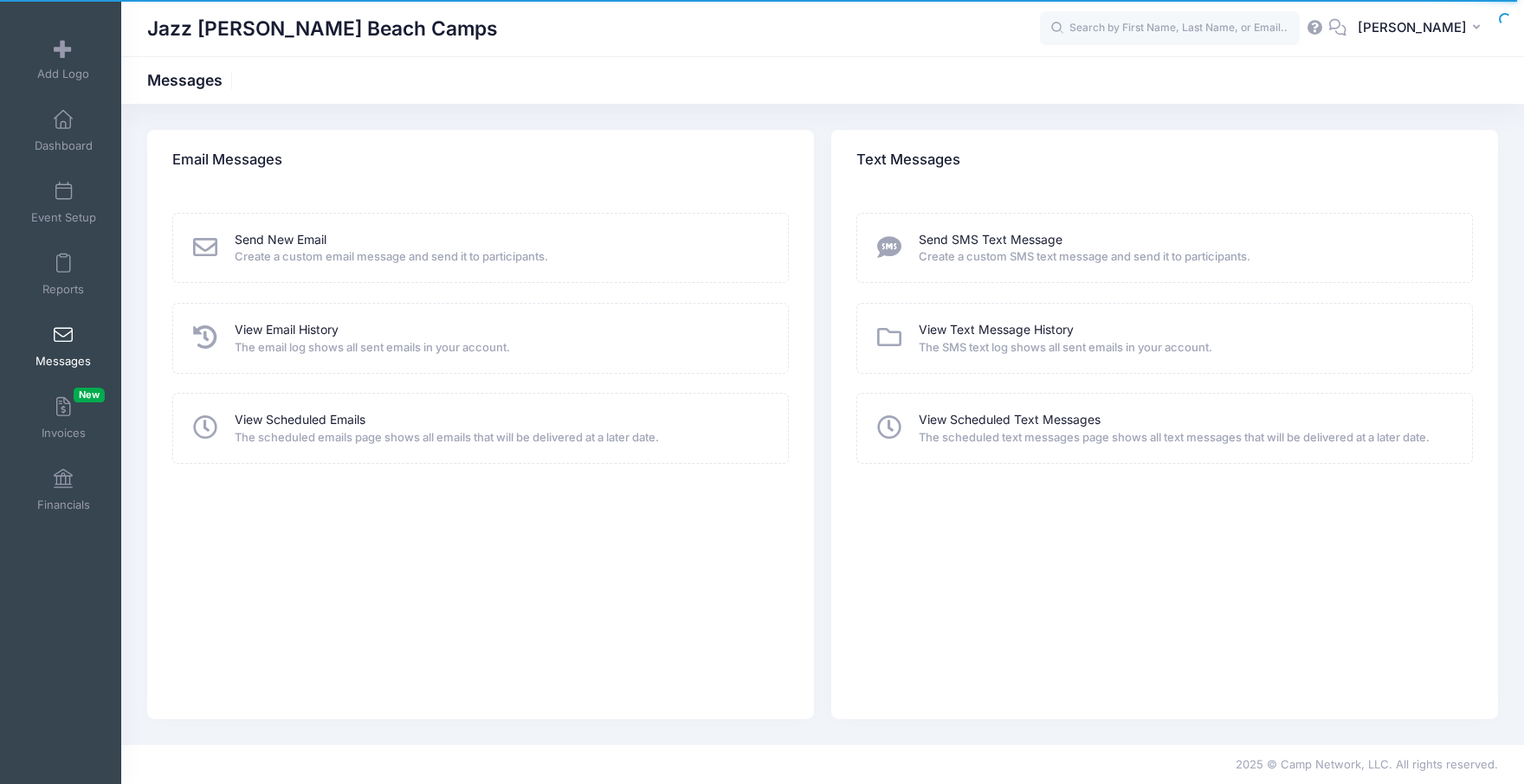
click at [971, 248] on span "Create a custom SMS text message and send it to participants." at bounding box center [1184, 257] width 530 height 18
click at [957, 231] on link "Send SMS Text Message" at bounding box center [990, 240] width 144 height 18
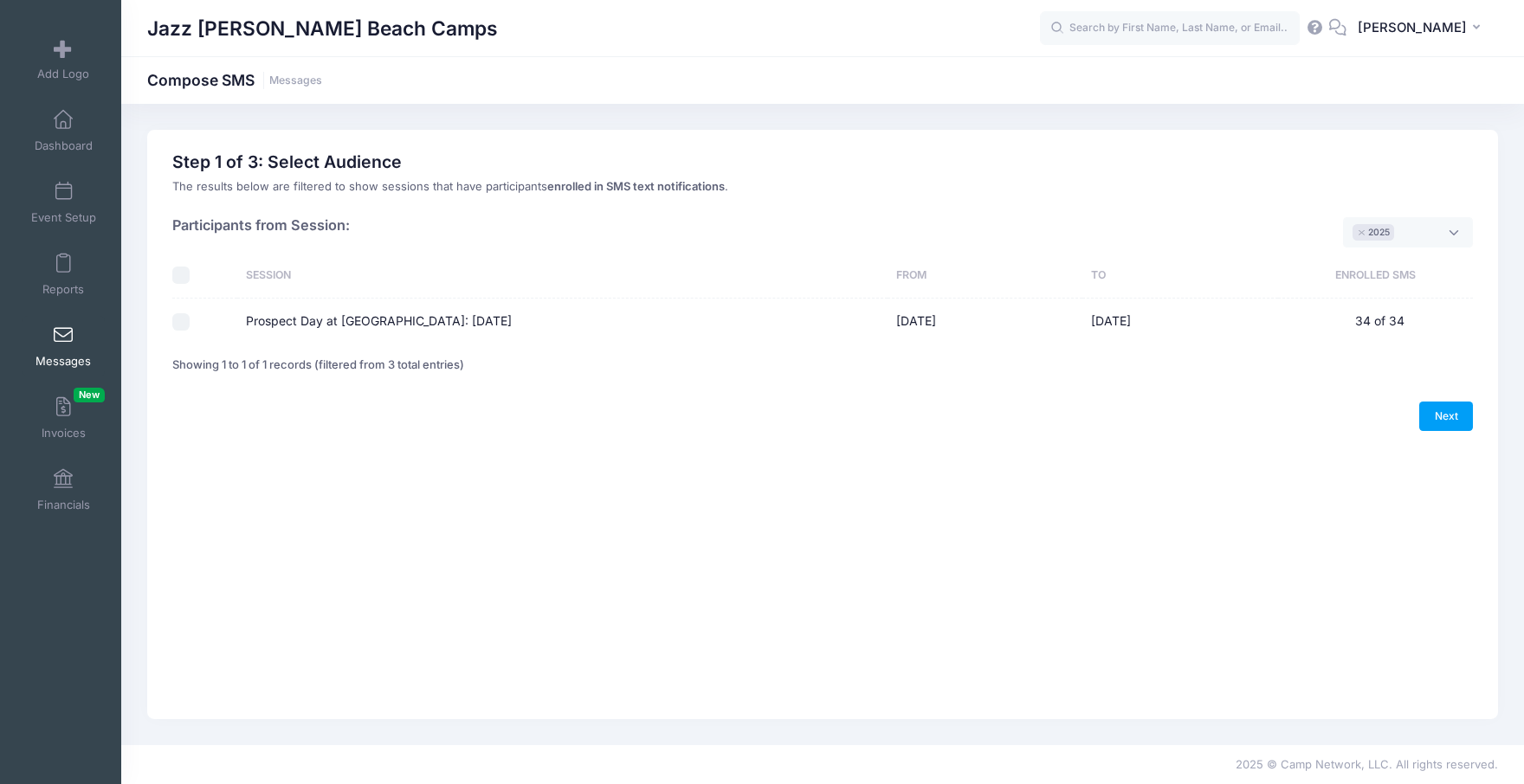
click at [512, 317] on label "Prospect Day at [GEOGRAPHIC_DATA]: [DATE]" at bounding box center [379, 322] width 266 height 18
click at [189, 317] on input "Prospect Day at [GEOGRAPHIC_DATA]: [DATE]" at bounding box center [181, 322] width 18 height 18
click at [512, 317] on label "Prospect Day at [GEOGRAPHIC_DATA]: [DATE]" at bounding box center [379, 322] width 266 height 18
click at [189, 317] on input "Prospect Day at [GEOGRAPHIC_DATA]: [DATE]" at bounding box center [181, 322] width 18 height 18
checkbox input "false"
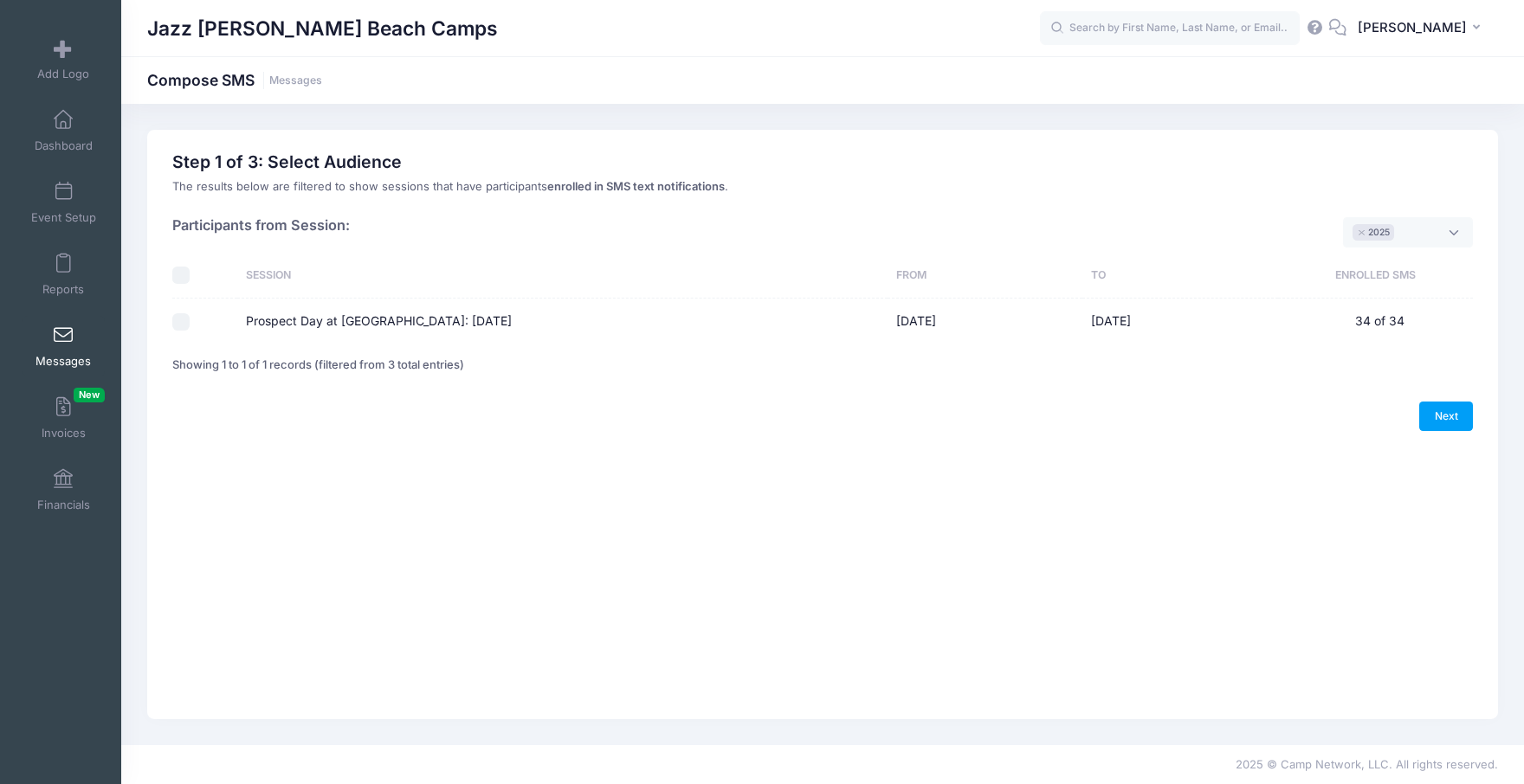
click at [73, 359] on span "Messages" at bounding box center [63, 361] width 55 height 15
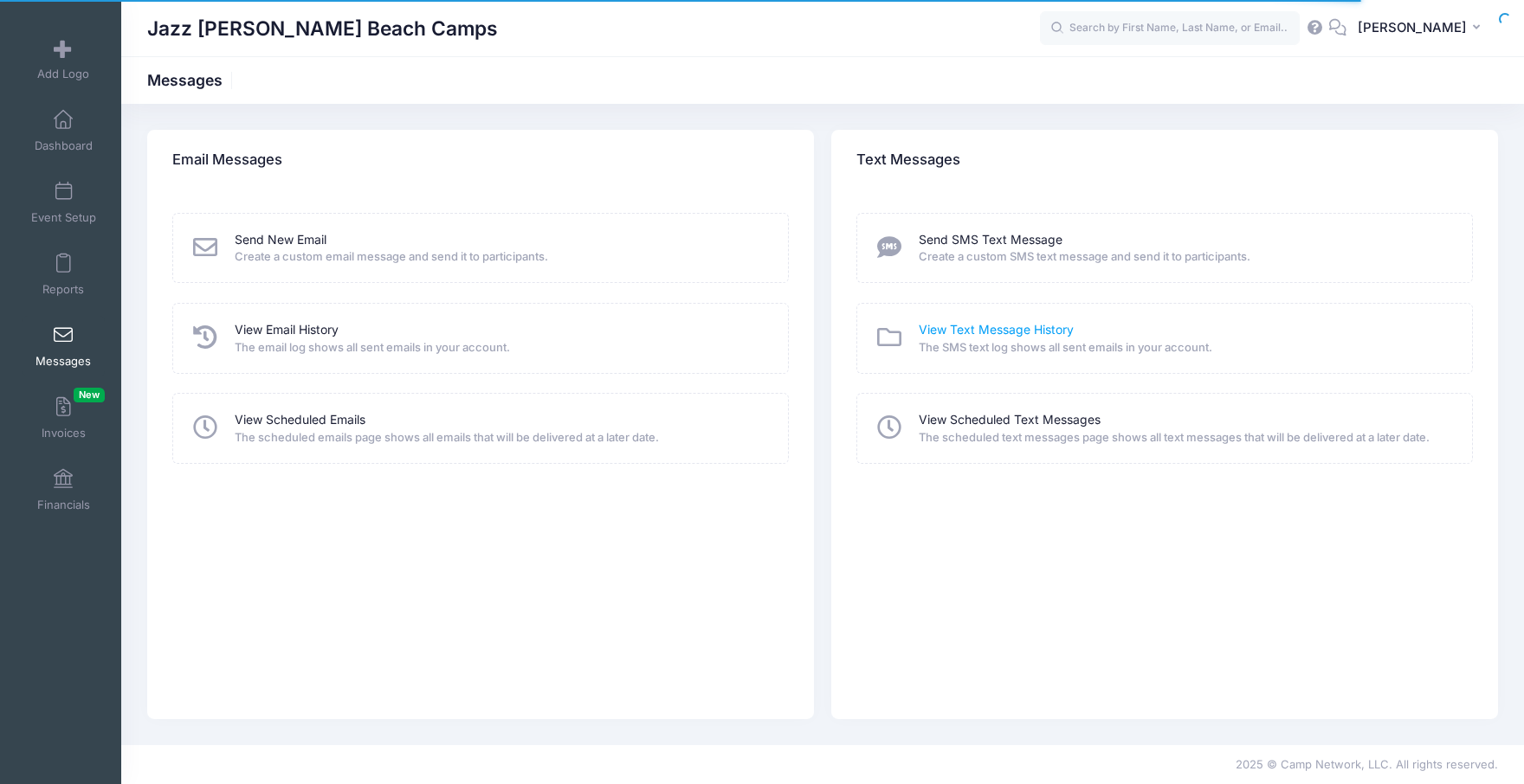
click at [959, 324] on link "View Text Message History" at bounding box center [996, 330] width 155 height 18
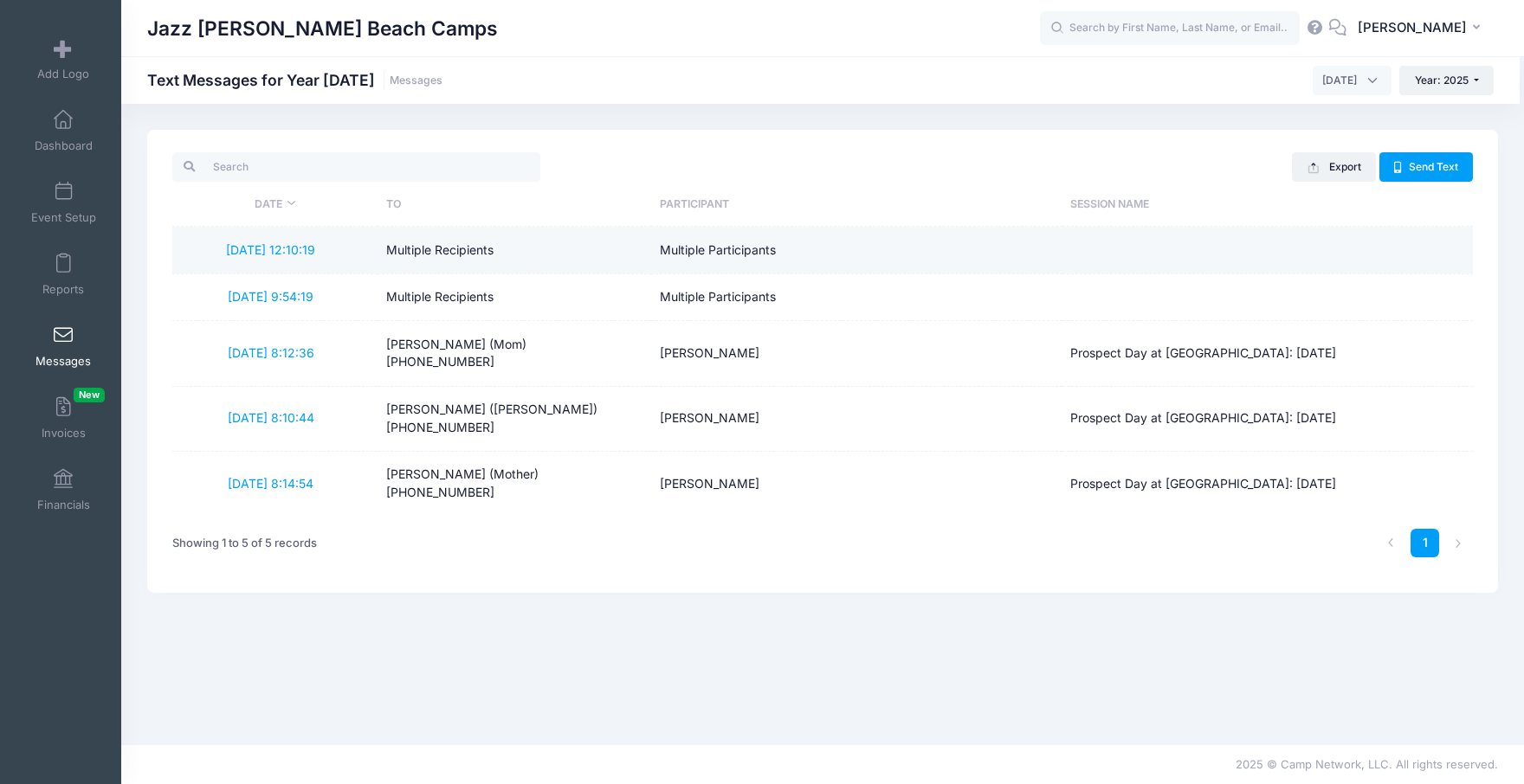
click at [300, 259] on td "[DATE] 12:10:19" at bounding box center [275, 249] width 205 height 47
click at [293, 250] on link "[DATE] 12:10:19" at bounding box center [270, 249] width 89 height 15
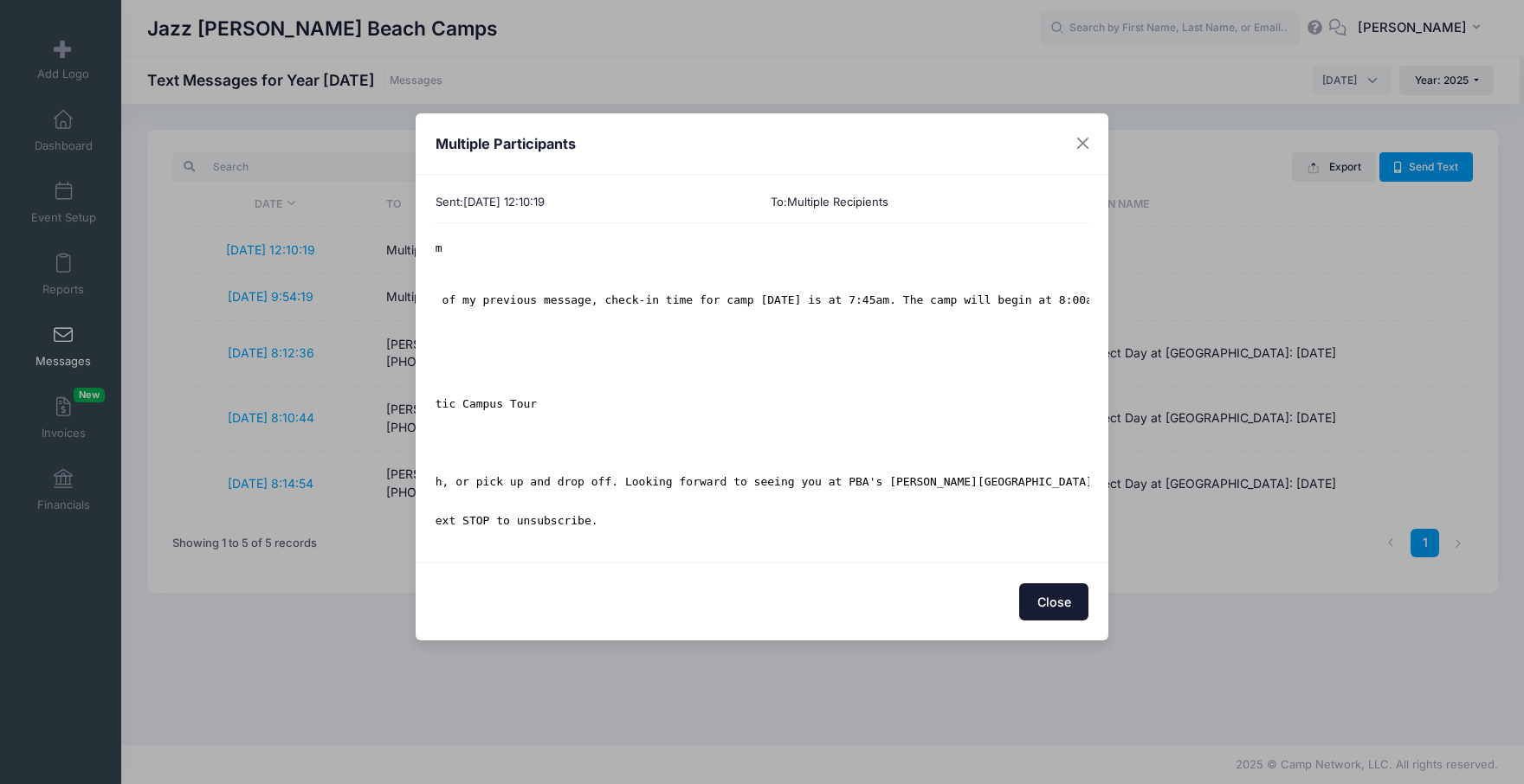
scroll to position [13, 0]
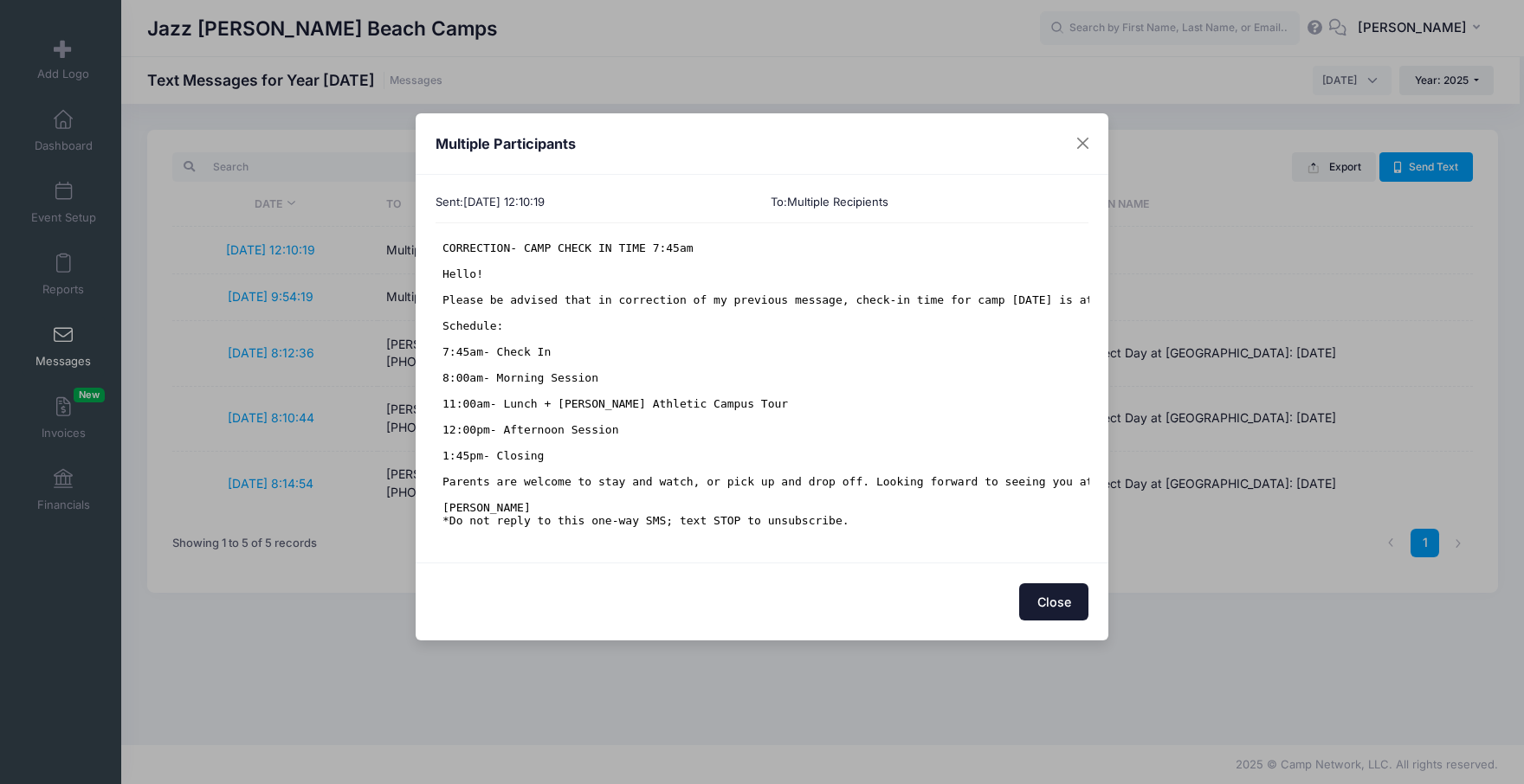
drag, startPoint x: 728, startPoint y: 527, endPoint x: 967, endPoint y: 773, distance: 343.0
click at [1069, 605] on button "Close" at bounding box center [1054, 602] width 70 height 37
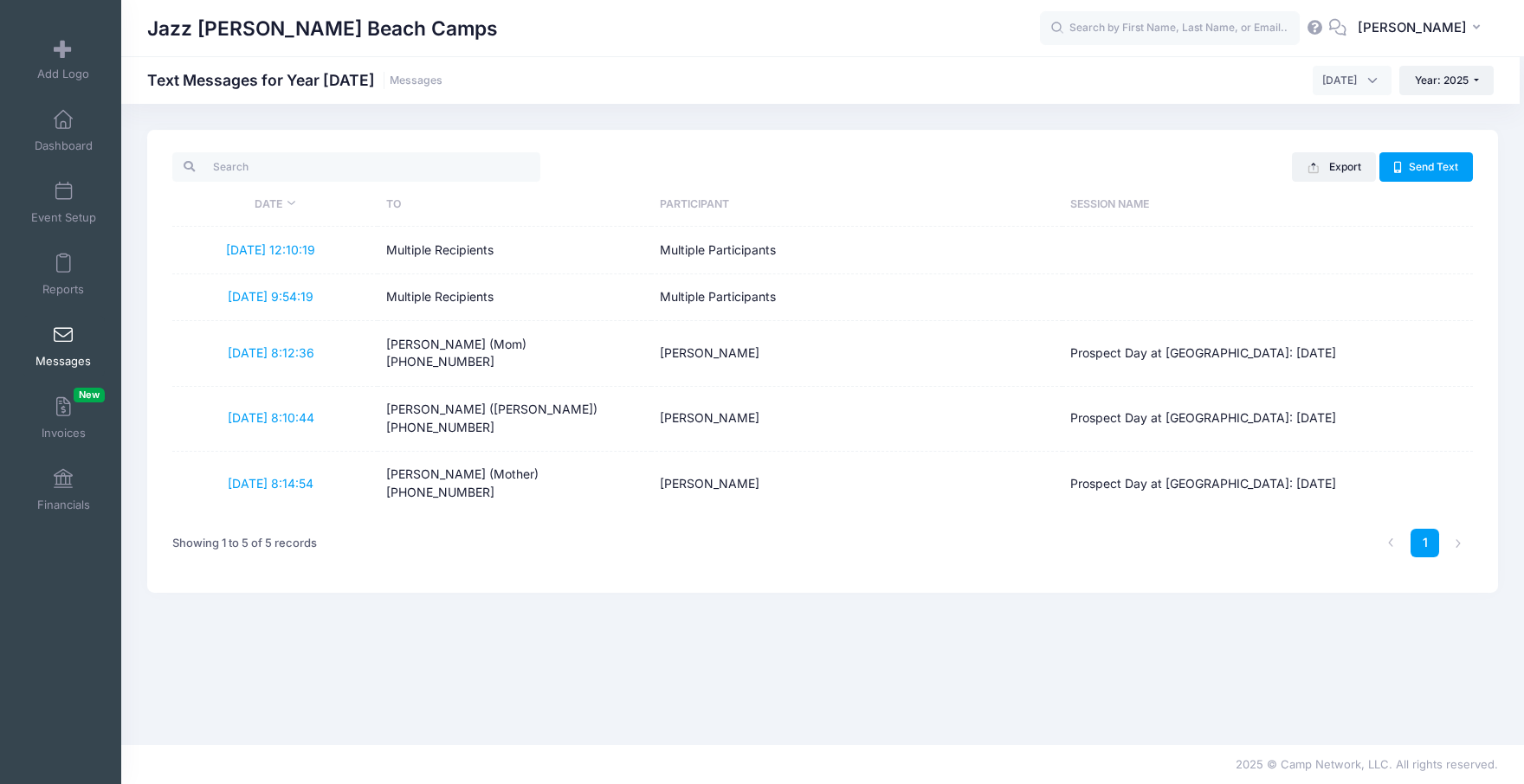
scroll to position [0, 0]
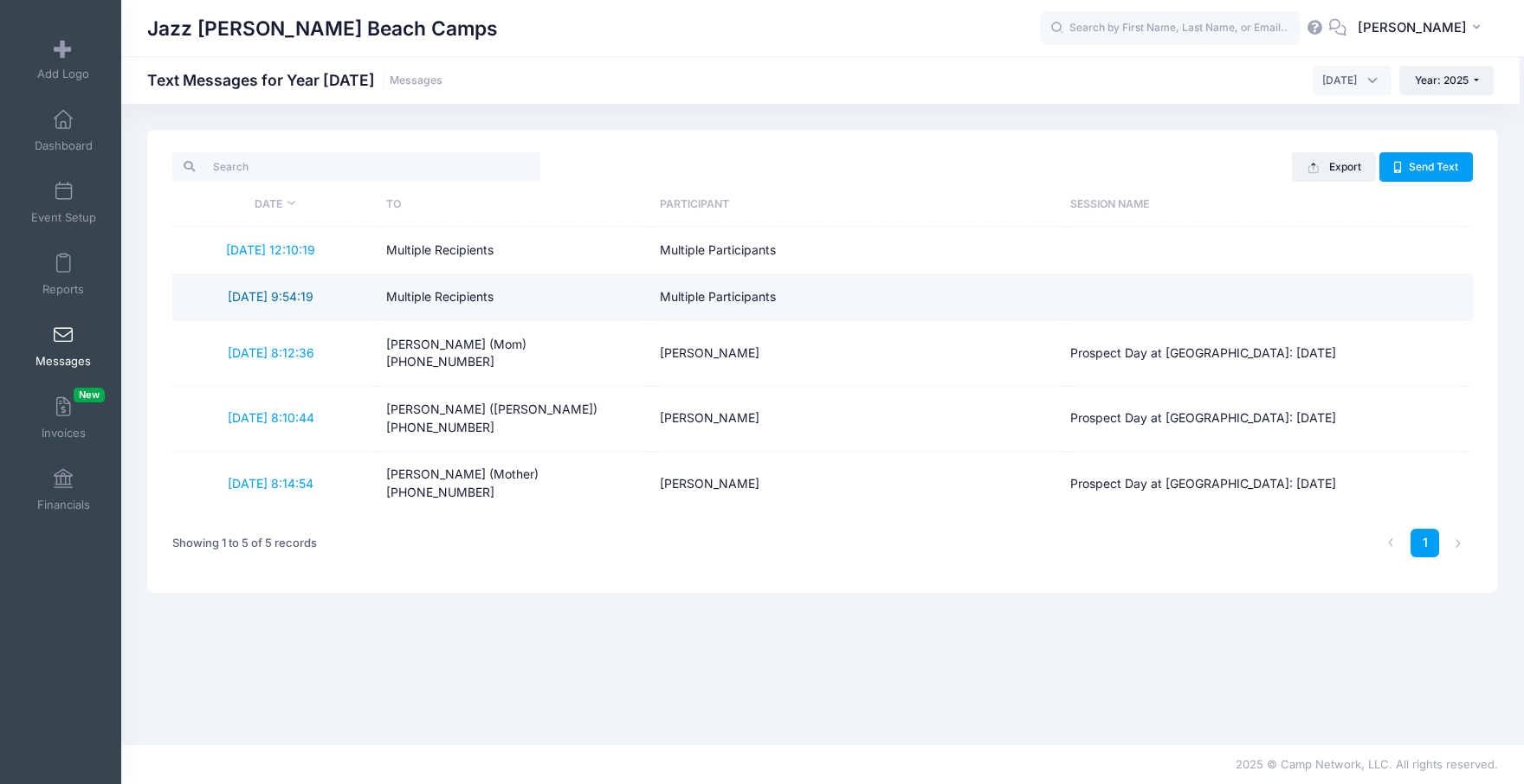
click at [251, 297] on link "9/26/2025 9:54:19" at bounding box center [270, 296] width 85 height 15
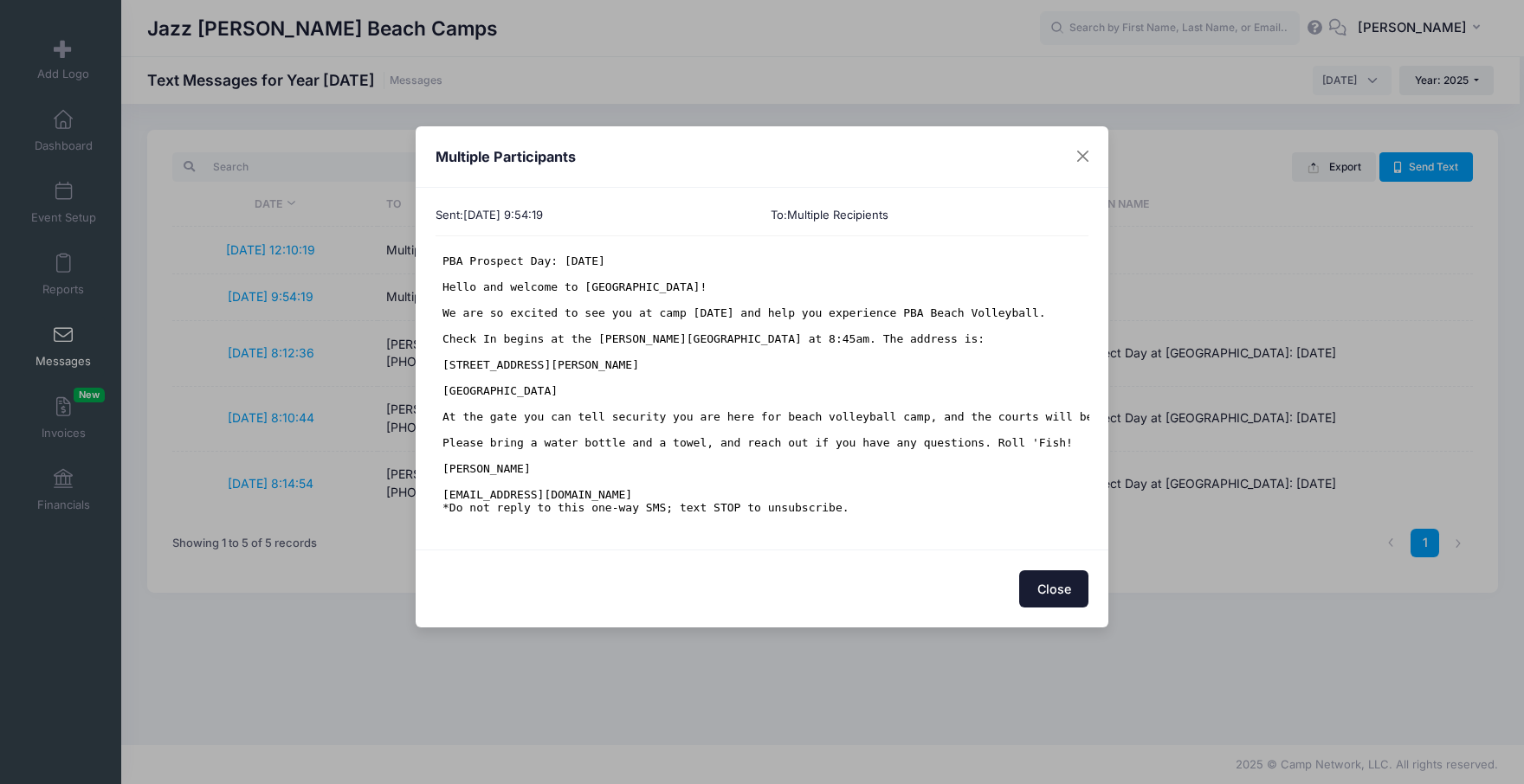
scroll to position [13, 0]
click at [1068, 586] on button "Close" at bounding box center [1054, 589] width 70 height 37
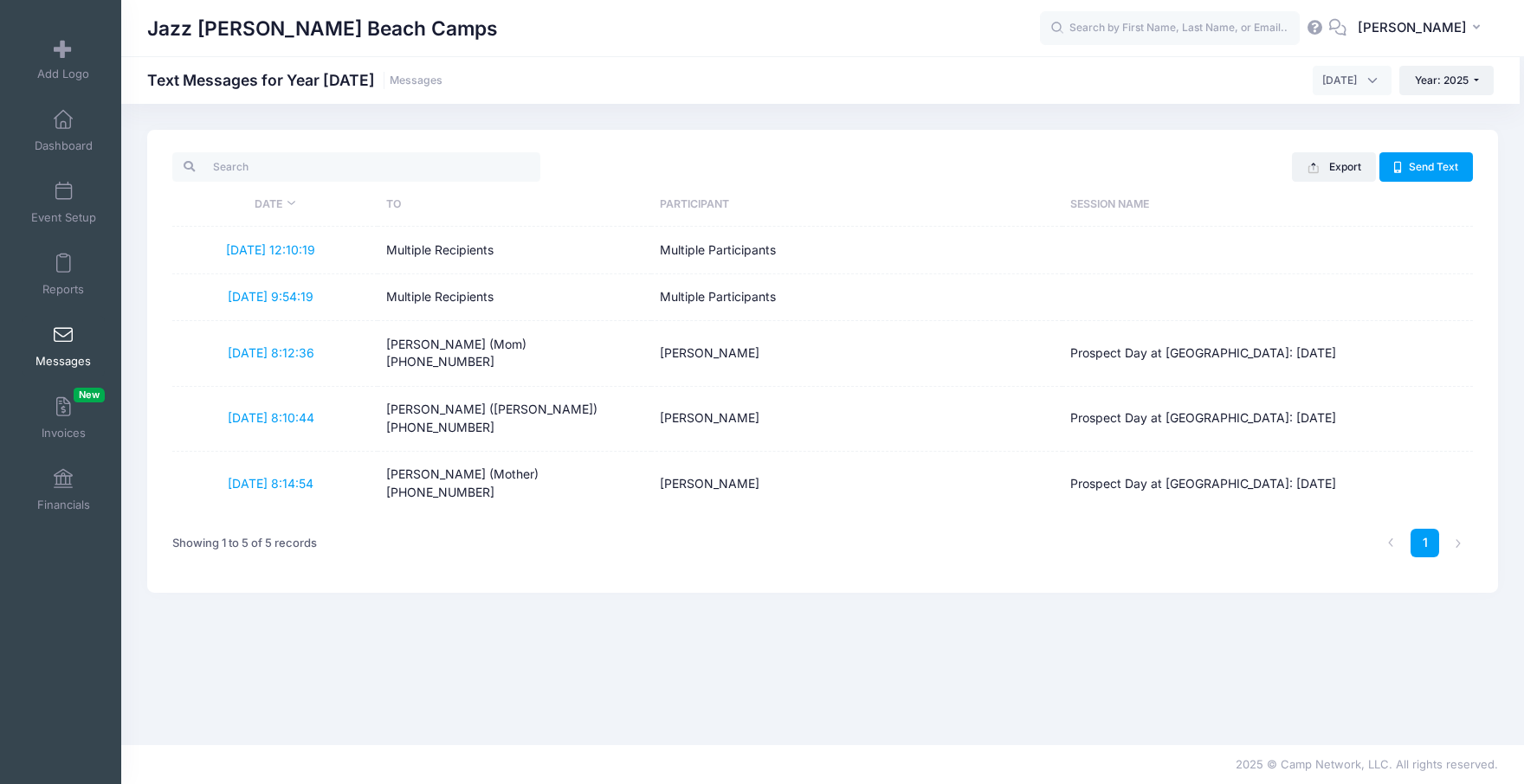
scroll to position [0, 0]
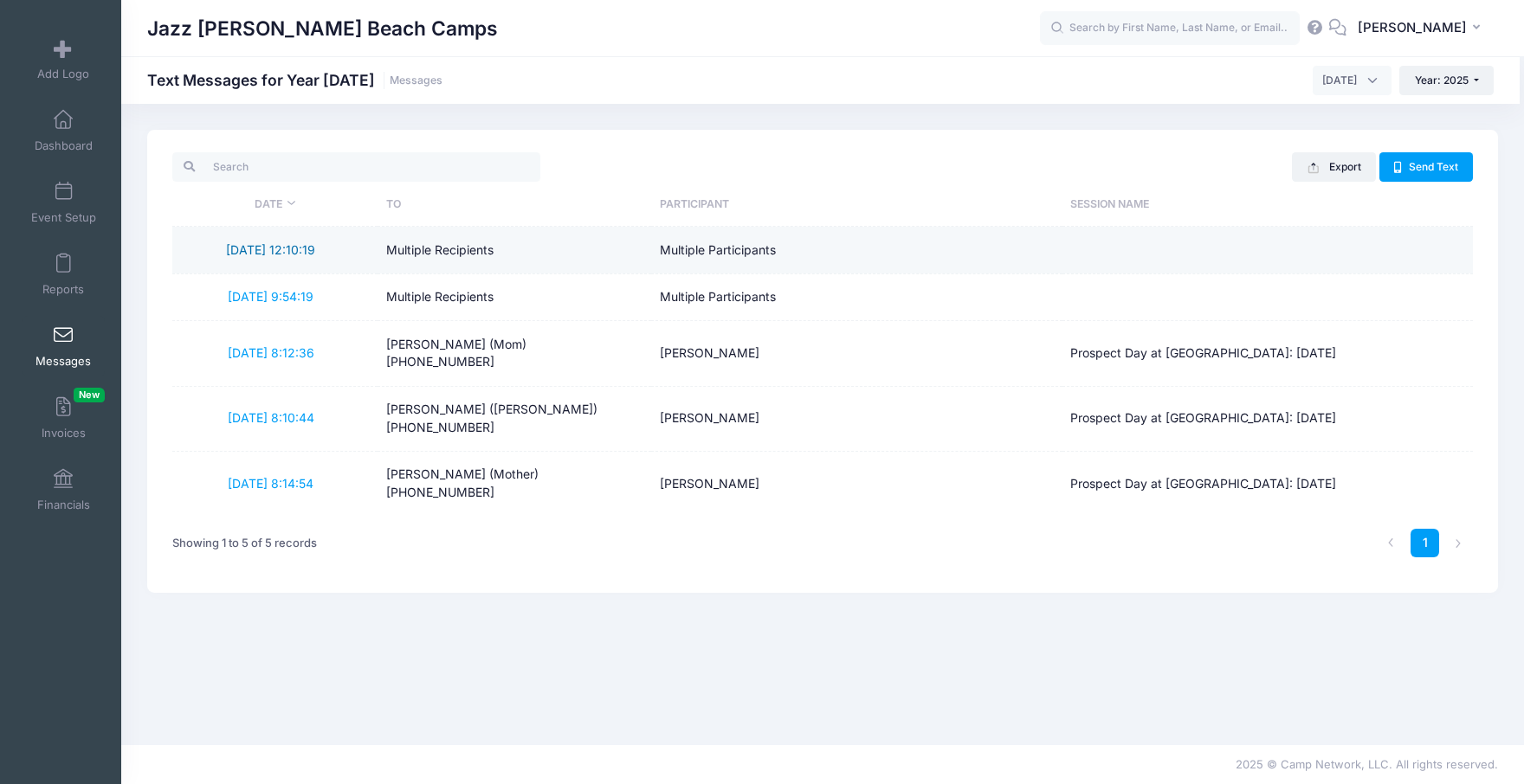
click at [289, 253] on link "9/26/2025 12:10:19" at bounding box center [270, 249] width 89 height 15
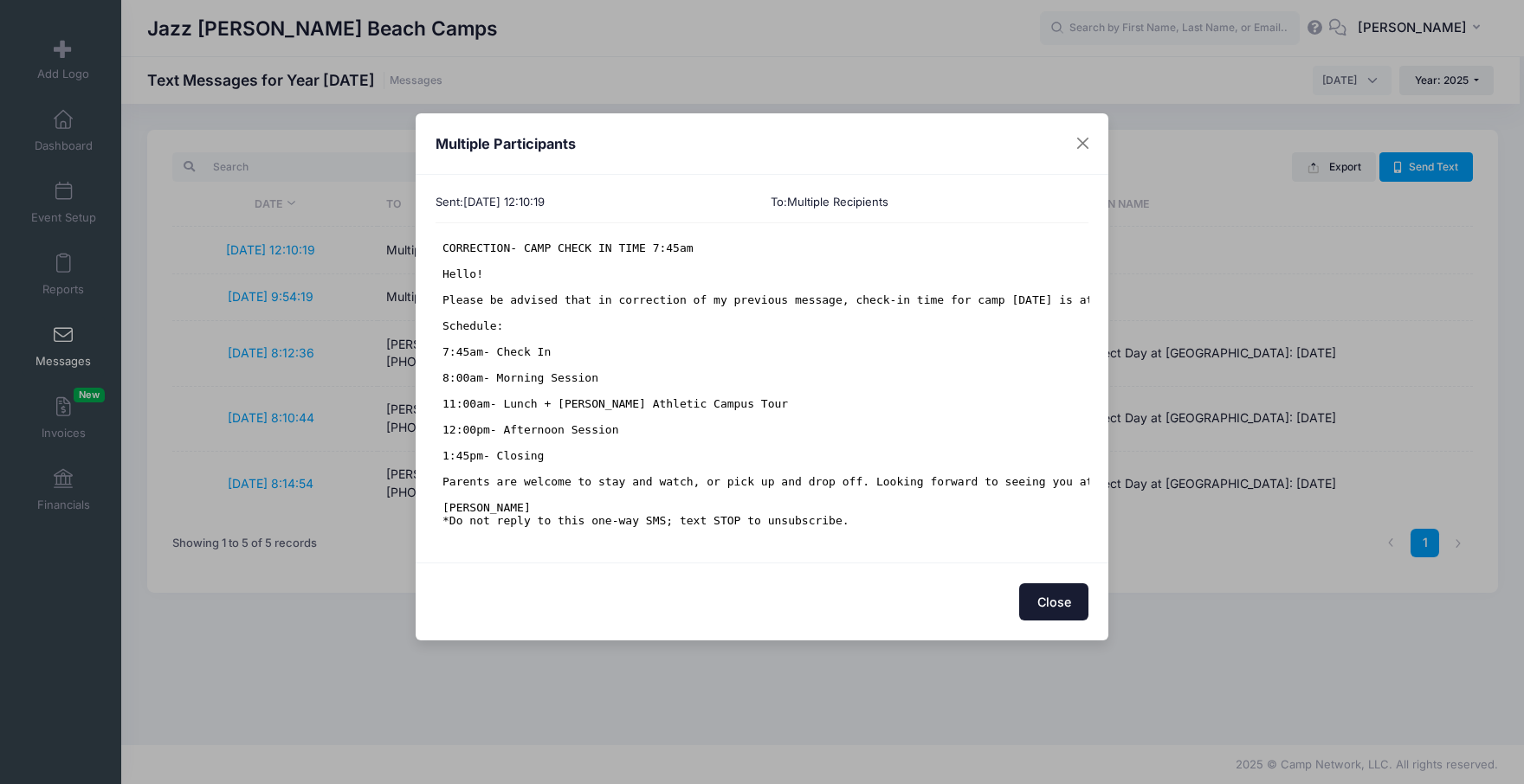
scroll to position [13, 0]
click at [1028, 605] on button "Close" at bounding box center [1054, 602] width 70 height 37
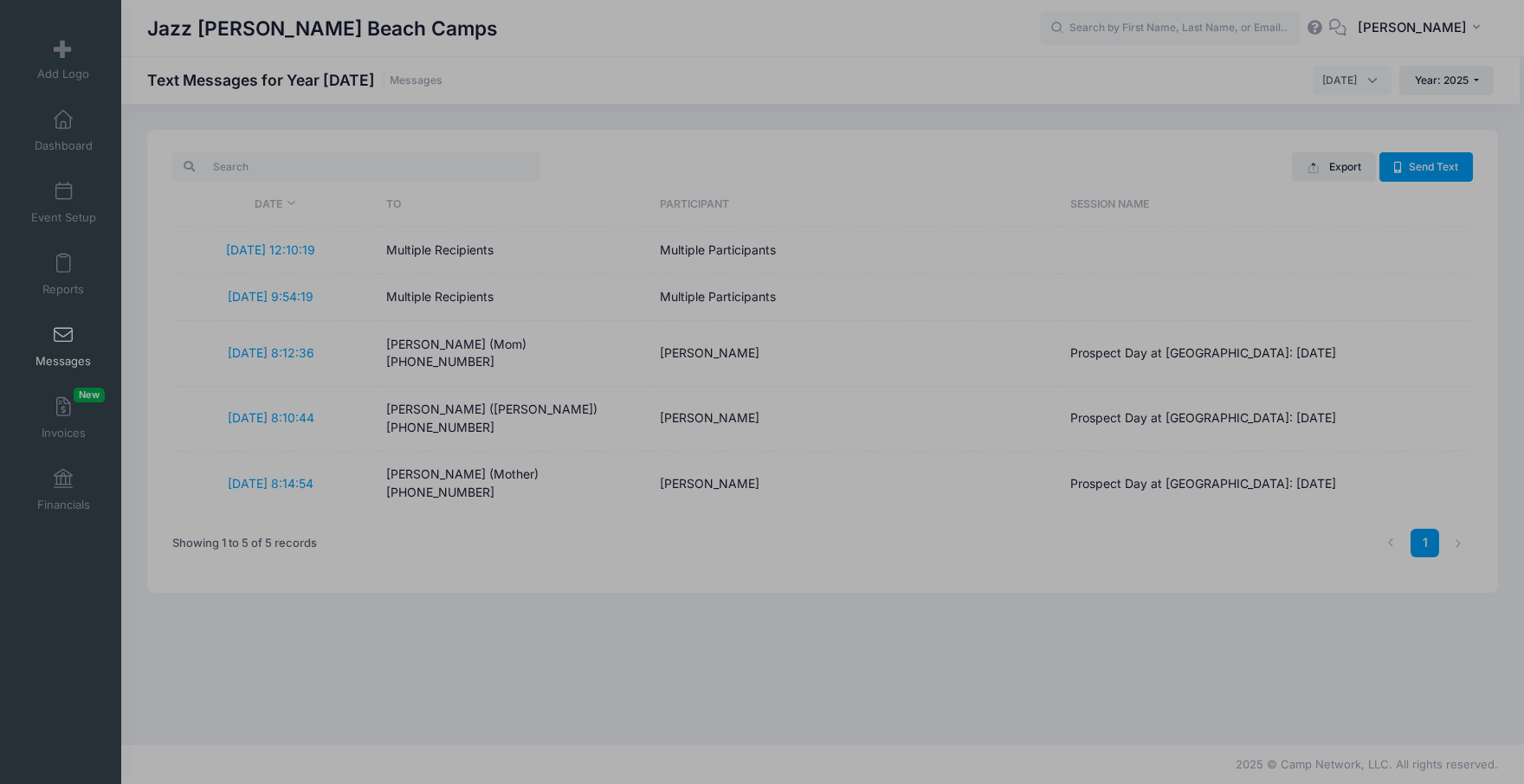
scroll to position [0, 0]
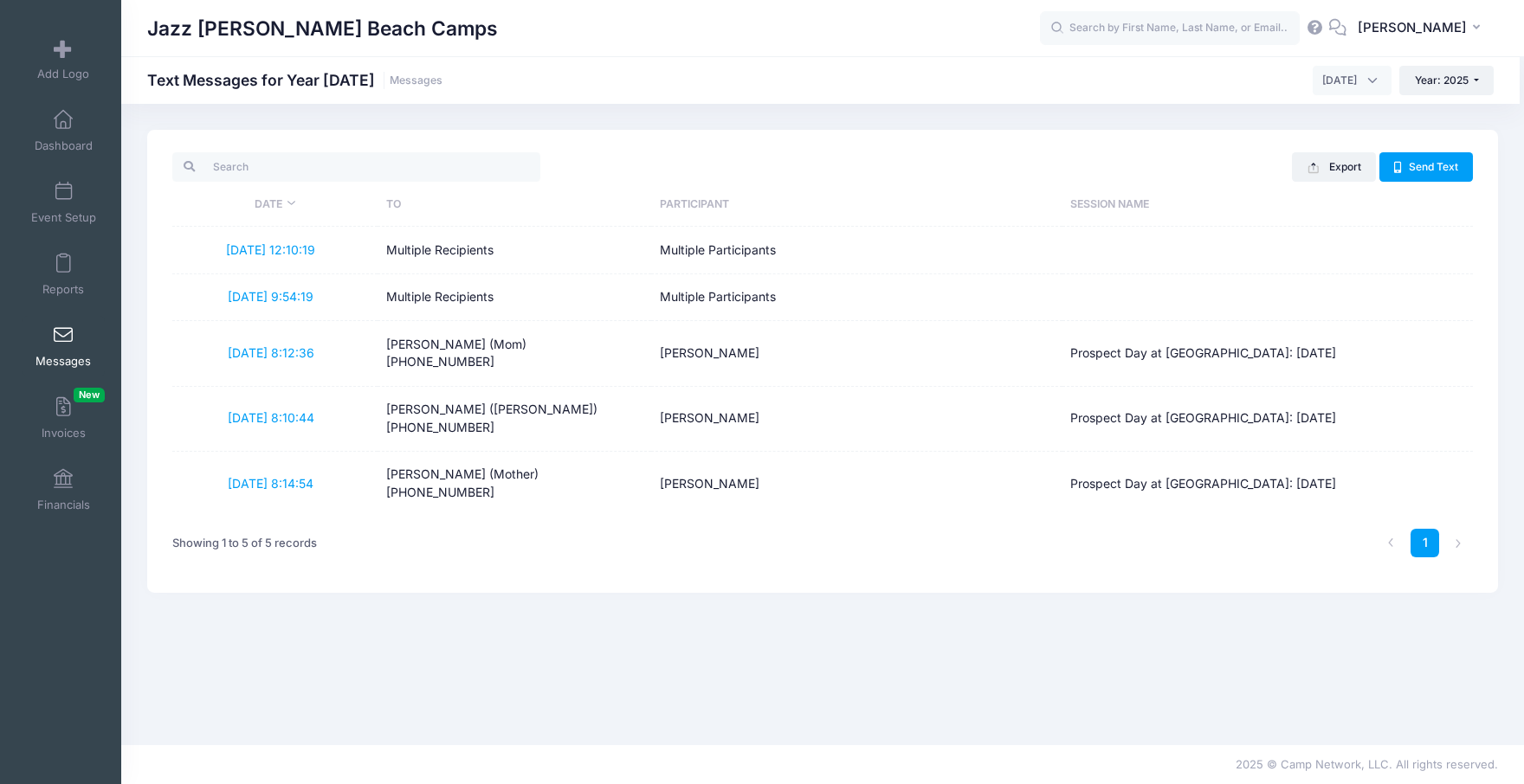
click at [62, 317] on link "Messages" at bounding box center [63, 346] width 82 height 61
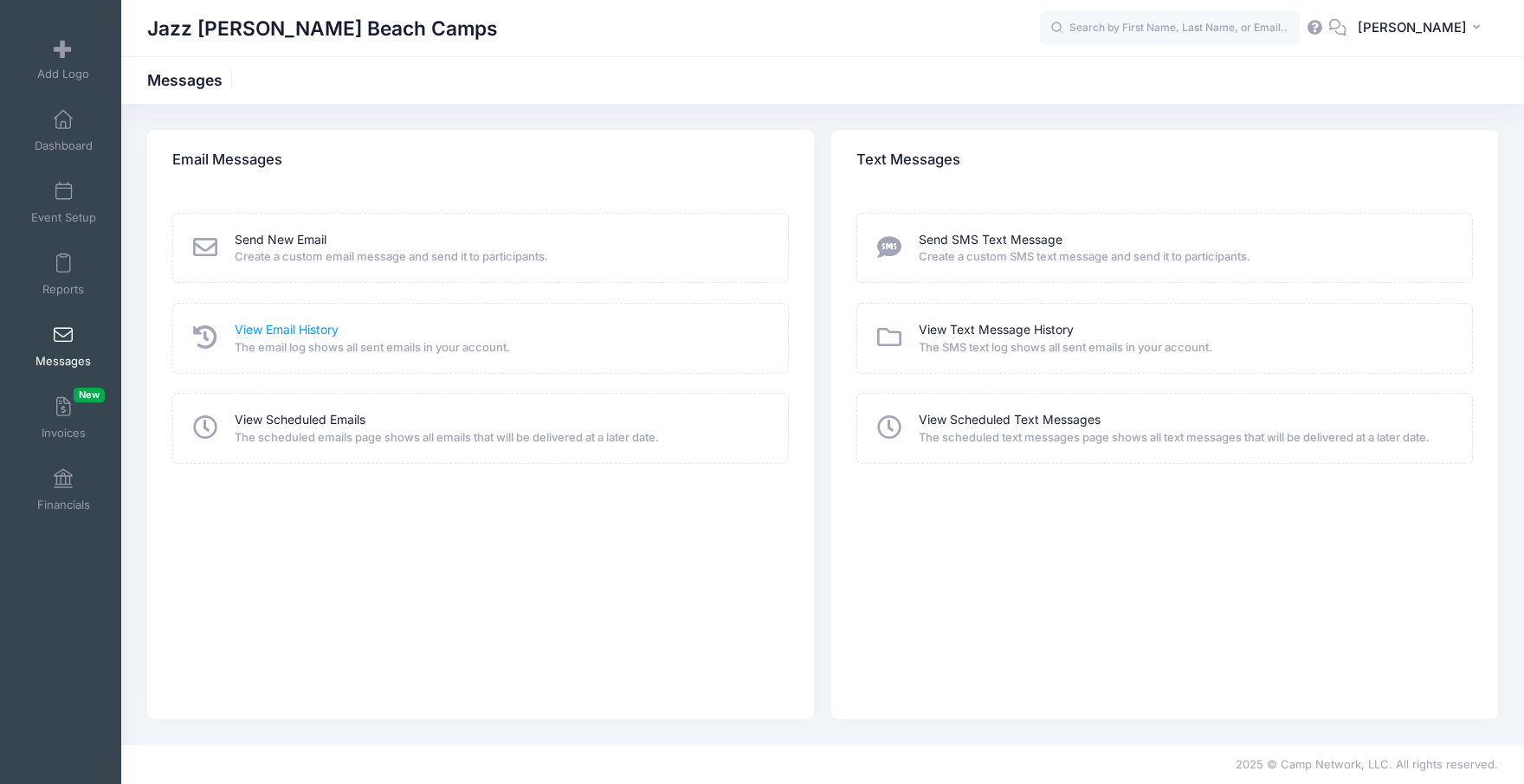
click at [285, 323] on link "View Email History" at bounding box center [286, 330] width 104 height 18
